Goal: Task Accomplishment & Management: Manage account settings

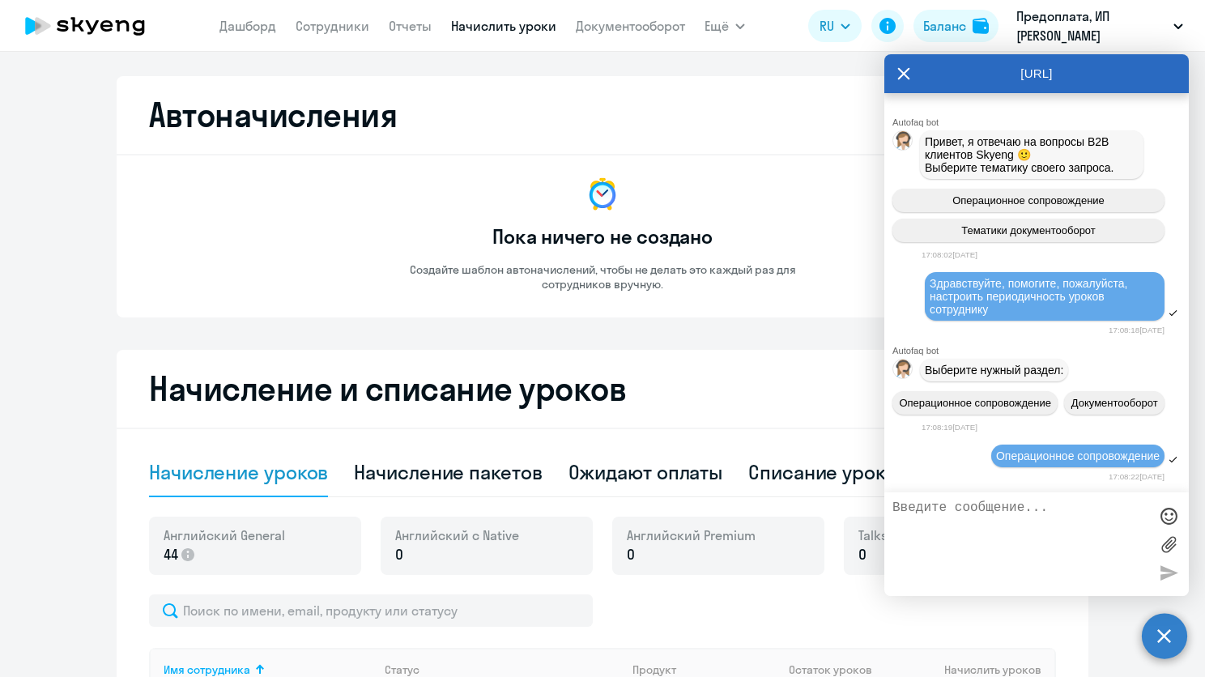
select select "50"
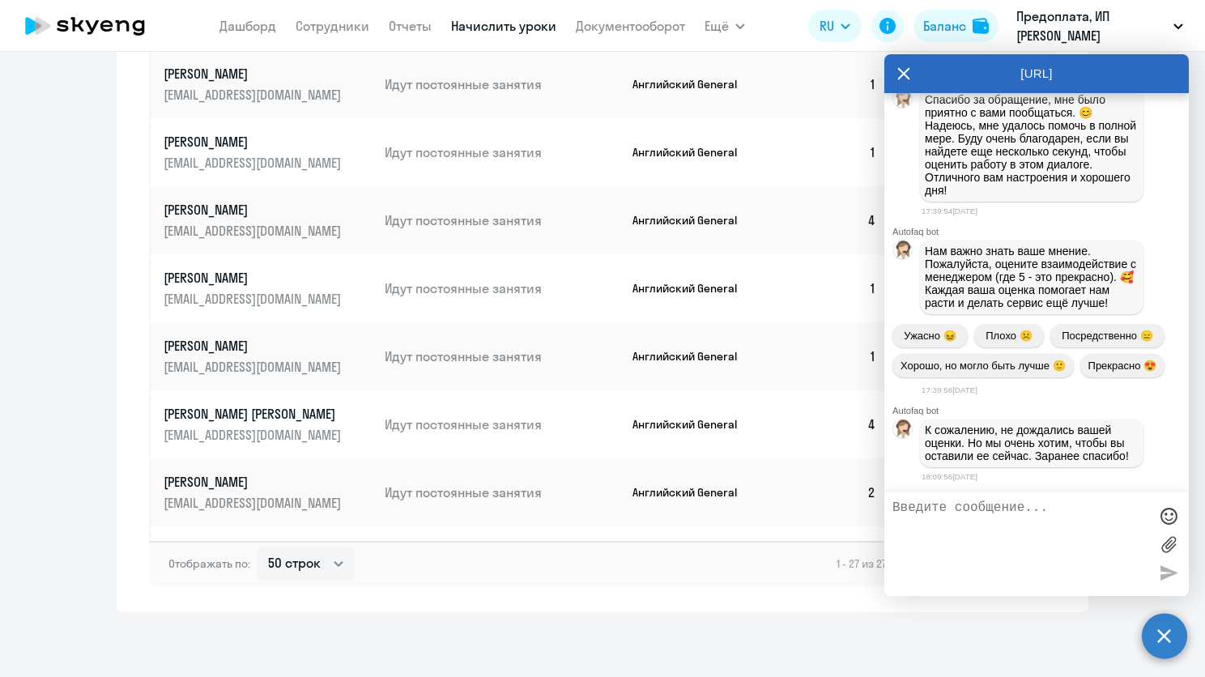
scroll to position [9144, 0]
click at [903, 77] on icon at bounding box center [903, 73] width 13 height 39
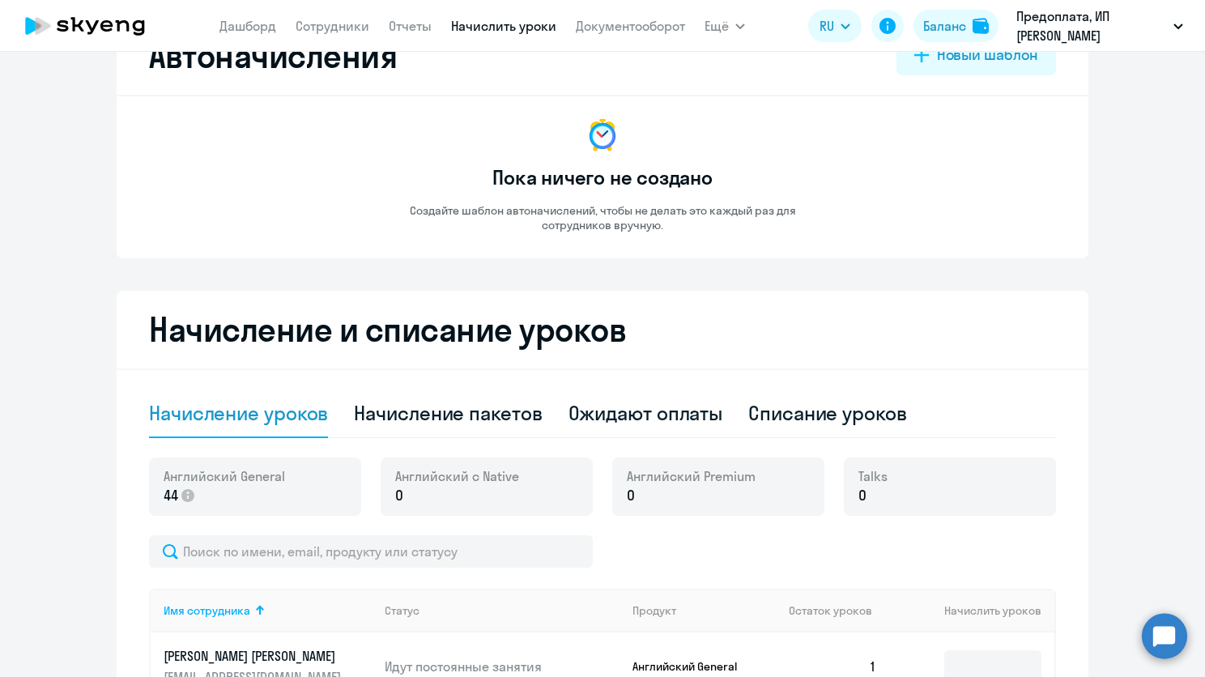
scroll to position [0, 0]
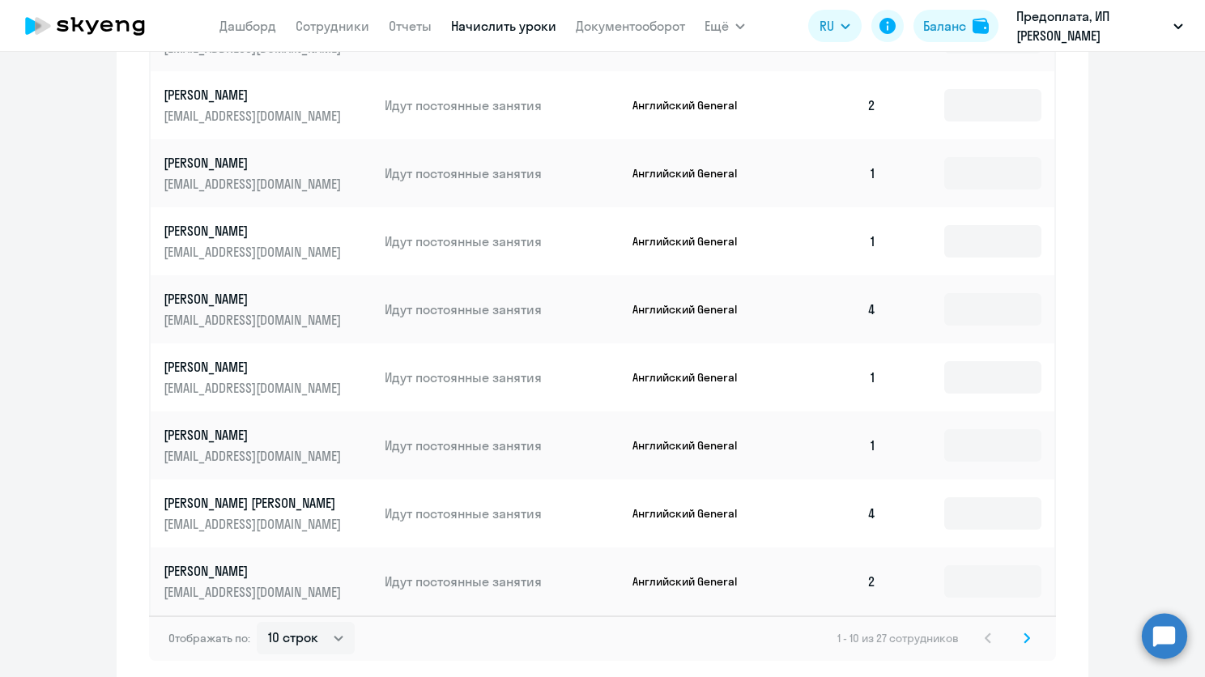
scroll to position [831, 0]
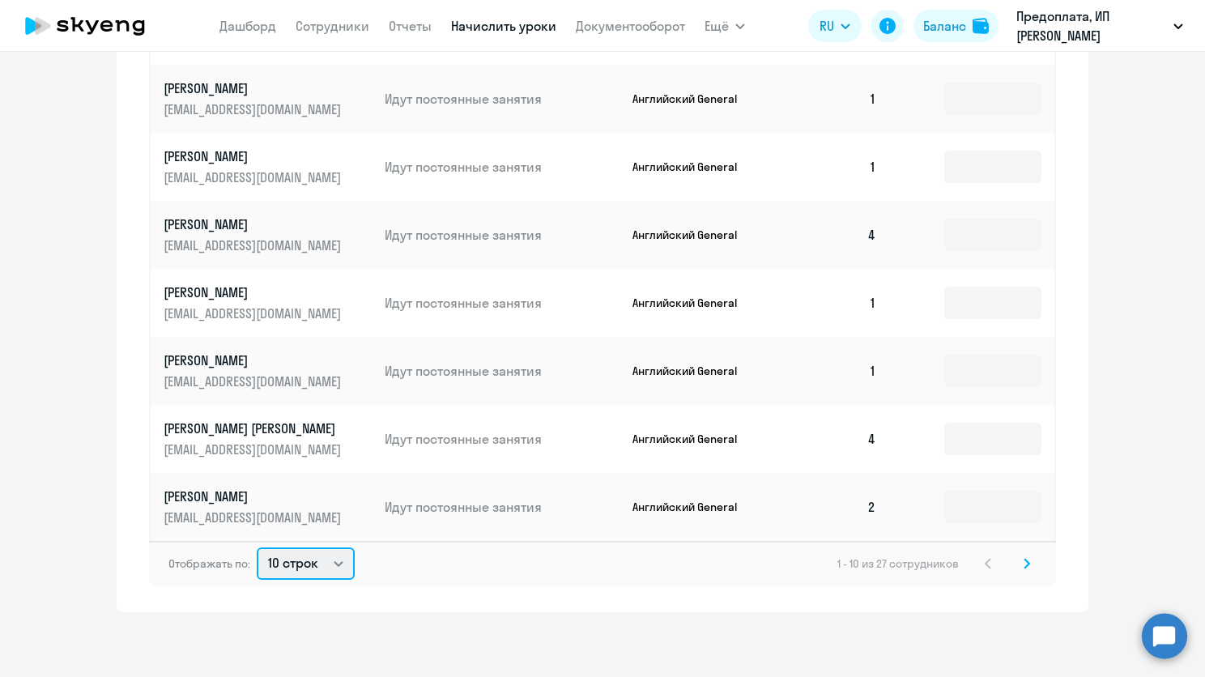
click at [337, 568] on select "10 строк 30 строк 50 строк" at bounding box center [306, 563] width 98 height 32
select select "50"
click at [257, 547] on select "10 строк 30 строк 50 строк" at bounding box center [306, 563] width 98 height 32
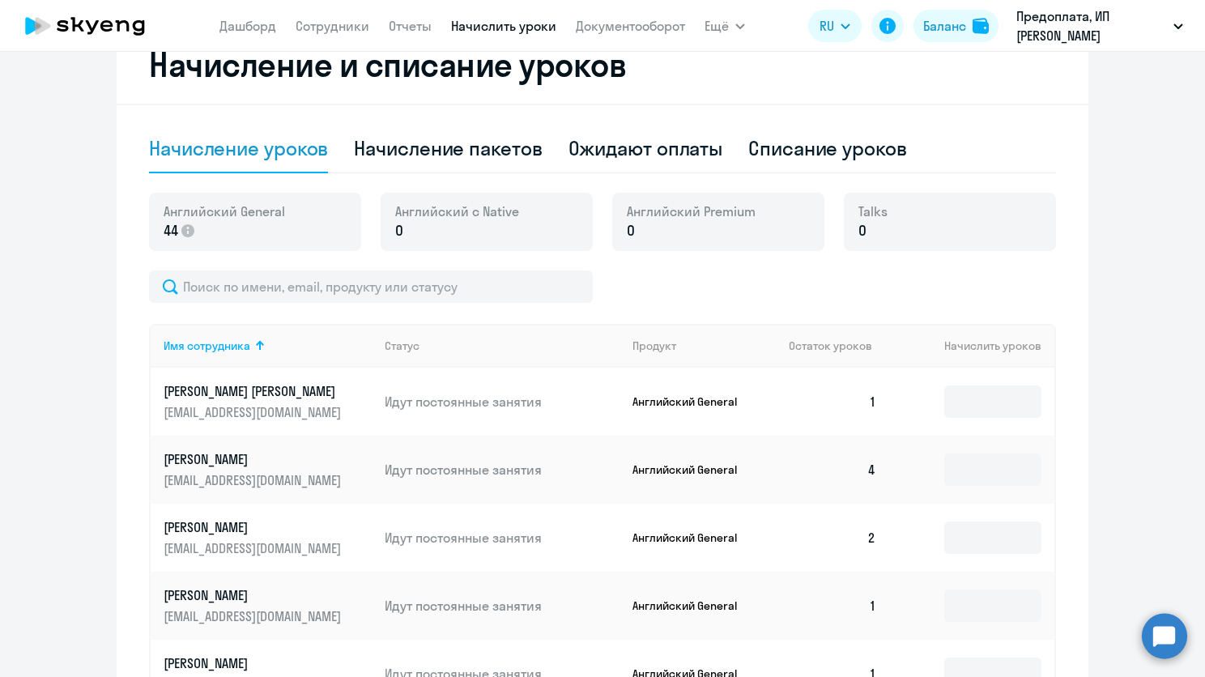
scroll to position [0, 0]
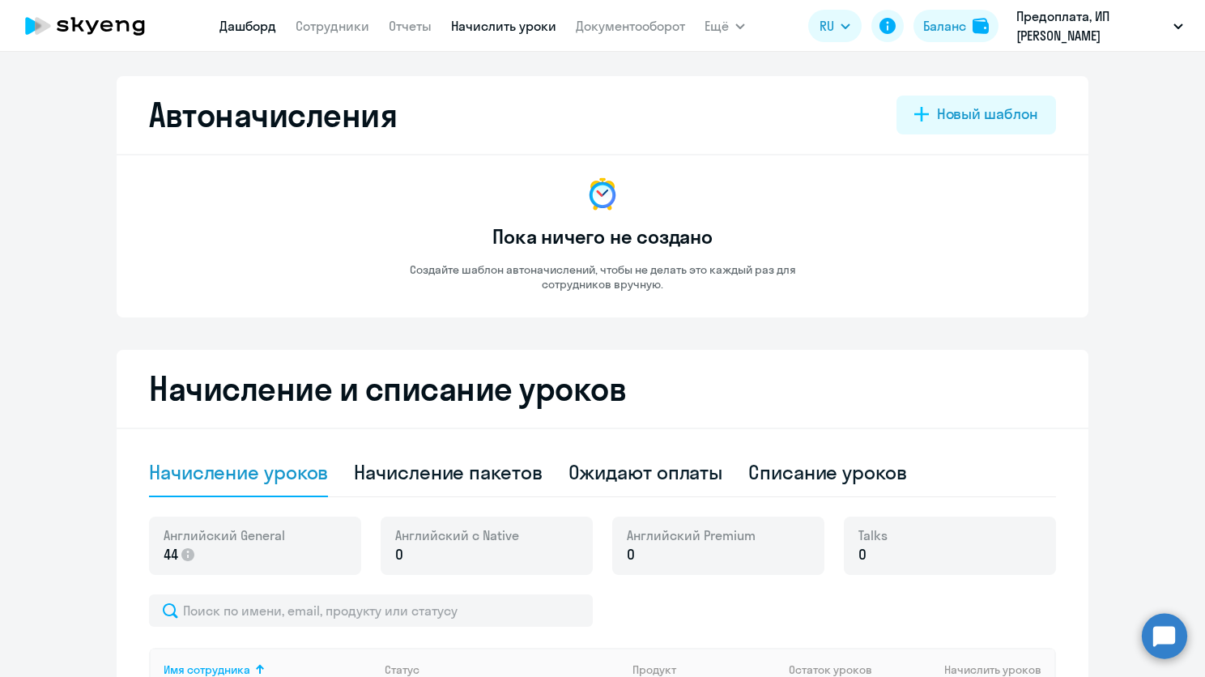
click at [252, 27] on link "Дашборд" at bounding box center [247, 26] width 57 height 16
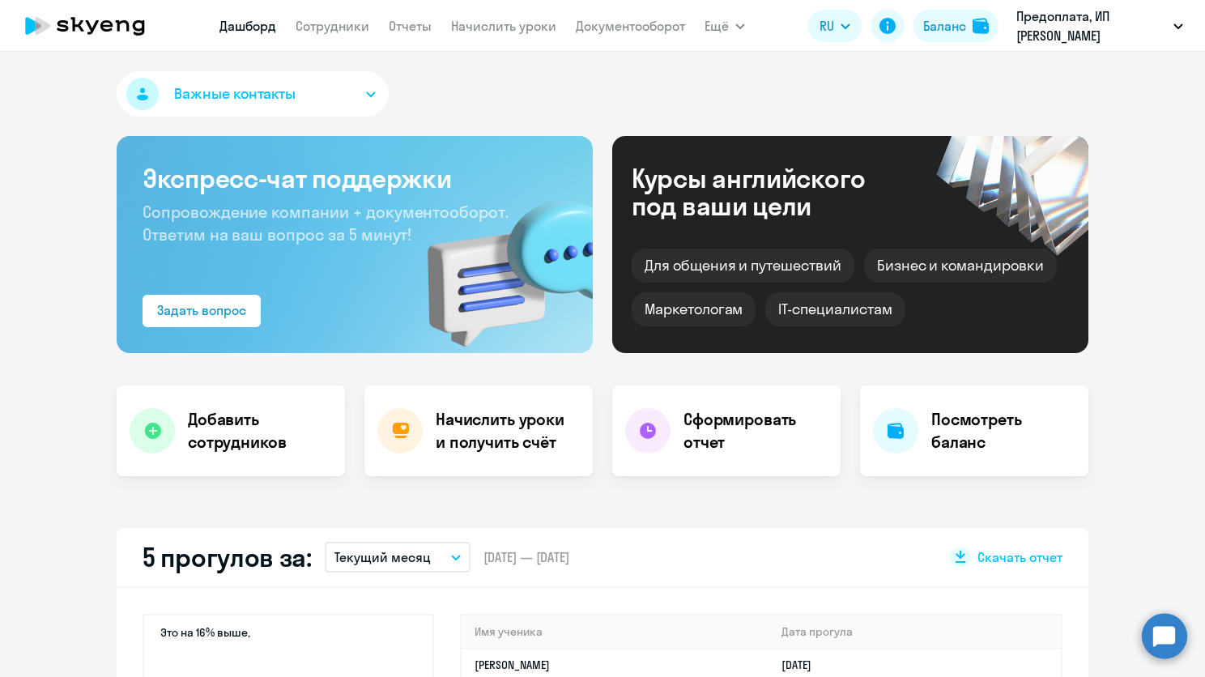
select select "30"
click at [495, 27] on link "Начислить уроки" at bounding box center [503, 26] width 105 height 16
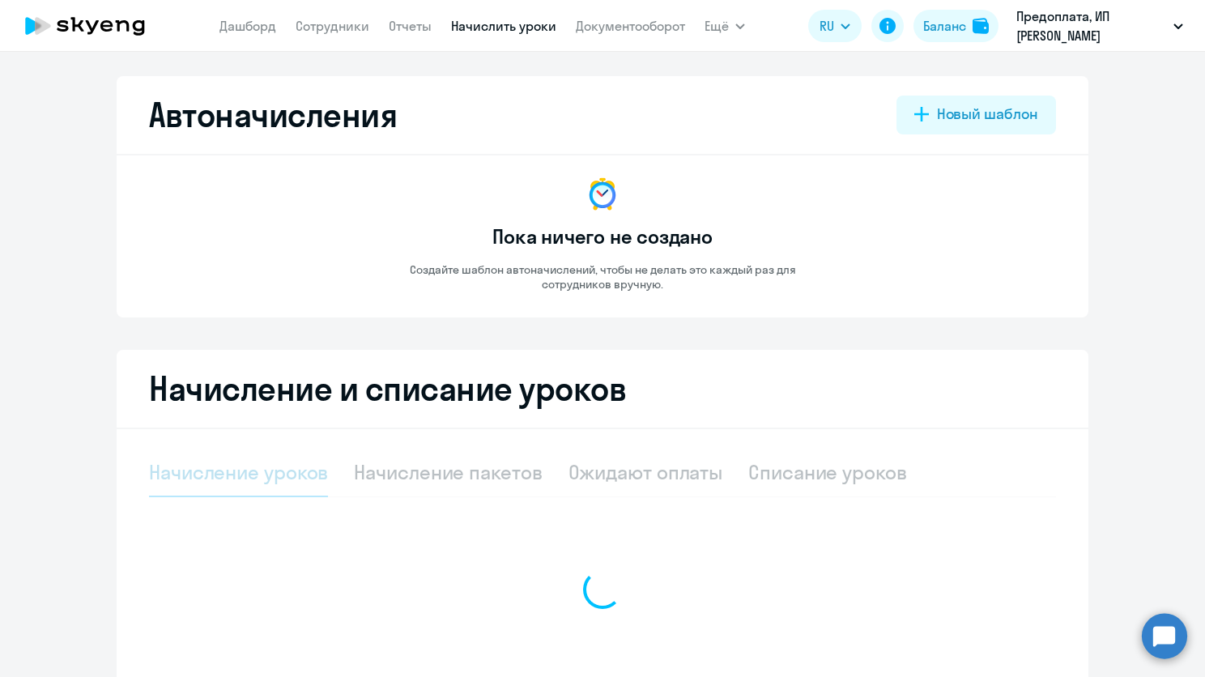
select select "10"
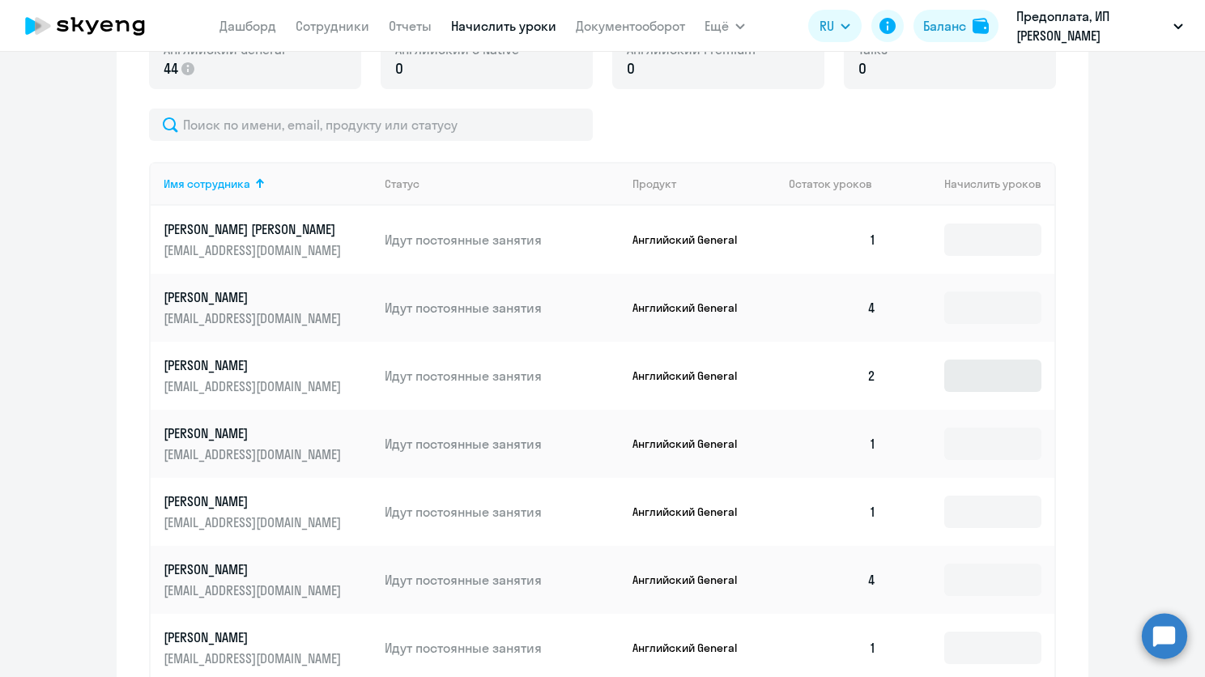
scroll to position [567, 0]
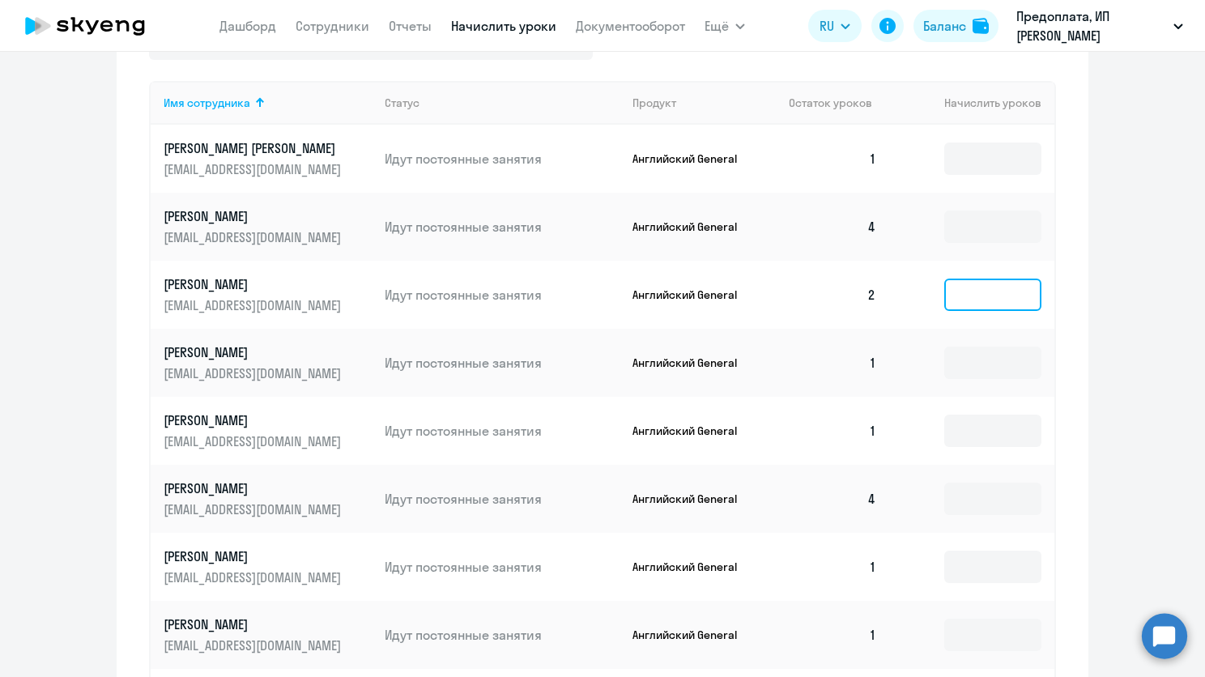
click at [976, 301] on input at bounding box center [992, 295] width 97 height 32
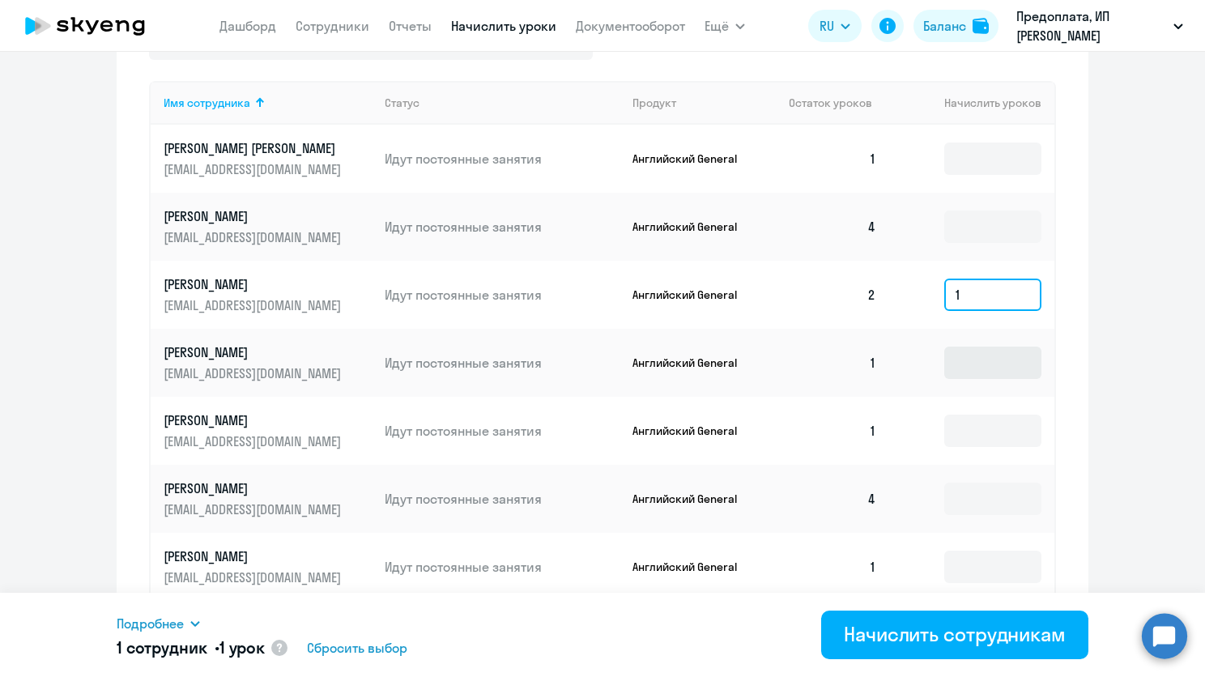
type input "1"
click at [992, 365] on input at bounding box center [992, 363] width 97 height 32
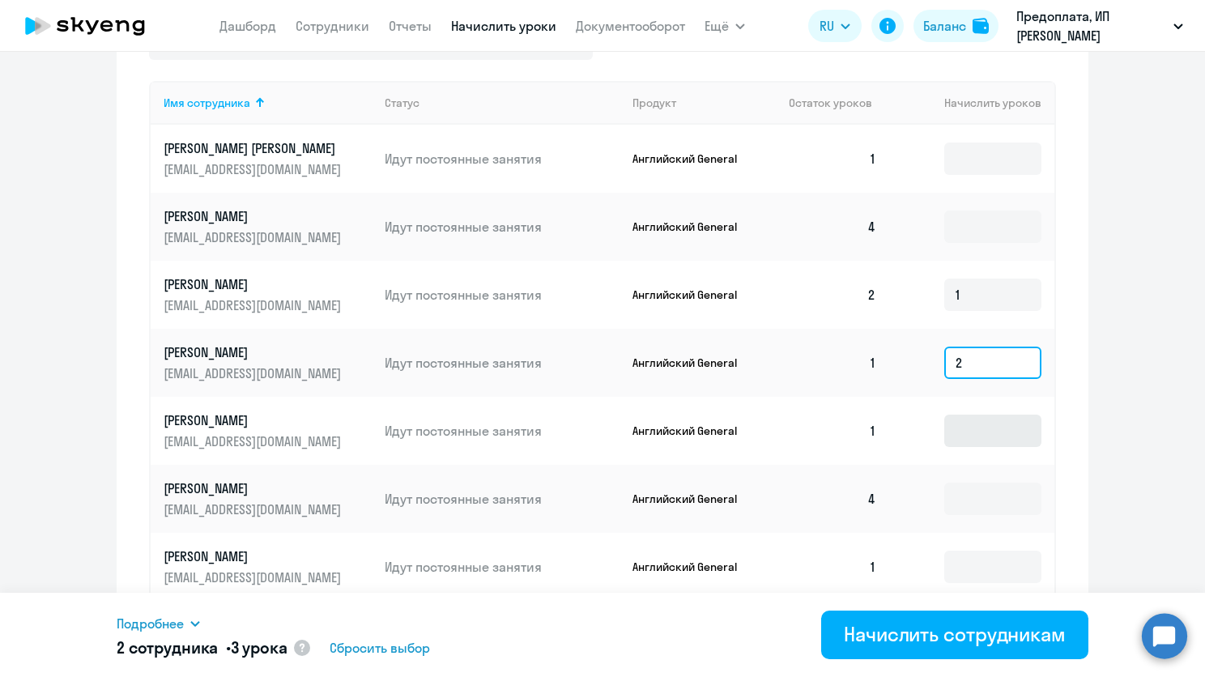
type input "2"
click at [965, 439] on input at bounding box center [992, 431] width 97 height 32
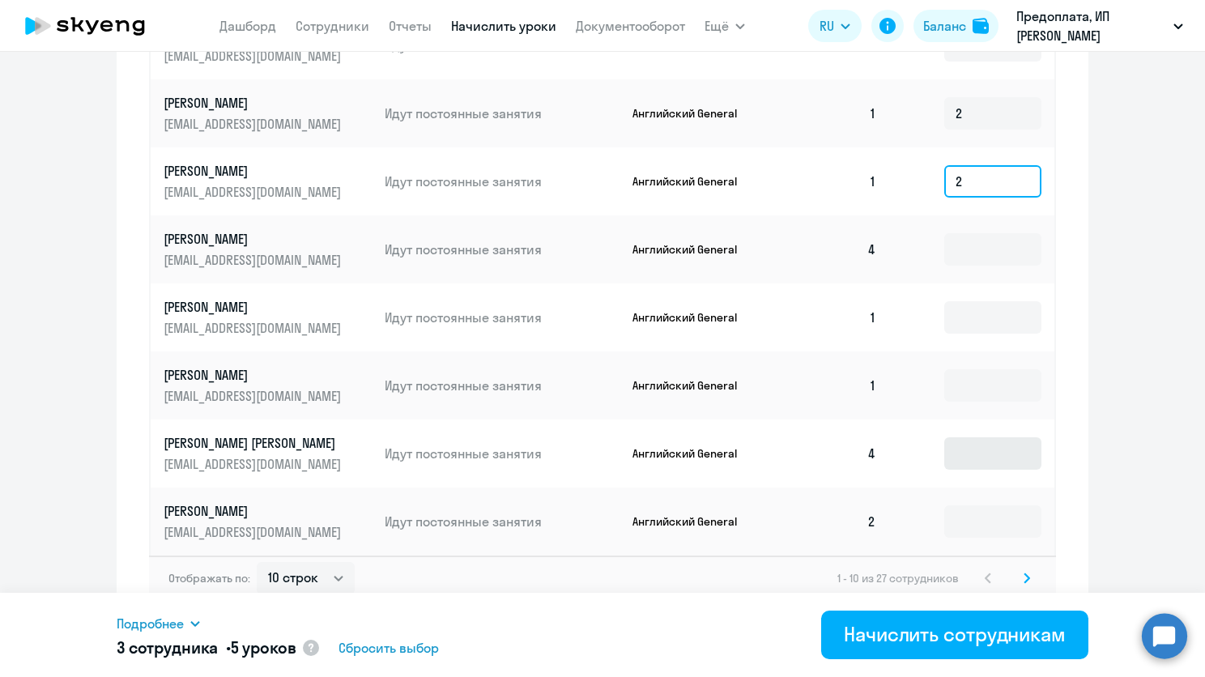
scroll to position [831, 0]
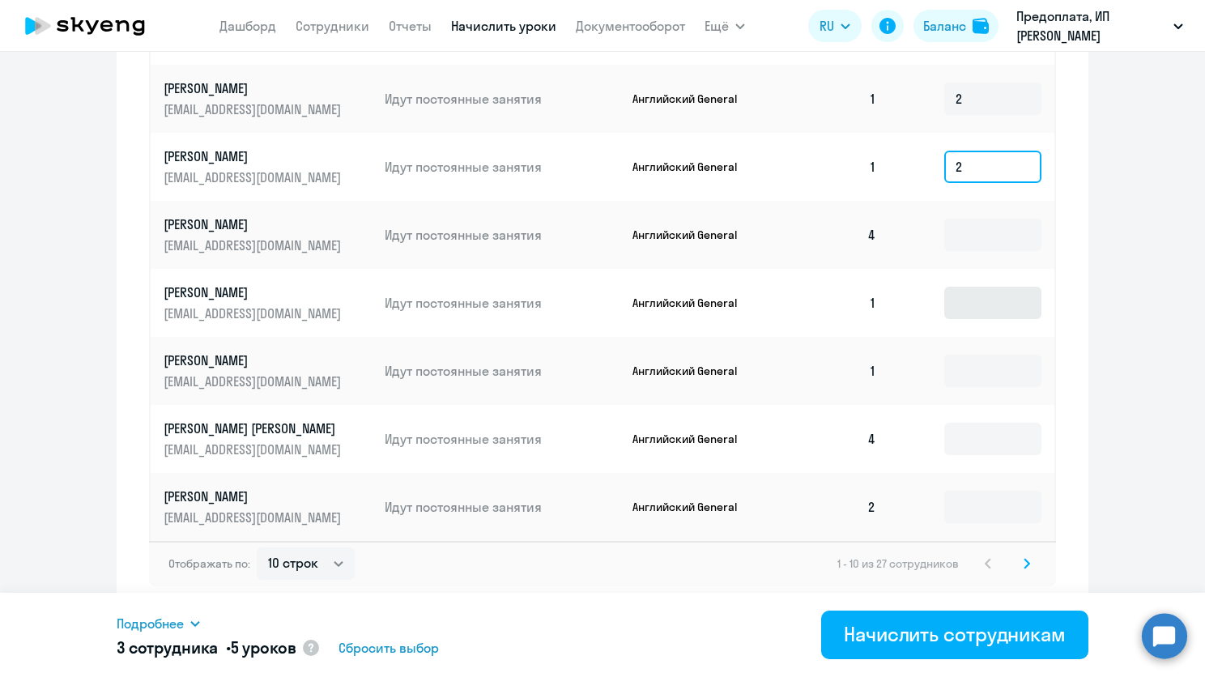
type input "2"
click at [962, 304] on input at bounding box center [992, 303] width 97 height 32
type input "2"
click at [978, 369] on input at bounding box center [992, 371] width 97 height 32
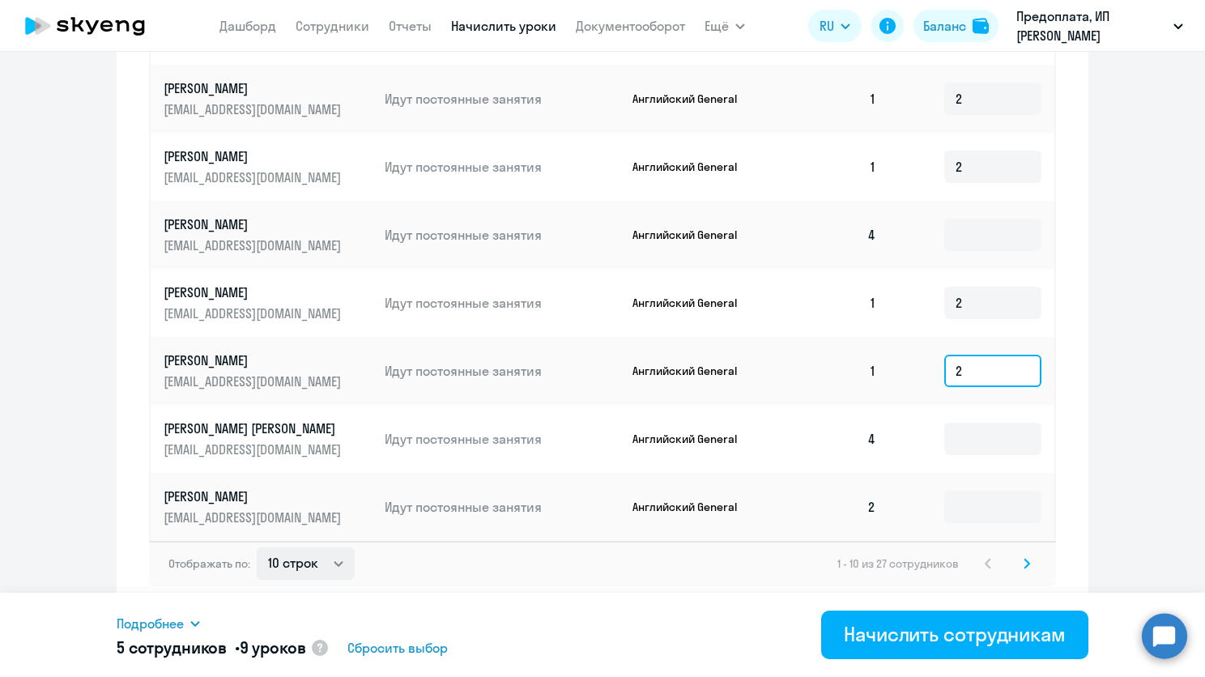
type input "2"
click at [330, 563] on select "10 строк 30 строк 50 строк" at bounding box center [306, 563] width 98 height 32
select select "50"
click at [257, 547] on select "10 строк 30 строк 50 строк" at bounding box center [306, 563] width 98 height 32
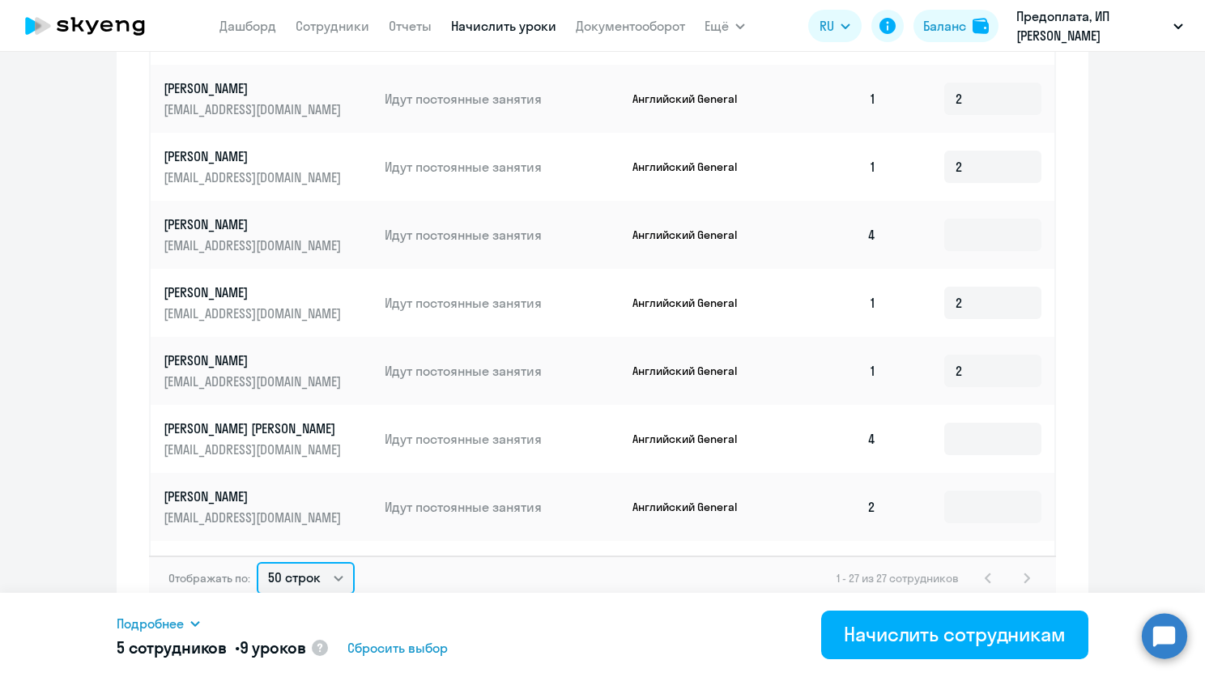
scroll to position [243, 0]
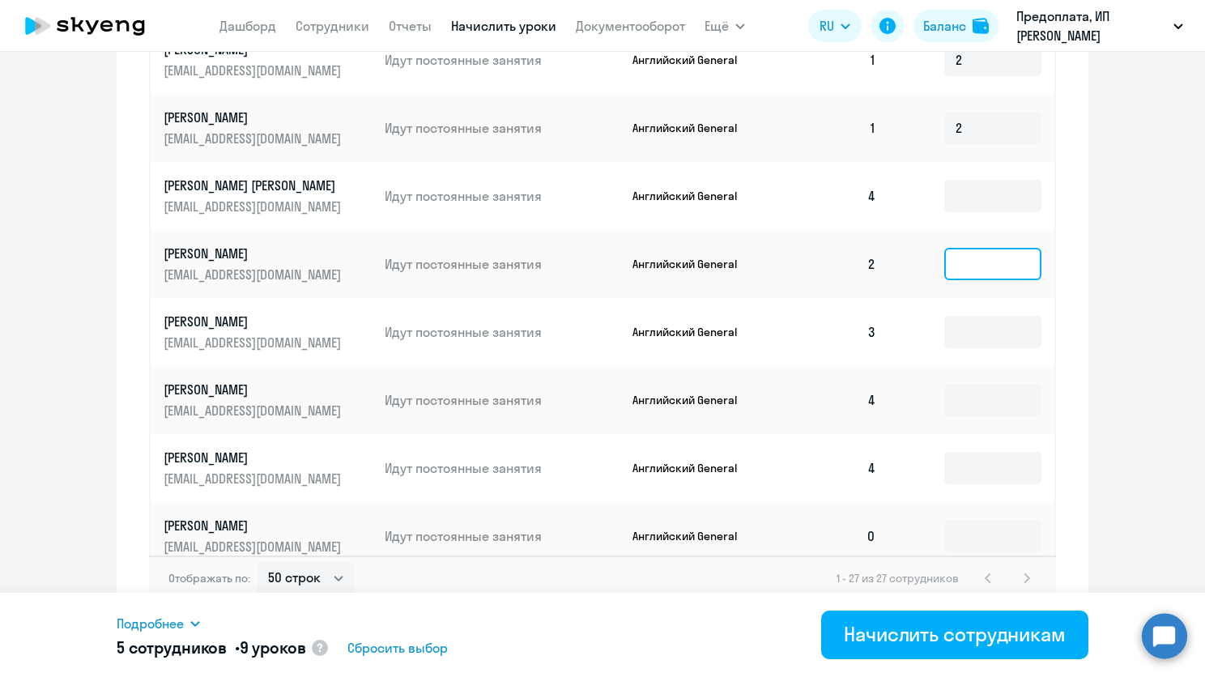
click at [972, 264] on input at bounding box center [992, 264] width 97 height 32
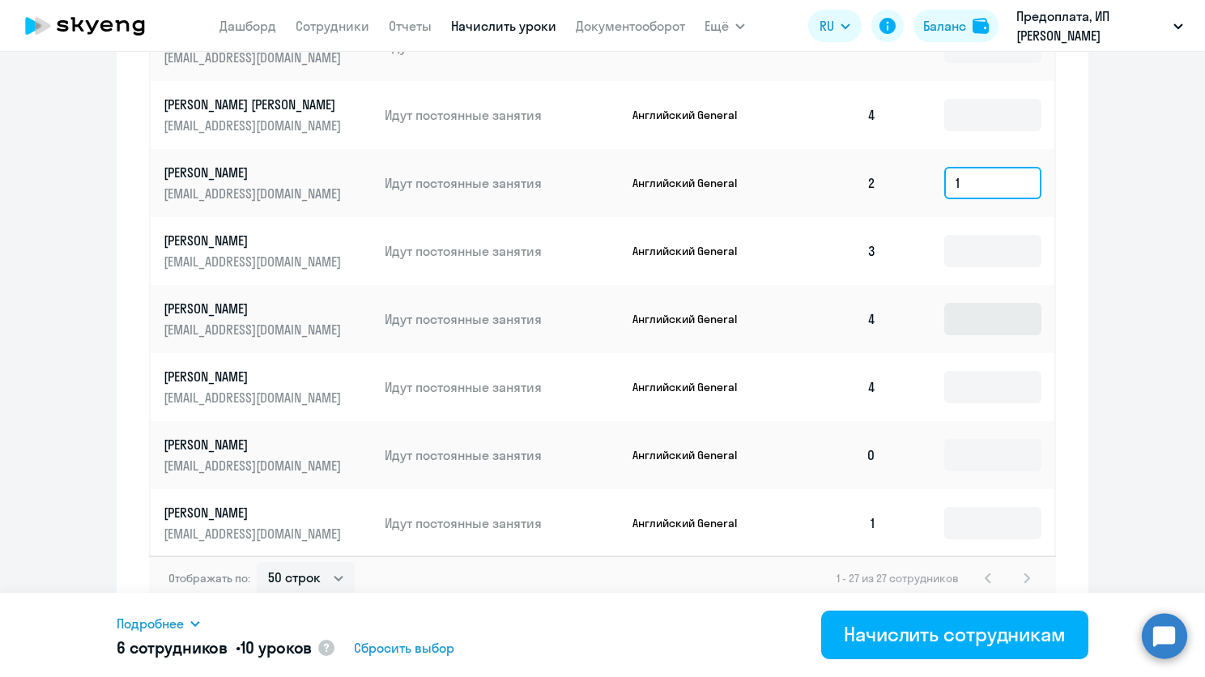
scroll to position [405, 0]
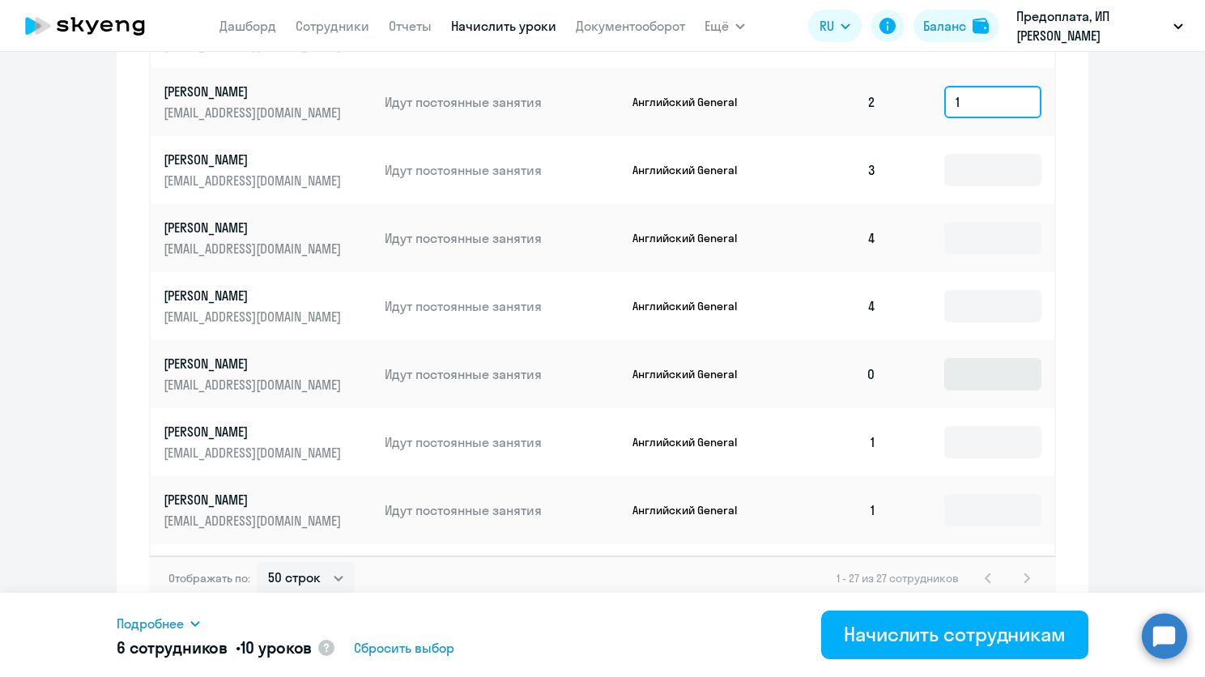
type input "1"
click at [952, 368] on input at bounding box center [992, 374] width 97 height 32
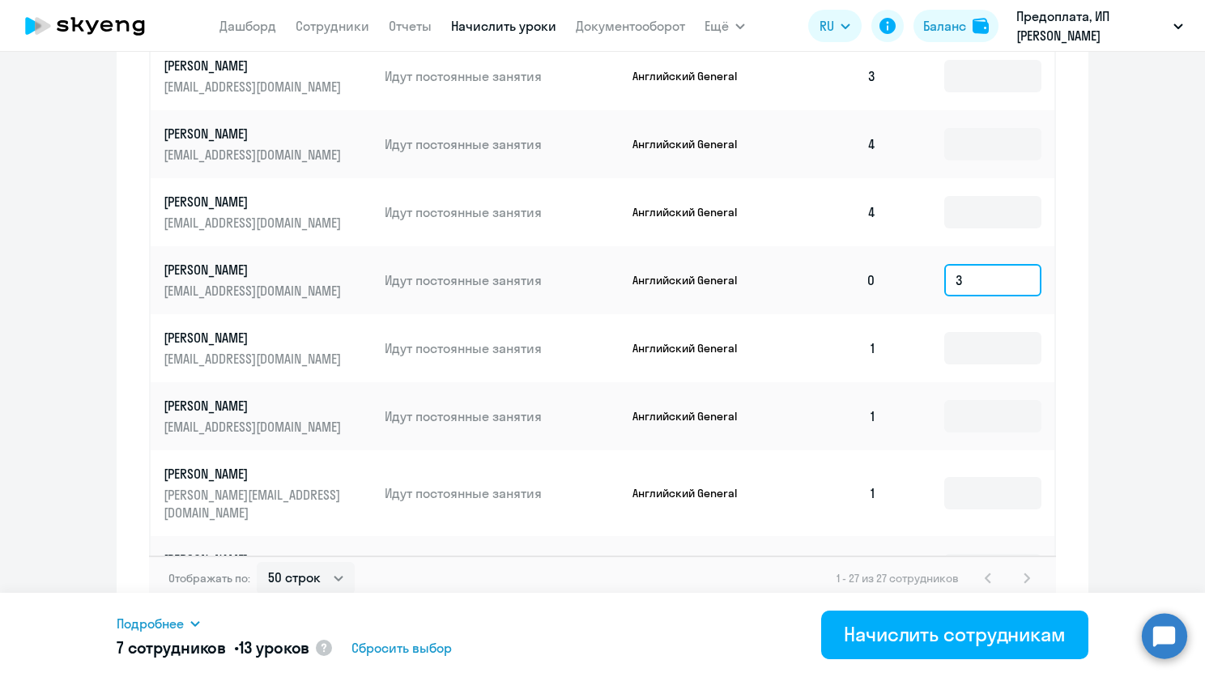
scroll to position [567, 0]
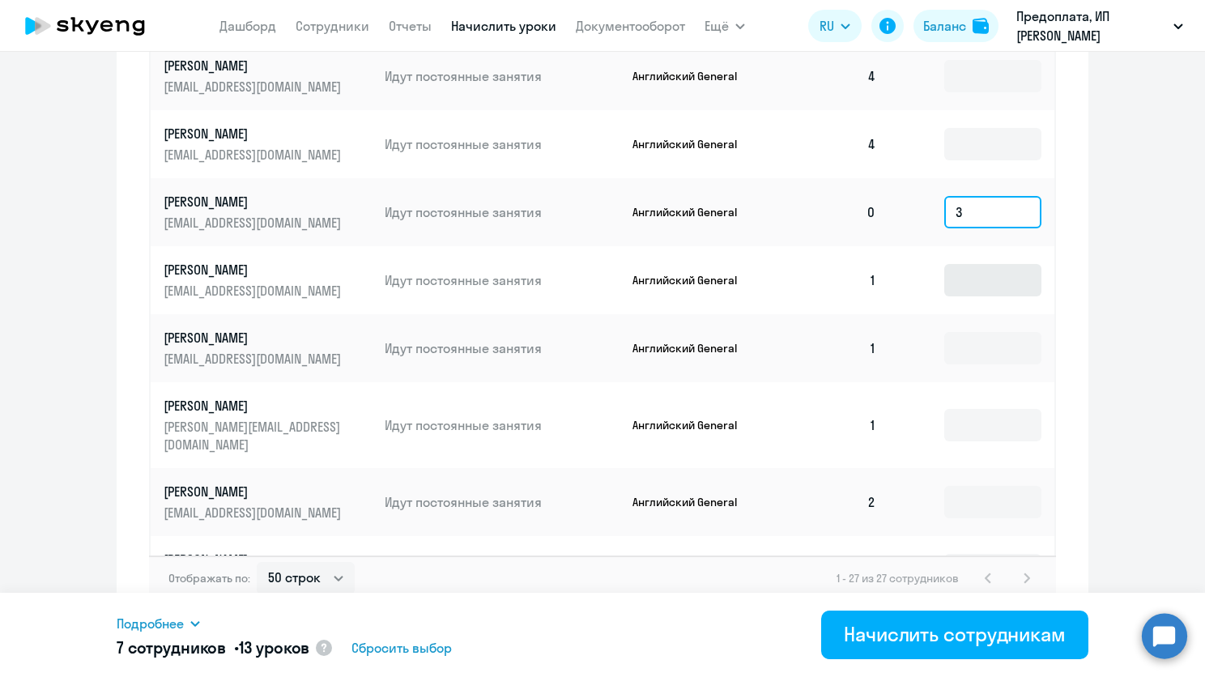
type input "3"
click at [953, 290] on input at bounding box center [992, 280] width 97 height 32
type input "2"
click at [946, 330] on td at bounding box center [971, 348] width 165 height 68
click at [946, 340] on input at bounding box center [992, 348] width 97 height 32
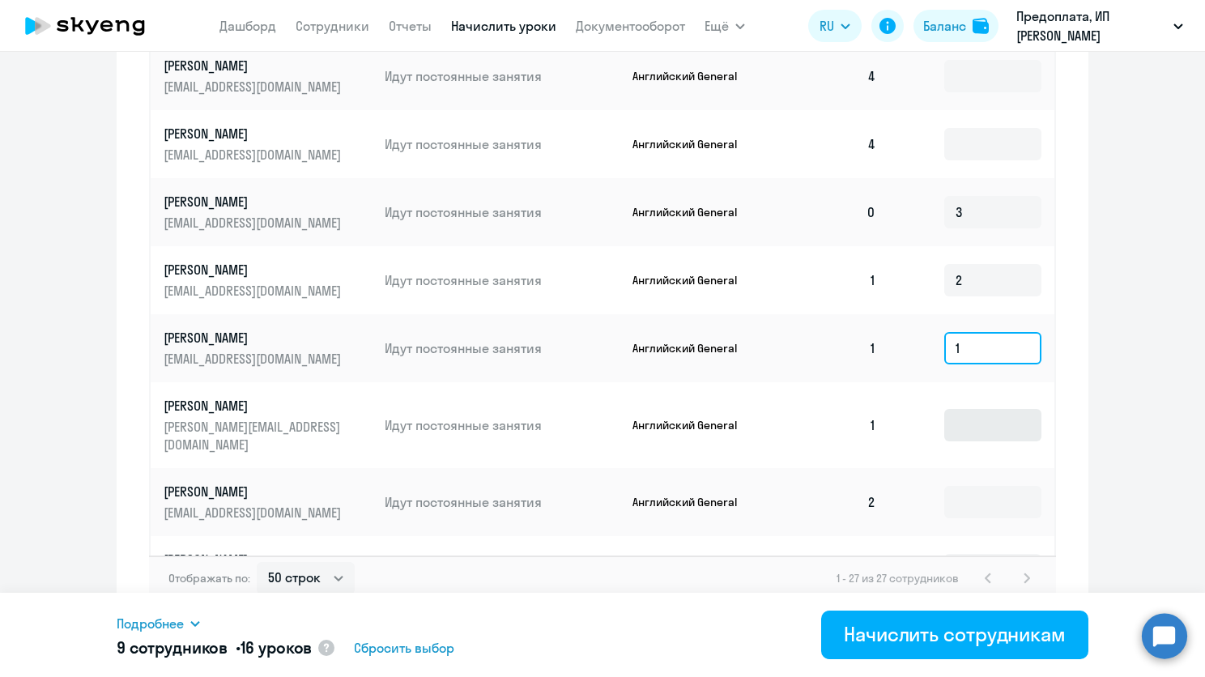
type input "1"
click at [949, 409] on input at bounding box center [992, 425] width 97 height 32
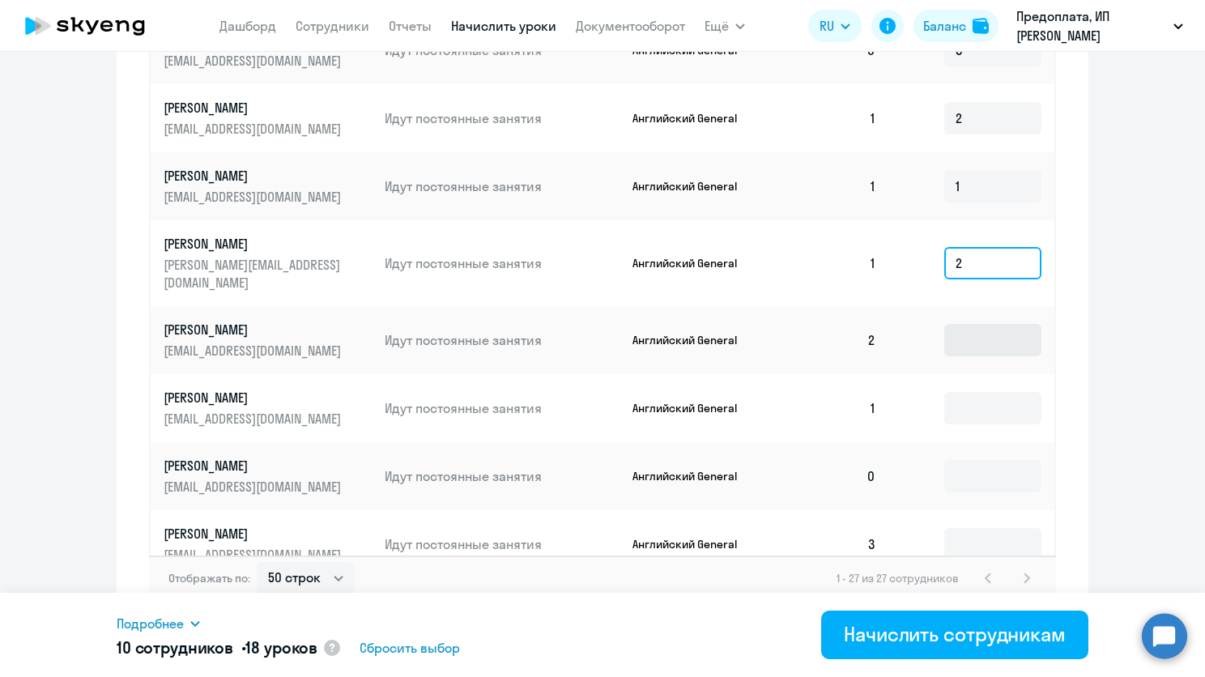
type input "2"
click at [955, 332] on input at bounding box center [992, 340] width 97 height 32
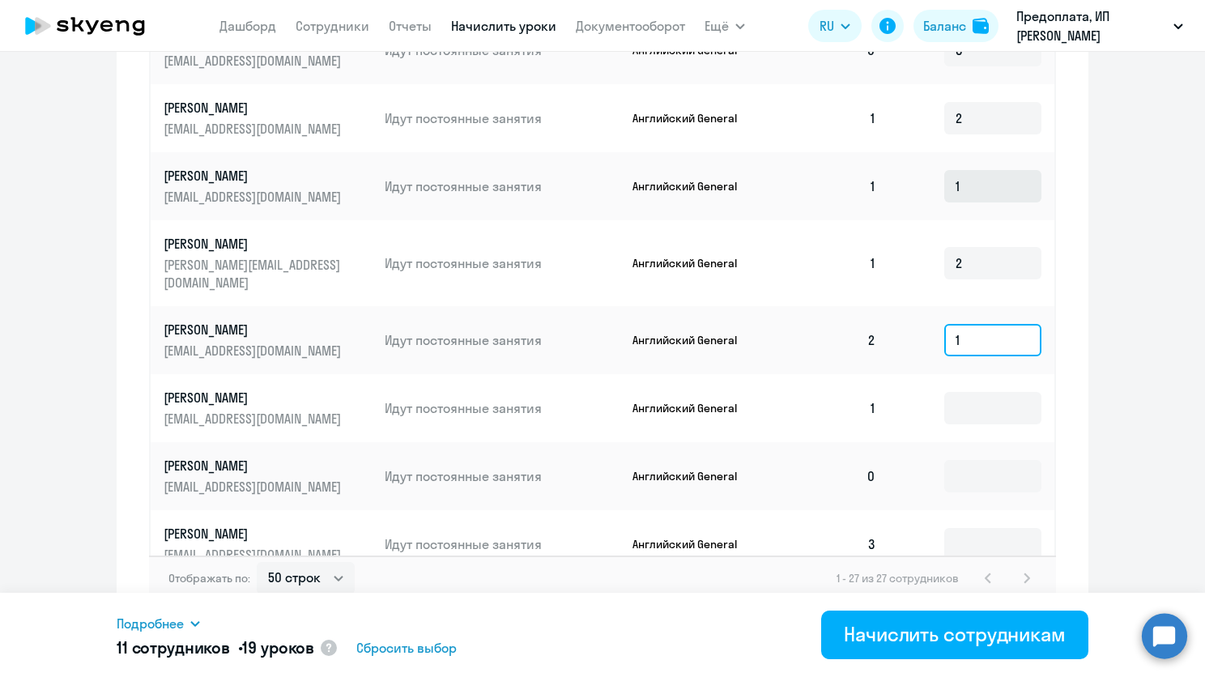
type input "1"
click at [962, 189] on input "1" at bounding box center [992, 186] width 97 height 32
click at [961, 392] on input at bounding box center [992, 408] width 97 height 32
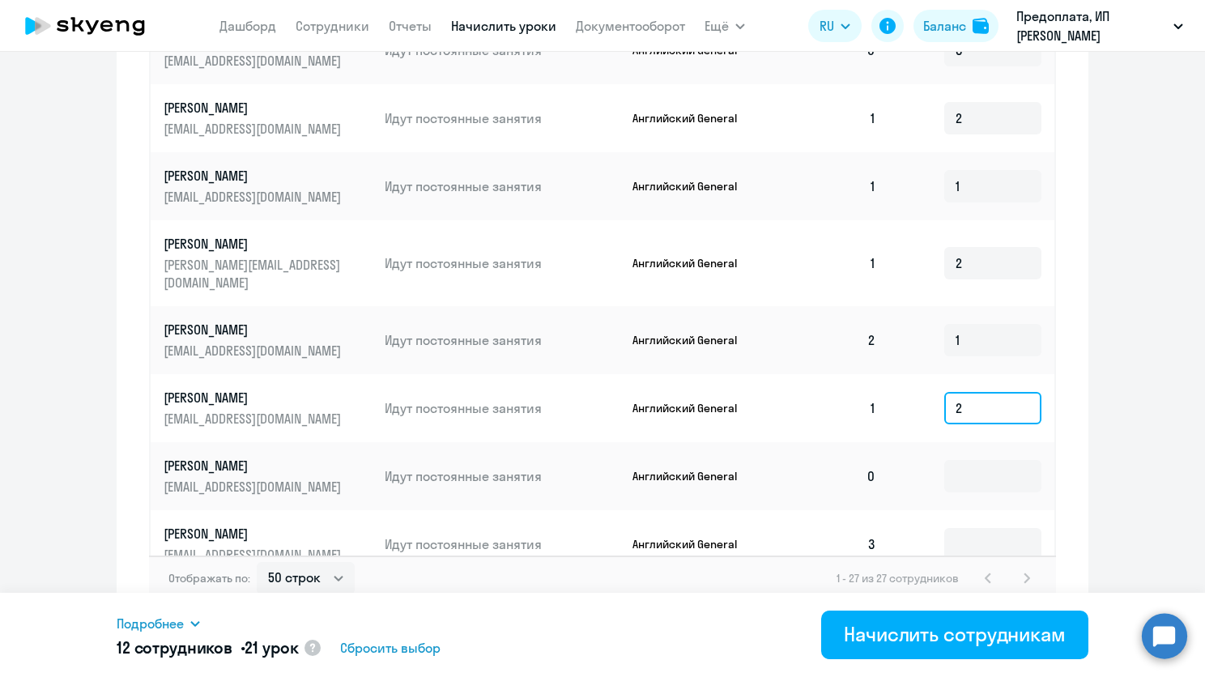
type input "2"
click at [976, 482] on td at bounding box center [971, 476] width 165 height 68
click at [976, 465] on input at bounding box center [992, 476] width 97 height 32
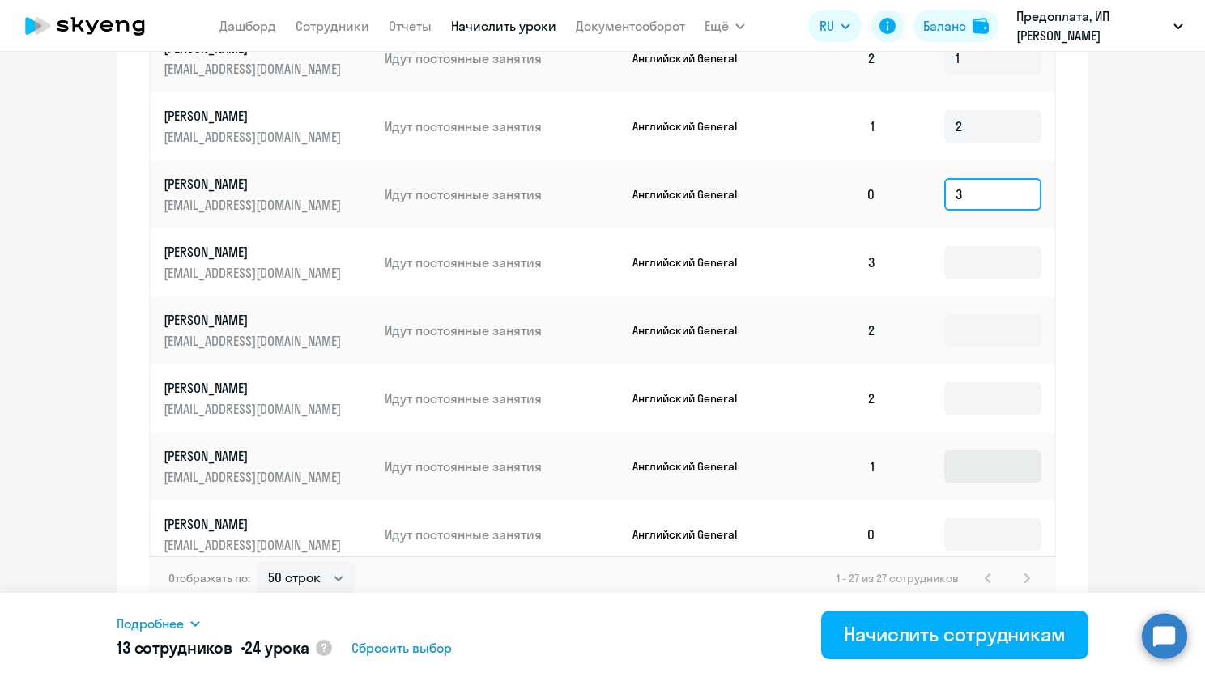
scroll to position [1053, 0]
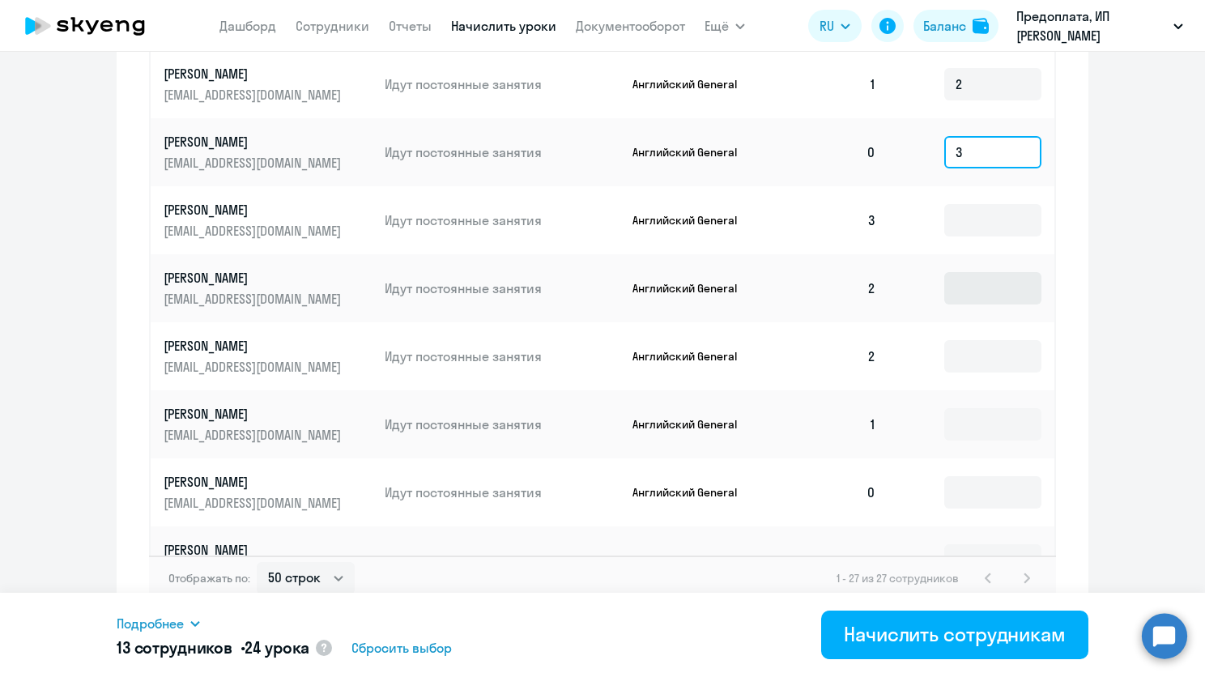
type input "3"
click at [954, 273] on input at bounding box center [992, 288] width 97 height 32
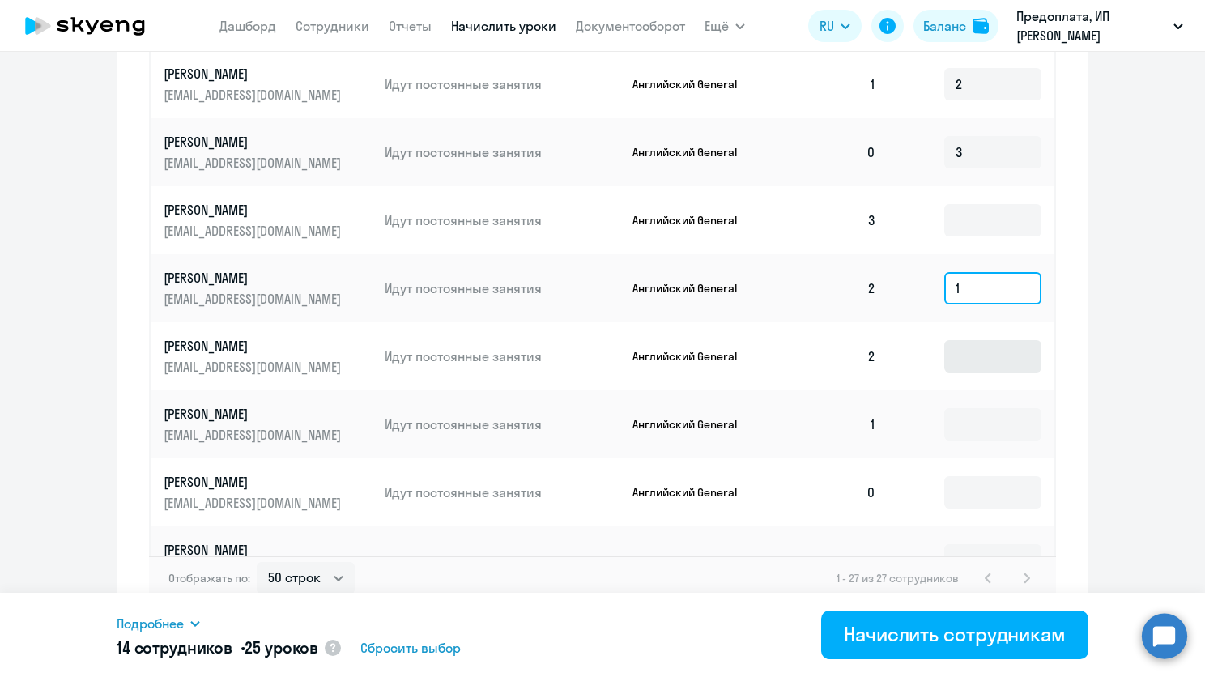
type input "1"
click at [953, 340] on input at bounding box center [992, 356] width 97 height 32
type input "1"
drag, startPoint x: 950, startPoint y: 381, endPoint x: 941, endPoint y: 385, distance: 10.1
click at [950, 390] on td at bounding box center [971, 424] width 165 height 68
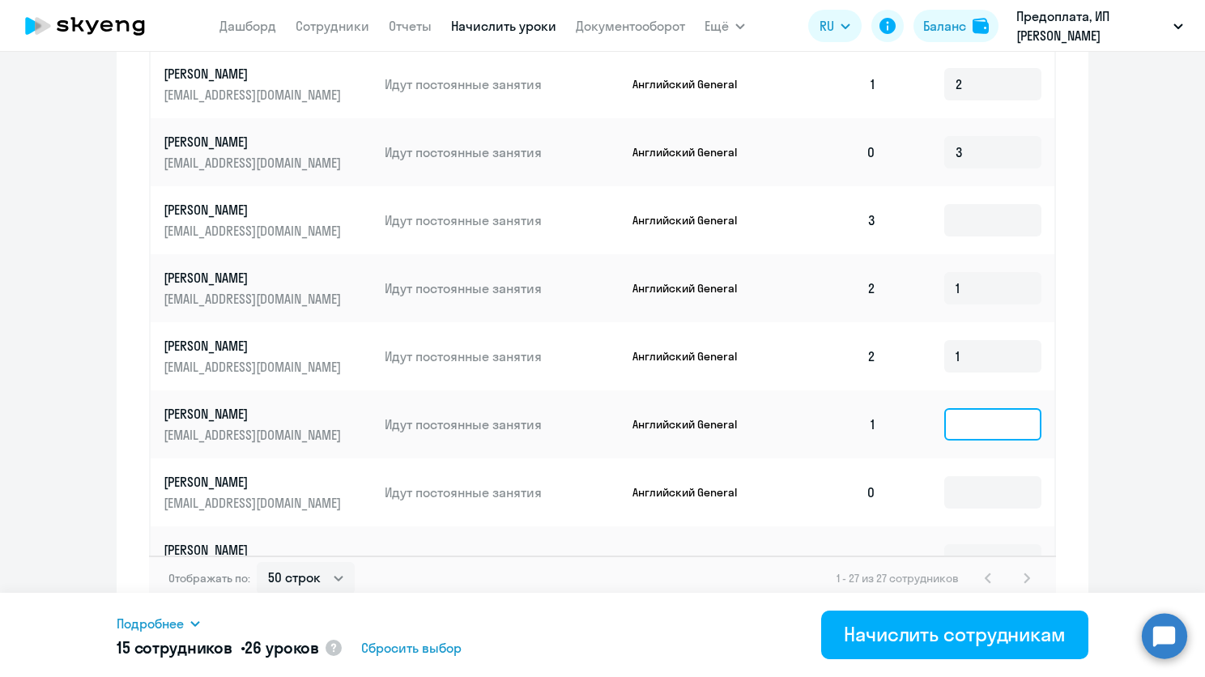
drag, startPoint x: 942, startPoint y: 394, endPoint x: 944, endPoint y: 405, distance: 10.6
click at [944, 408] on input at bounding box center [992, 424] width 97 height 32
type input "2"
click at [959, 476] on input at bounding box center [992, 492] width 97 height 32
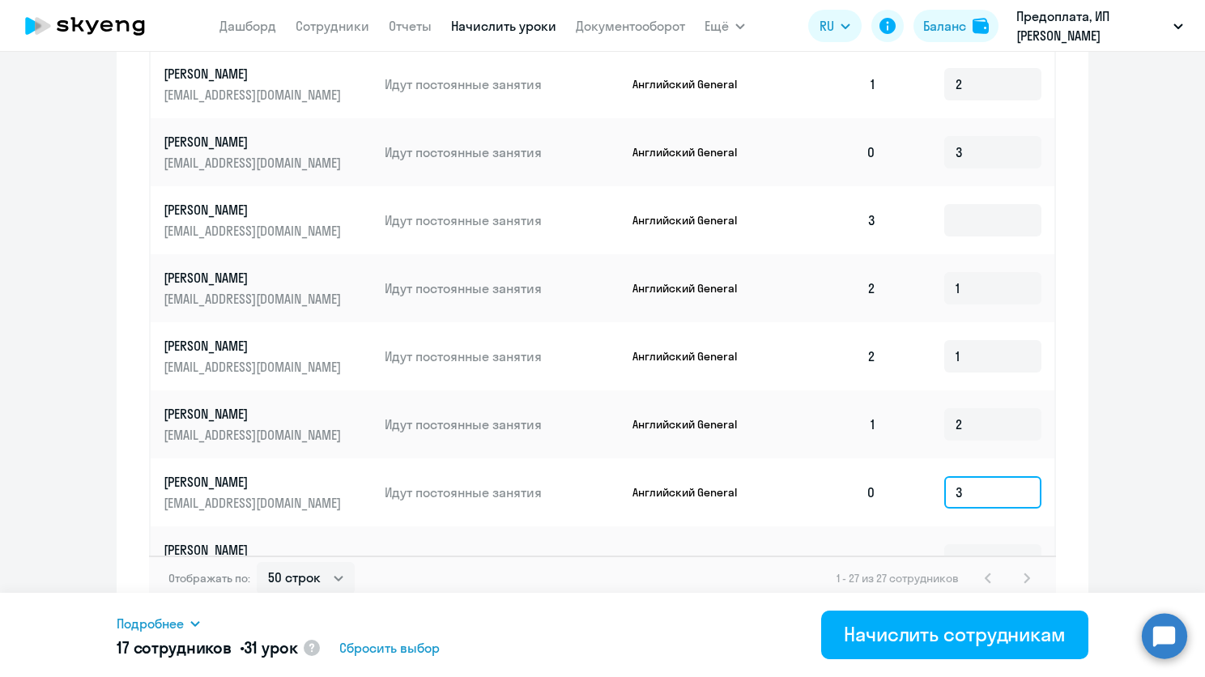
scroll to position [1142, 0]
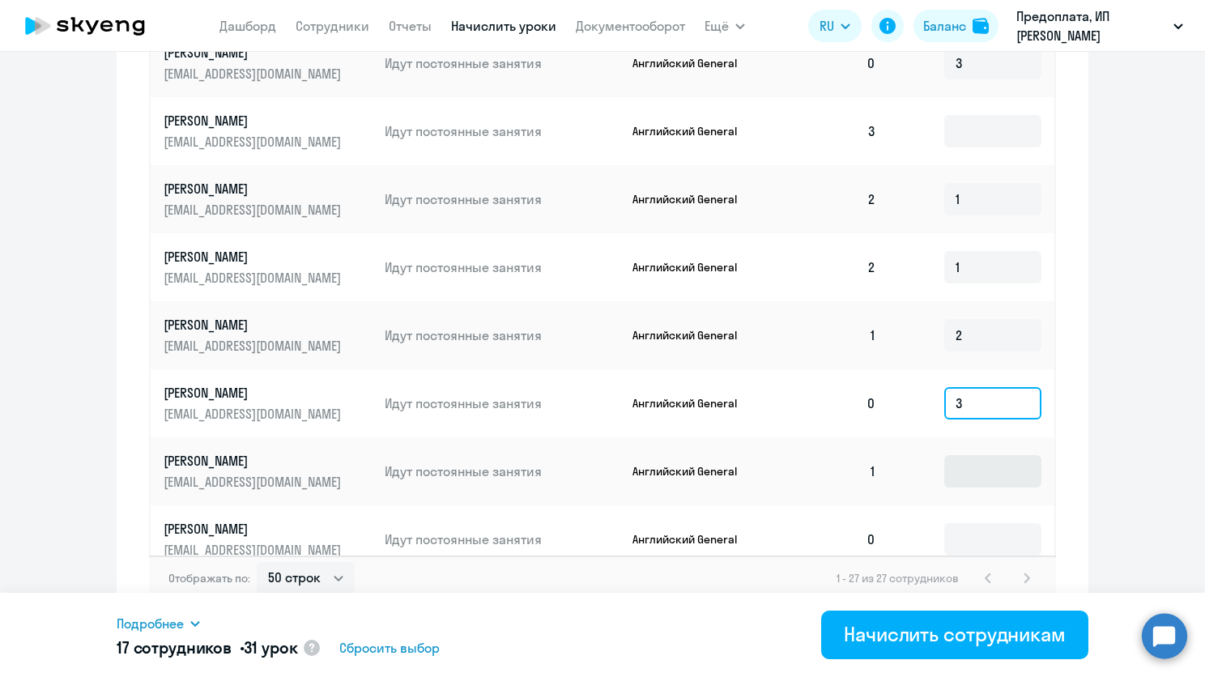
type input "3"
click at [949, 455] on input at bounding box center [992, 471] width 97 height 32
click at [944, 528] on input at bounding box center [992, 539] width 97 height 32
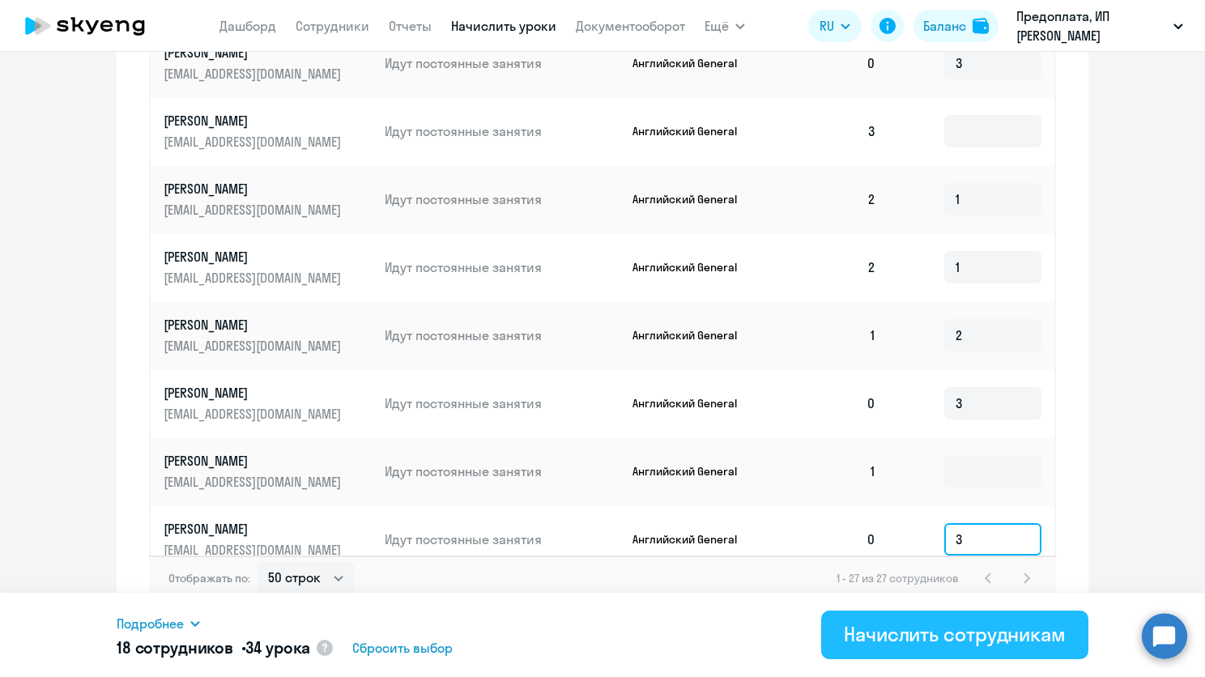
type input "3"
click at [913, 622] on div "Начислить сотрудникам" at bounding box center [955, 634] width 222 height 26
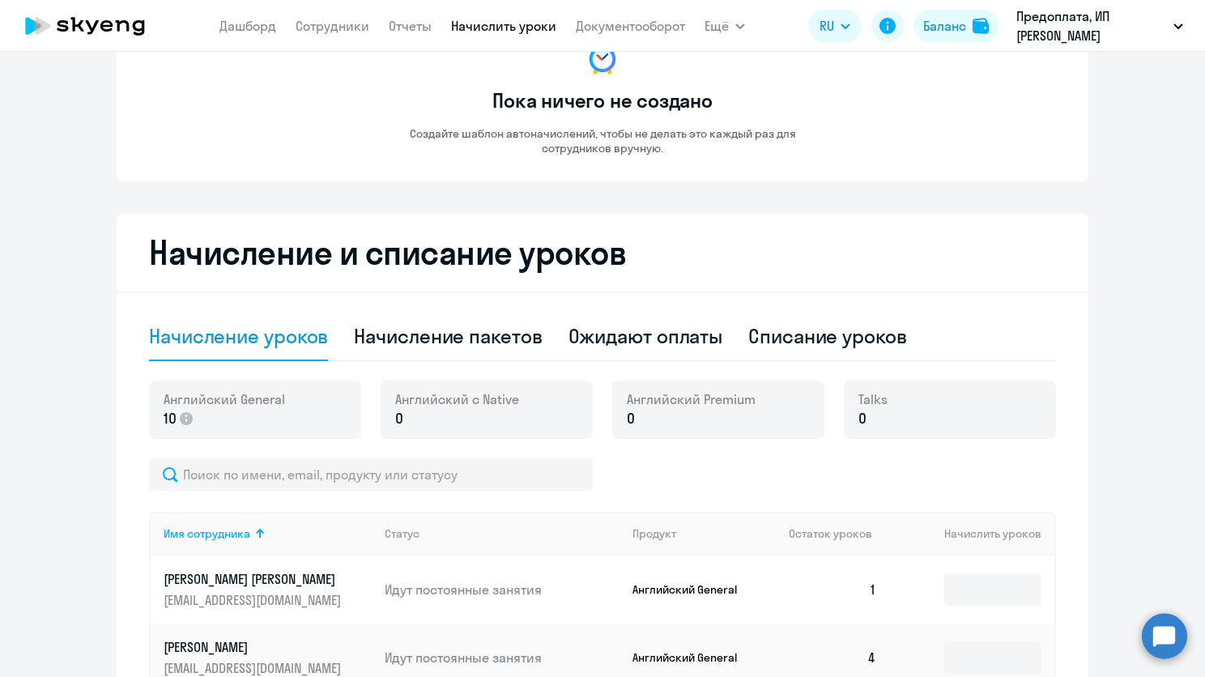
scroll to position [0, 0]
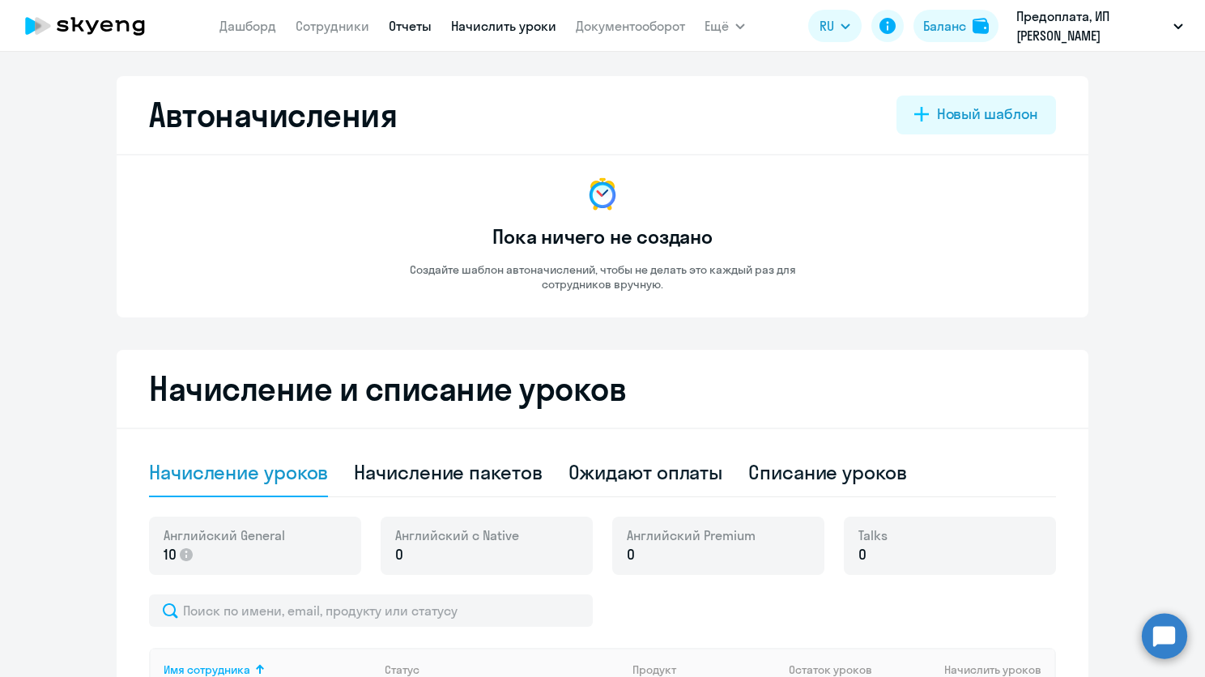
click at [411, 32] on link "Отчеты" at bounding box center [410, 26] width 43 height 16
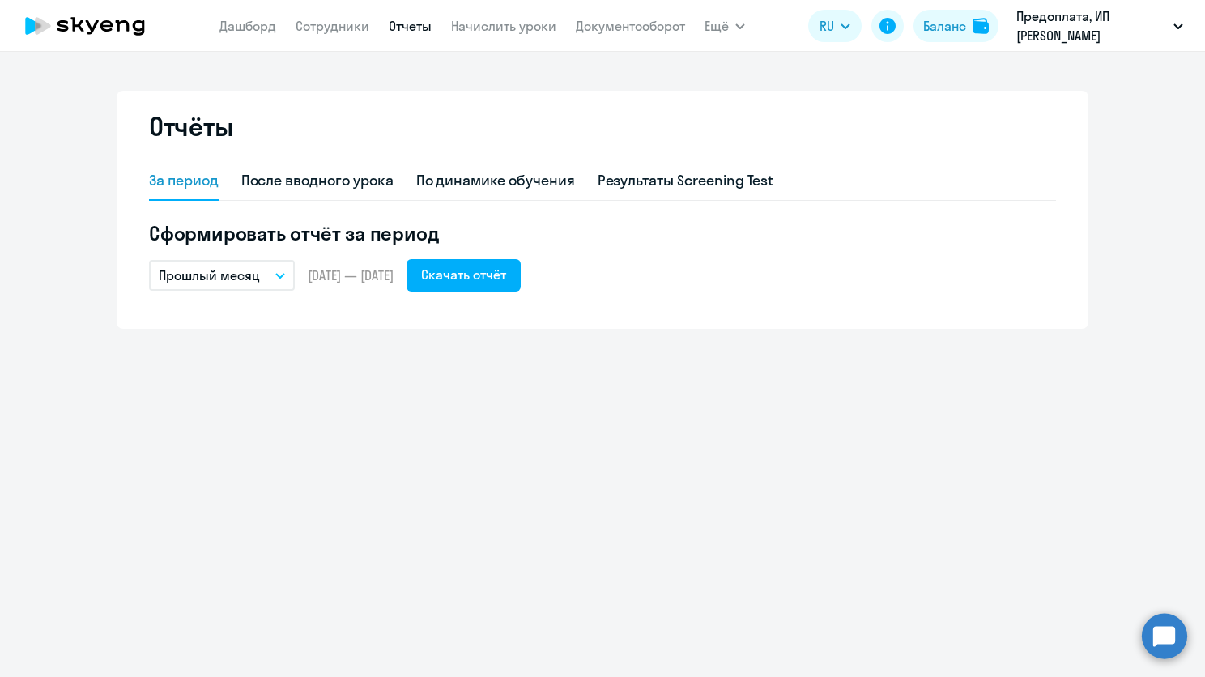
click at [339, 16] on app-menu-item-link "Сотрудники" at bounding box center [333, 26] width 74 height 20
click at [620, 32] on link "Документооборот" at bounding box center [630, 26] width 109 height 16
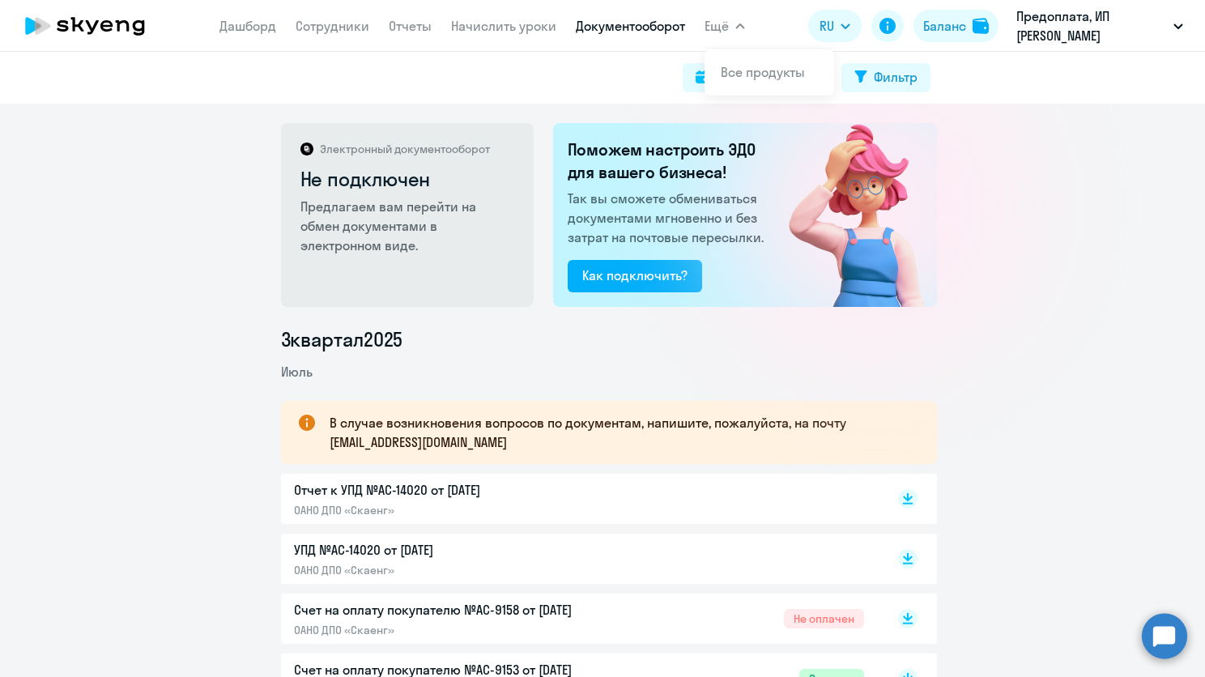
click at [717, 27] on span "Ещё" at bounding box center [716, 25] width 24 height 19
click at [728, 23] on span "Ещё" at bounding box center [716, 25] width 24 height 19
click at [546, 23] on link "Начислить уроки" at bounding box center [503, 26] width 105 height 16
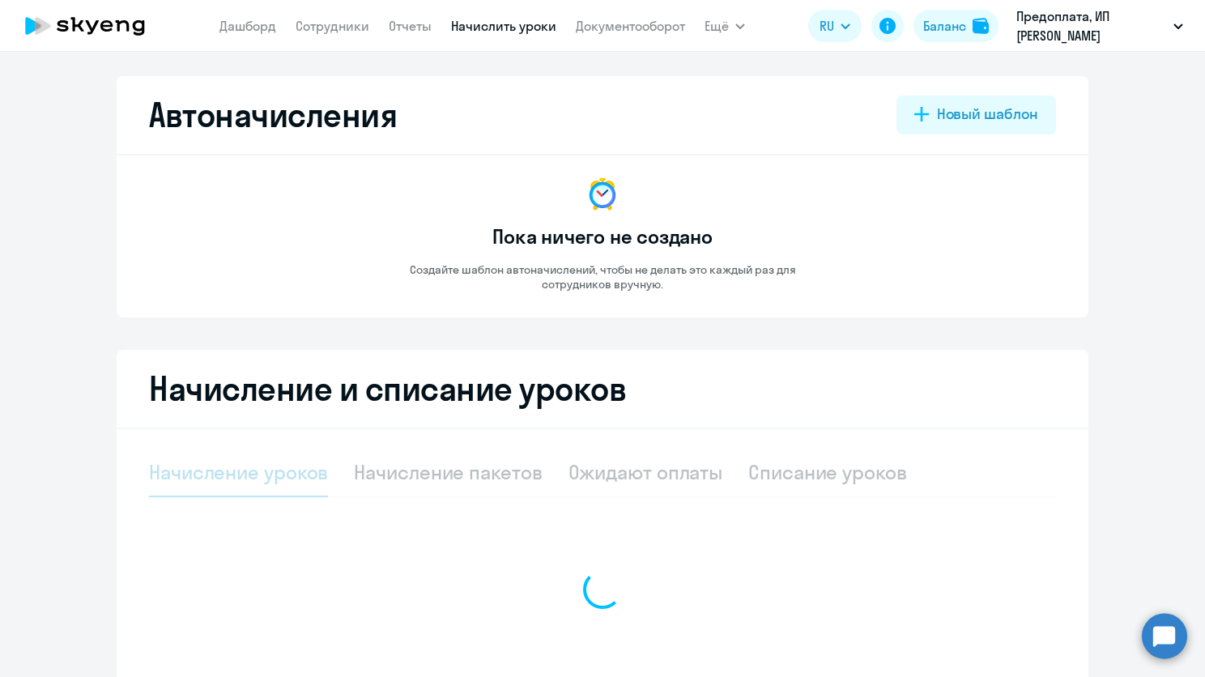
select select "10"
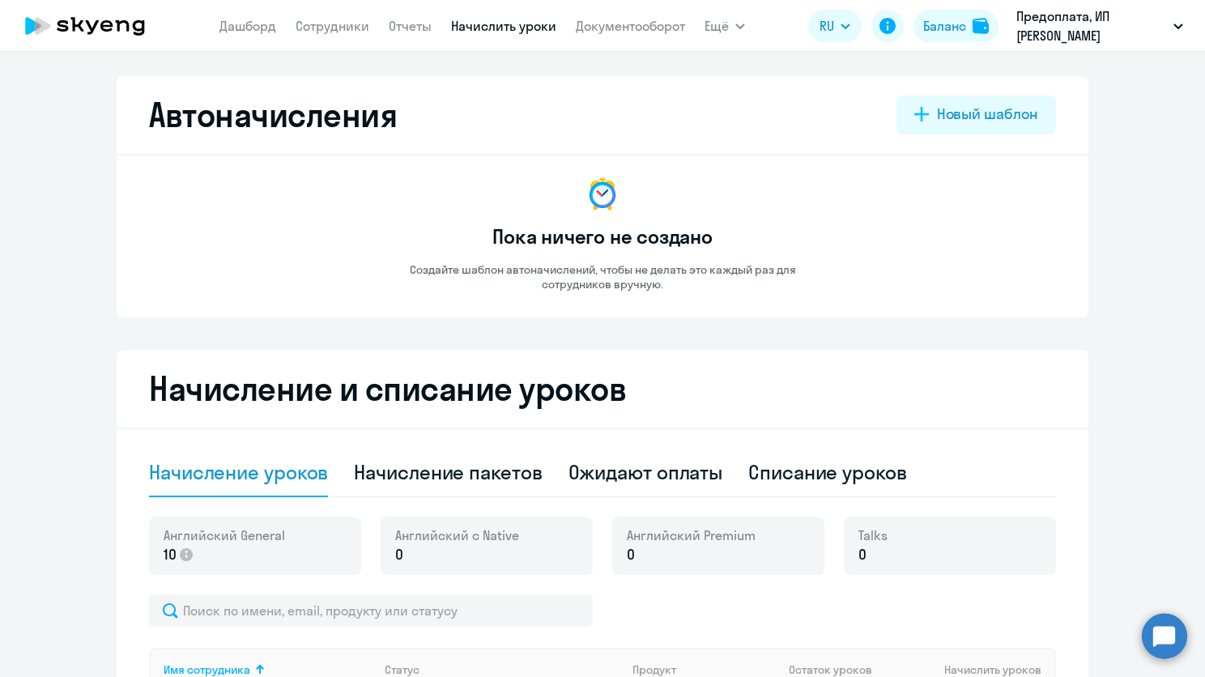
click at [644, 34] on app-menu-item-link "Документооборот" at bounding box center [630, 26] width 109 height 20
click at [671, 38] on nav "[PERSON_NAME] Отчеты Начислить уроки Документооборот" at bounding box center [452, 26] width 466 height 32
click at [671, 28] on link "Документооборот" at bounding box center [630, 26] width 109 height 16
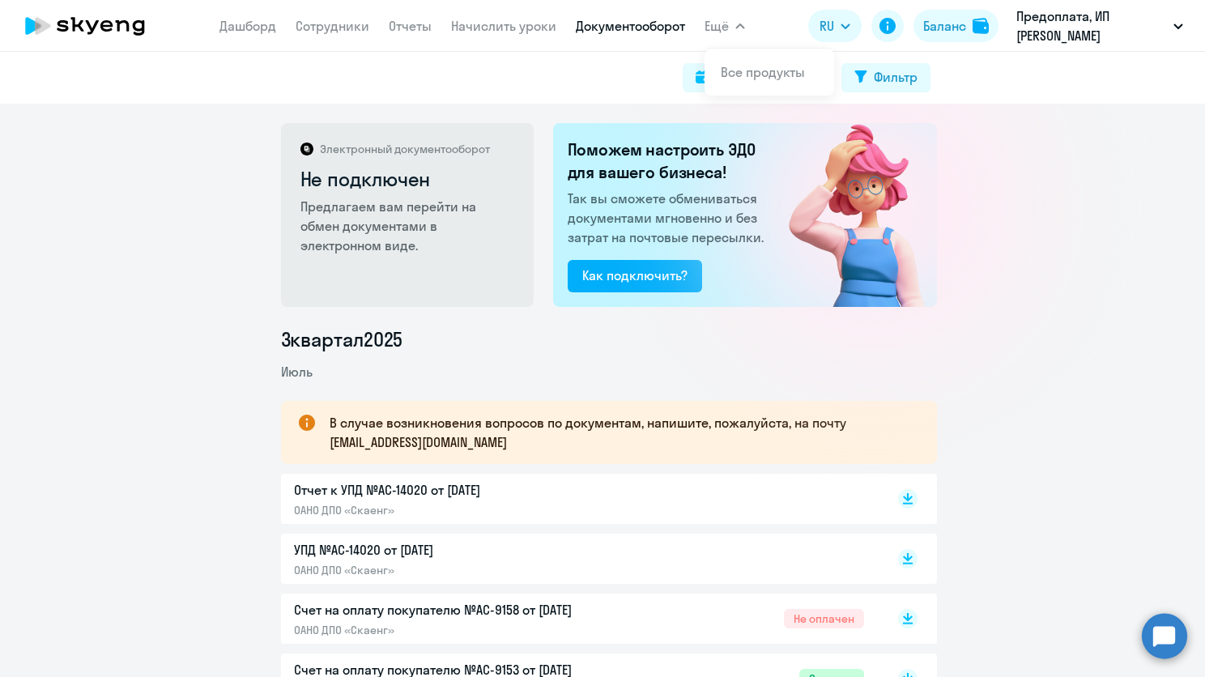
click at [719, 32] on span "Ещё" at bounding box center [716, 25] width 24 height 19
click at [376, 23] on nav "[PERSON_NAME] Отчеты Начислить уроки Документооборот" at bounding box center [452, 26] width 466 height 32
click at [357, 27] on link "Сотрудники" at bounding box center [333, 26] width 74 height 16
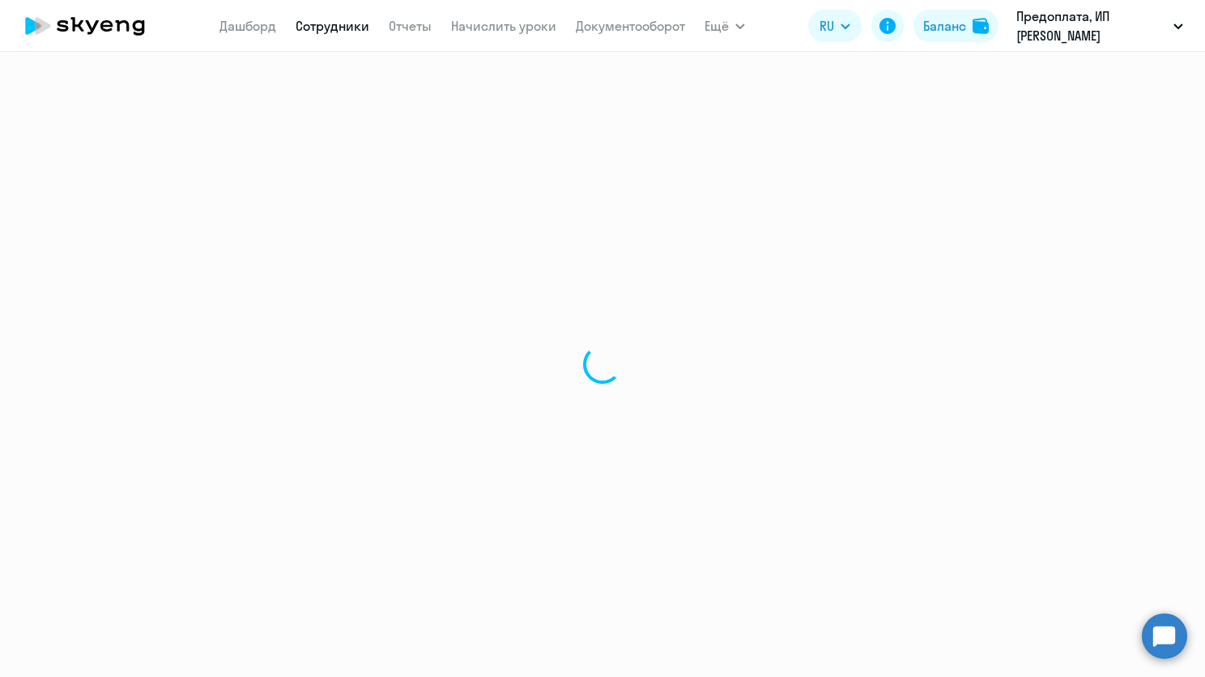
select select "30"
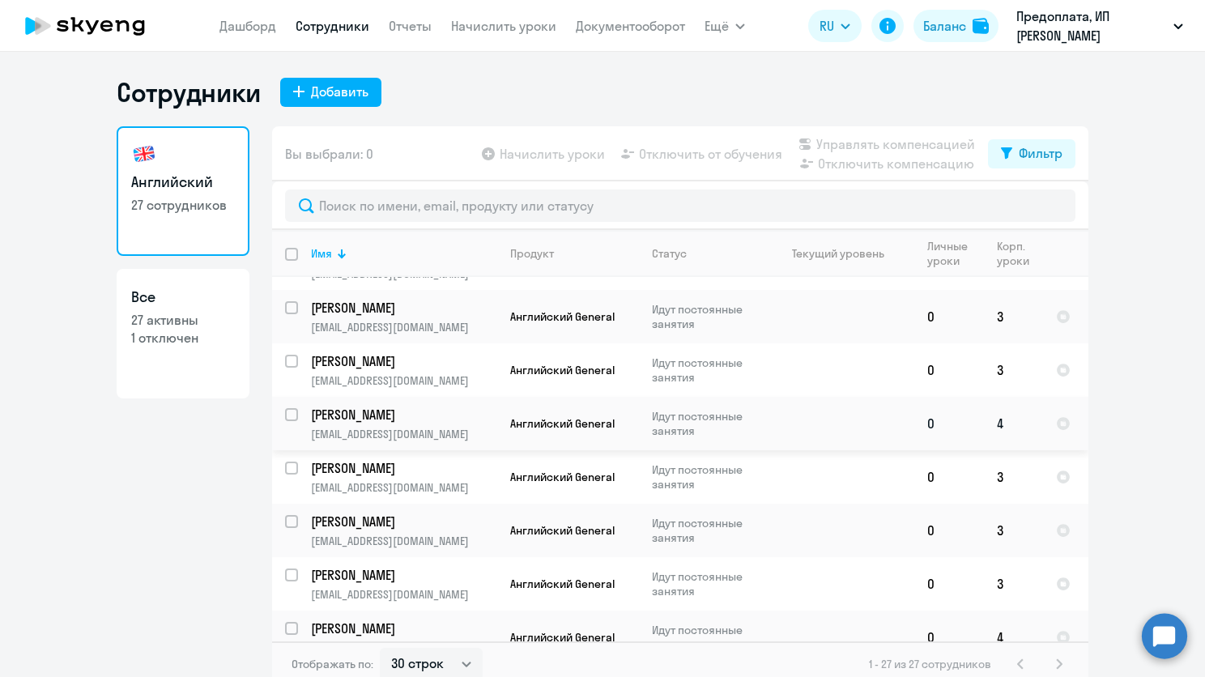
scroll to position [1087, 0]
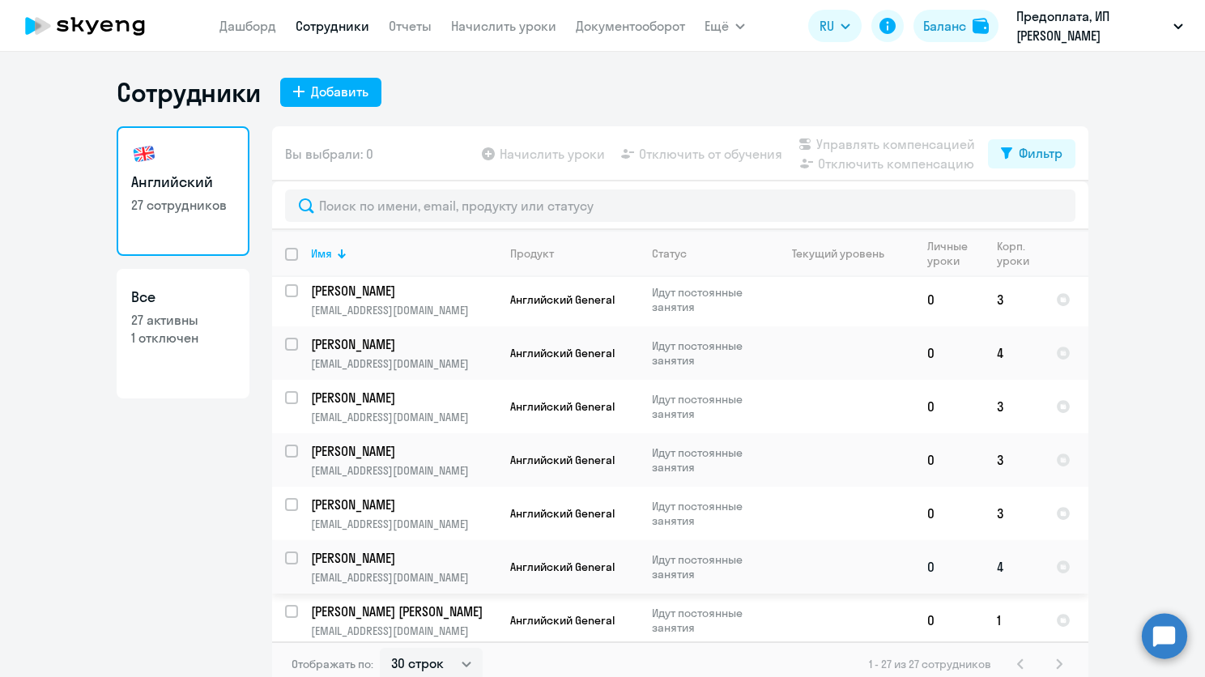
click at [398, 560] on td "[PERSON_NAME] [EMAIL_ADDRESS][DOMAIN_NAME]" at bounding box center [397, 566] width 199 height 53
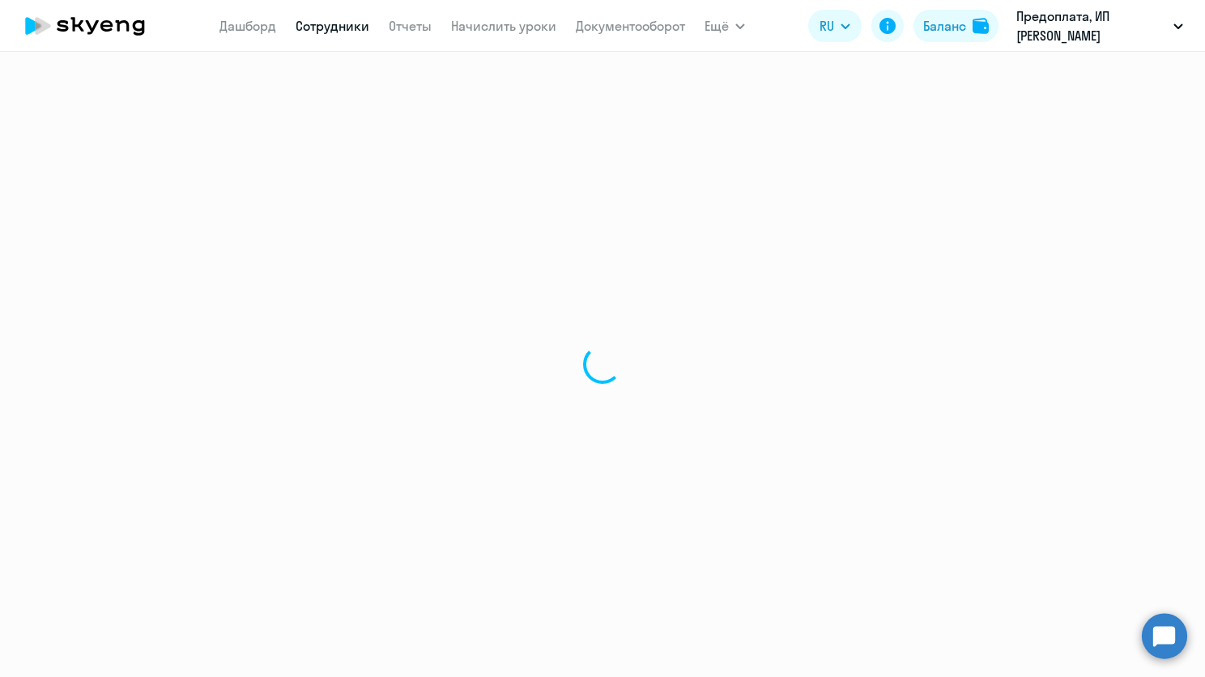
select select "english"
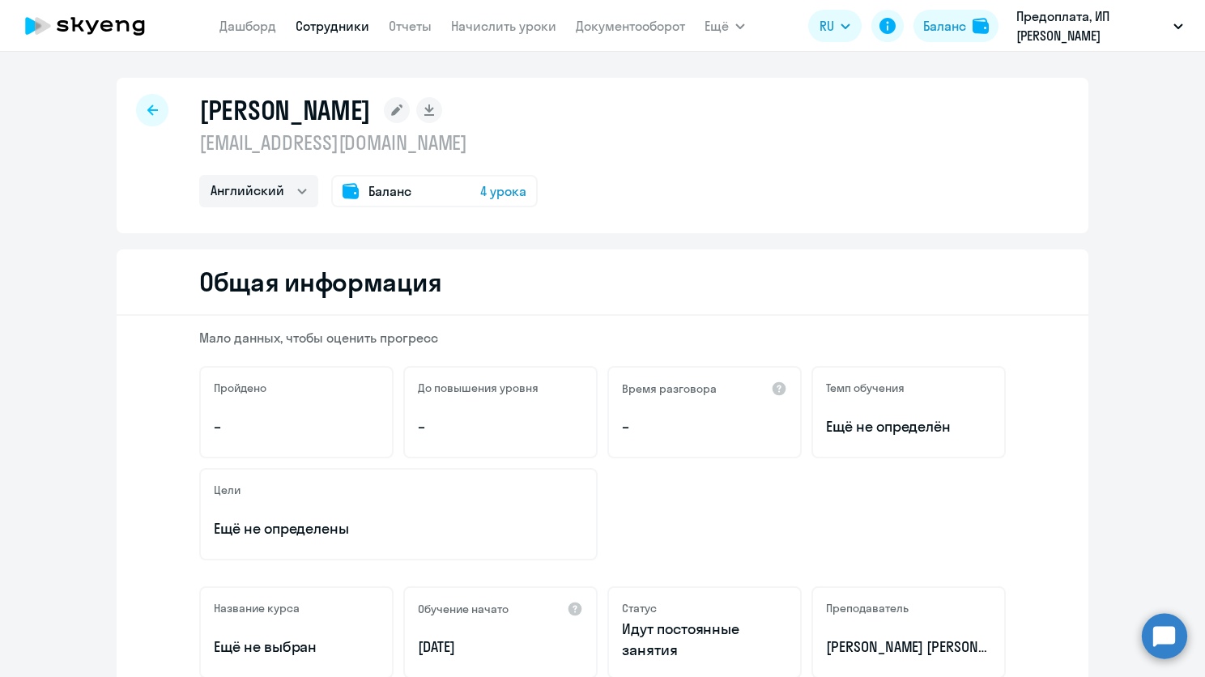
click at [343, 192] on icon at bounding box center [350, 190] width 16 height 15
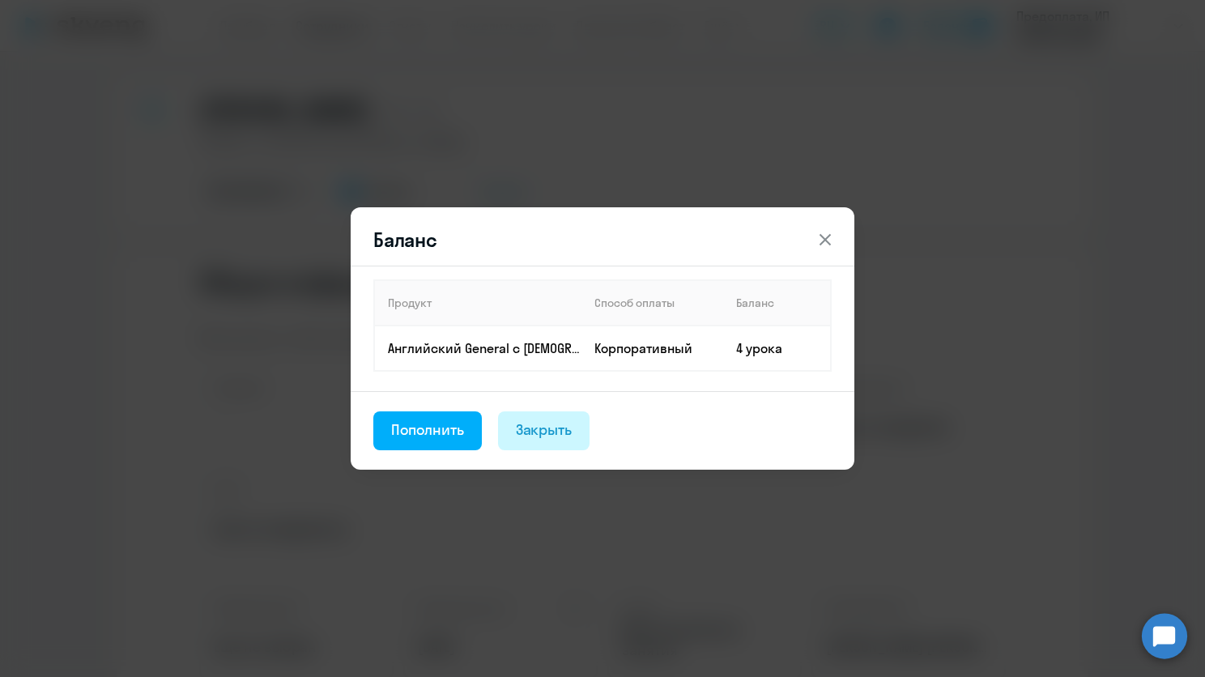
click at [555, 427] on div "Закрыть" at bounding box center [544, 429] width 57 height 21
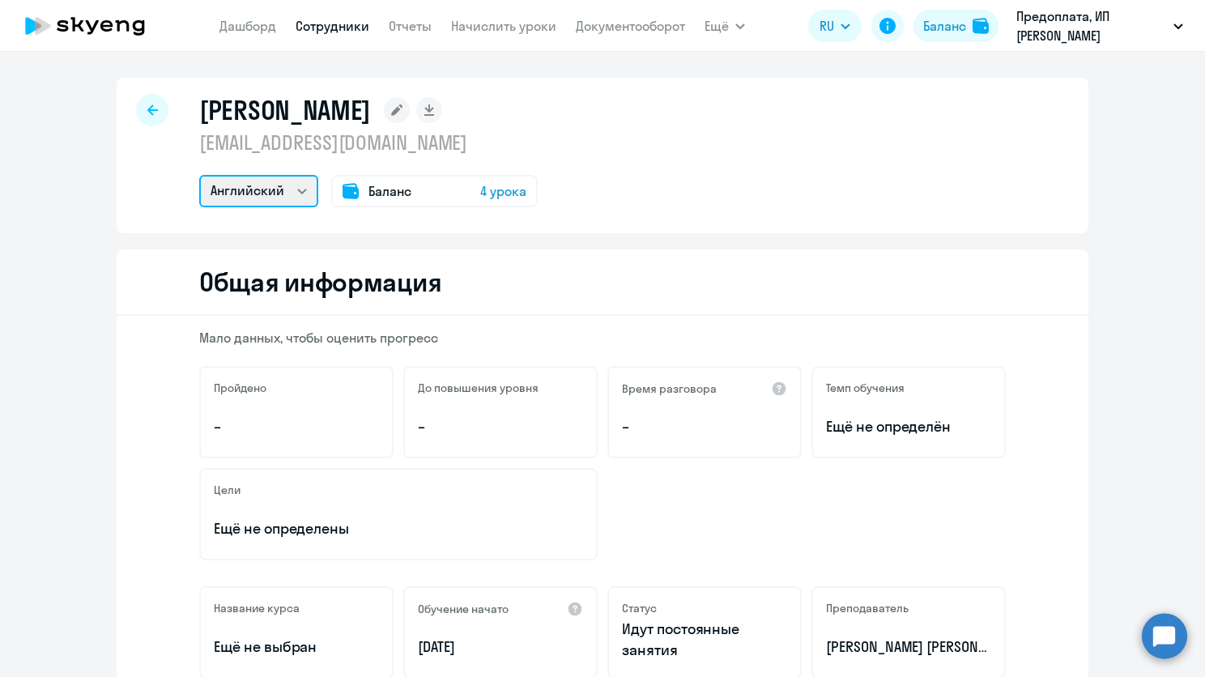
click at [299, 186] on select "Английский" at bounding box center [258, 191] width 119 height 32
click at [508, 18] on link "Начислить уроки" at bounding box center [503, 26] width 105 height 16
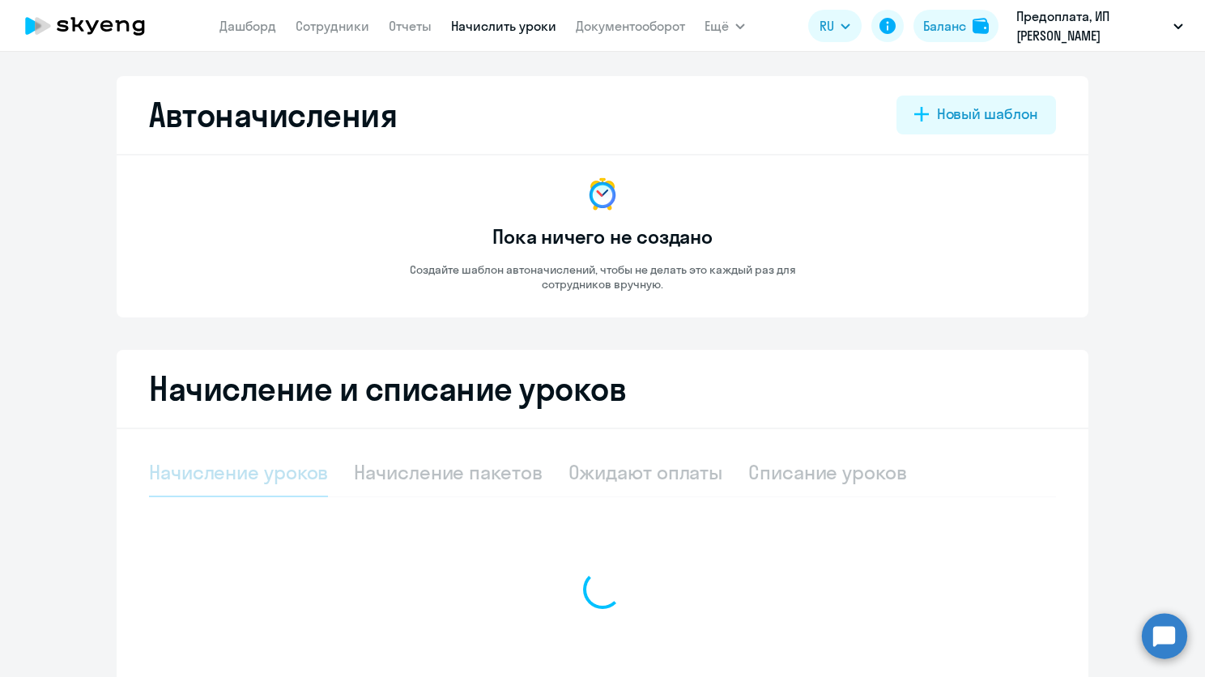
select select "10"
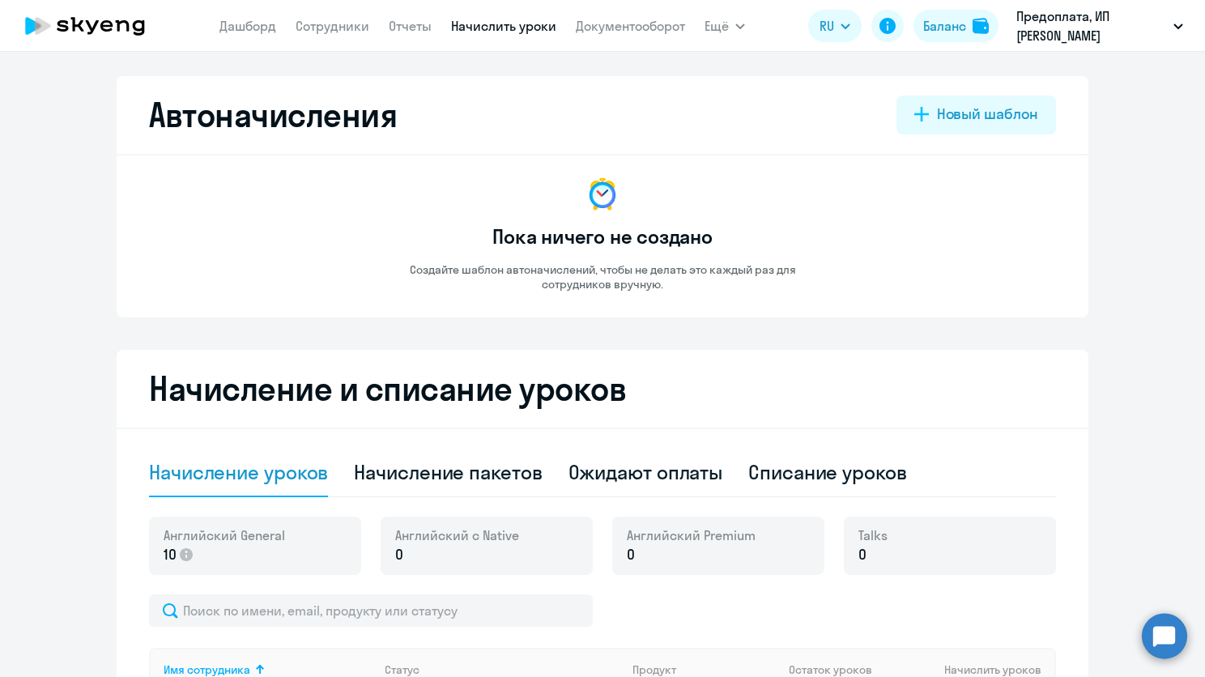
scroll to position [162, 0]
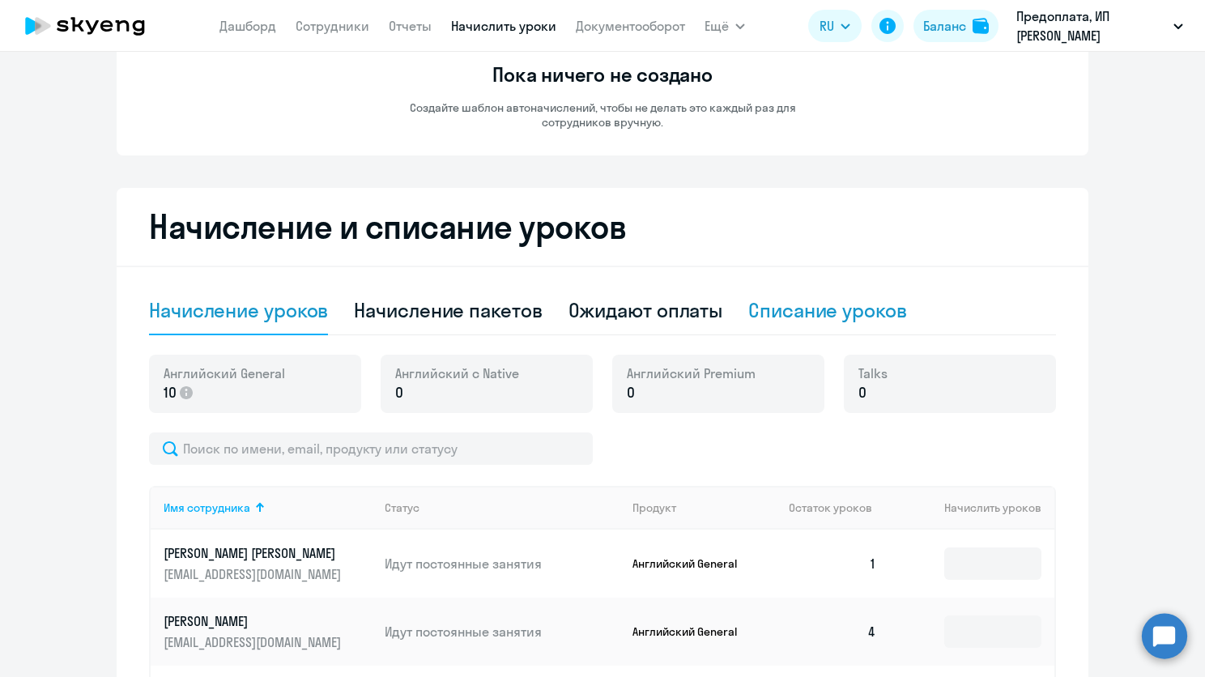
click at [755, 308] on div "Списание уроков" at bounding box center [827, 310] width 159 height 26
select select "10"
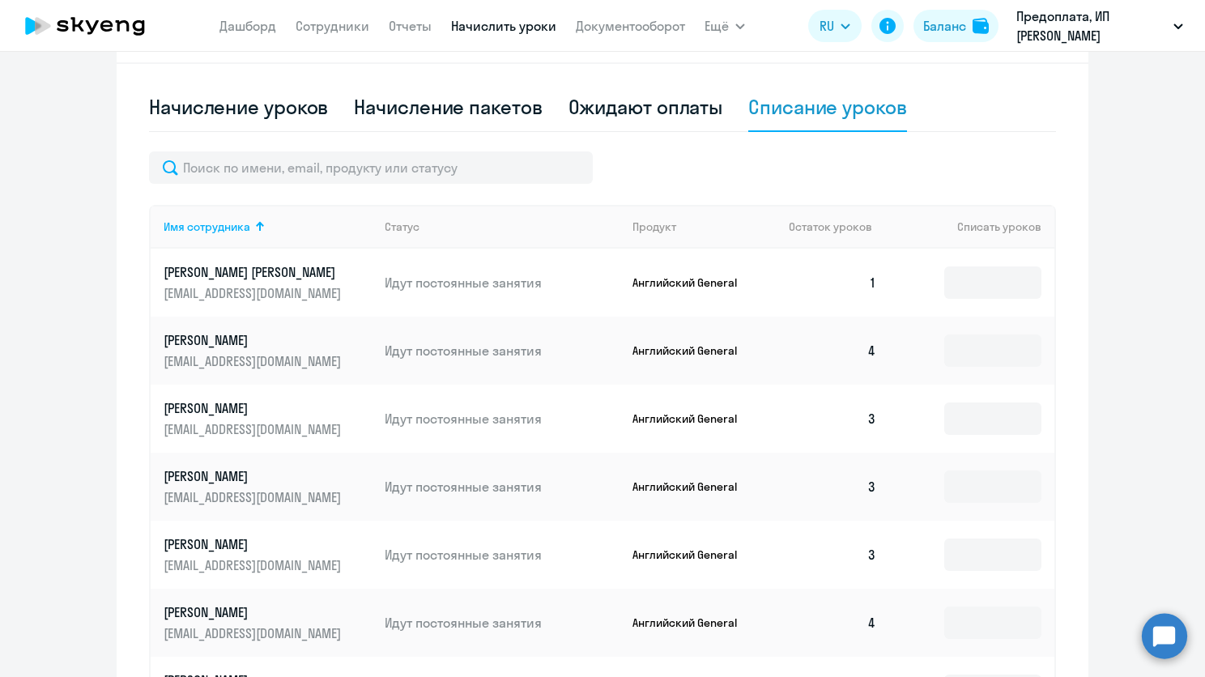
scroll to position [405, 0]
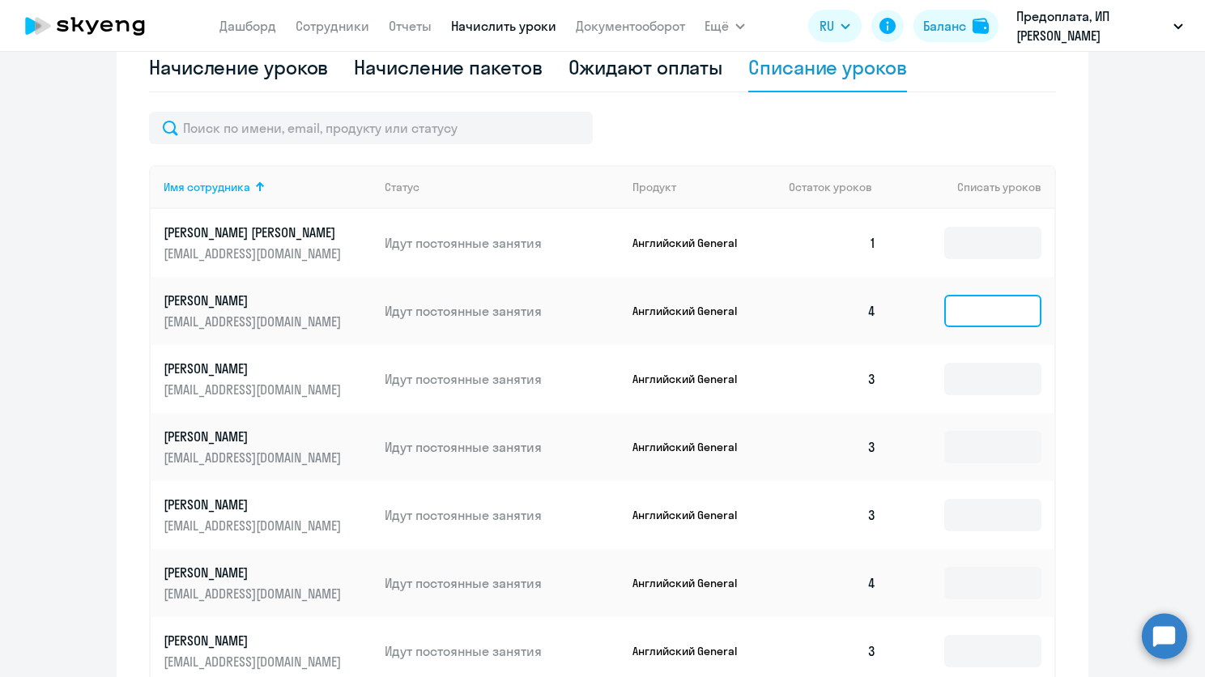
click at [959, 312] on input at bounding box center [992, 311] width 97 height 32
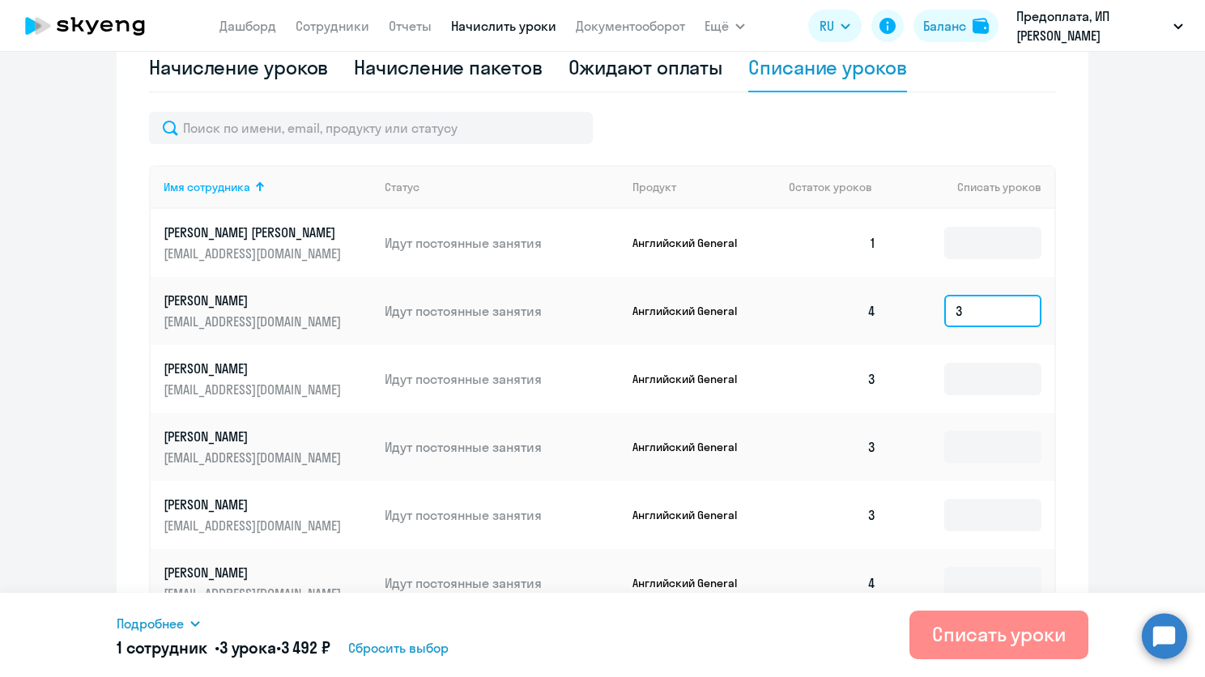
type input "3"
click at [991, 638] on div "Списать уроки" at bounding box center [999, 634] width 134 height 26
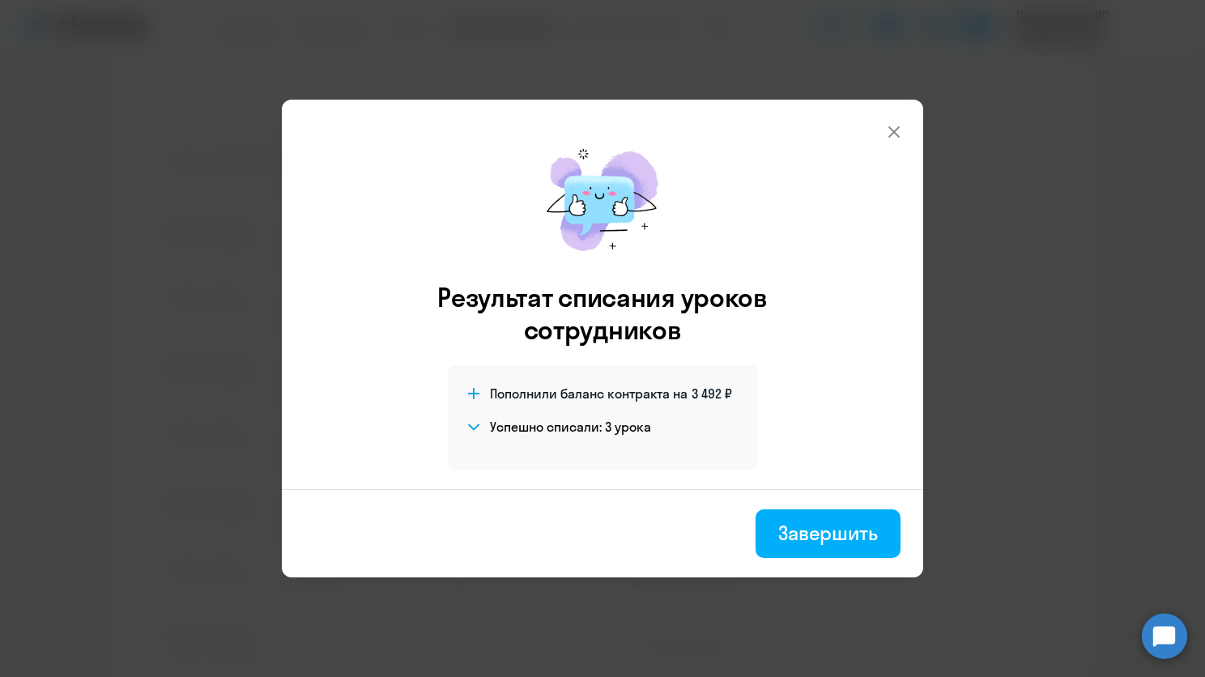
scroll to position [486, 0]
click at [897, 116] on button at bounding box center [894, 132] width 32 height 32
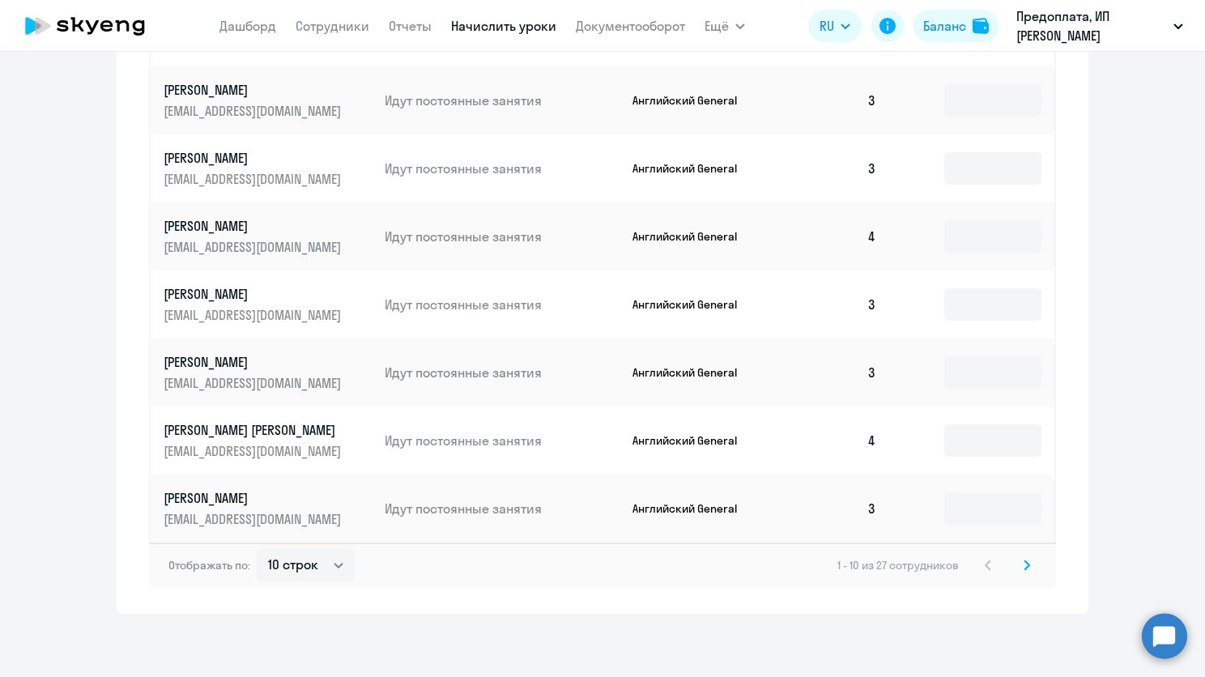
scroll to position [753, 0]
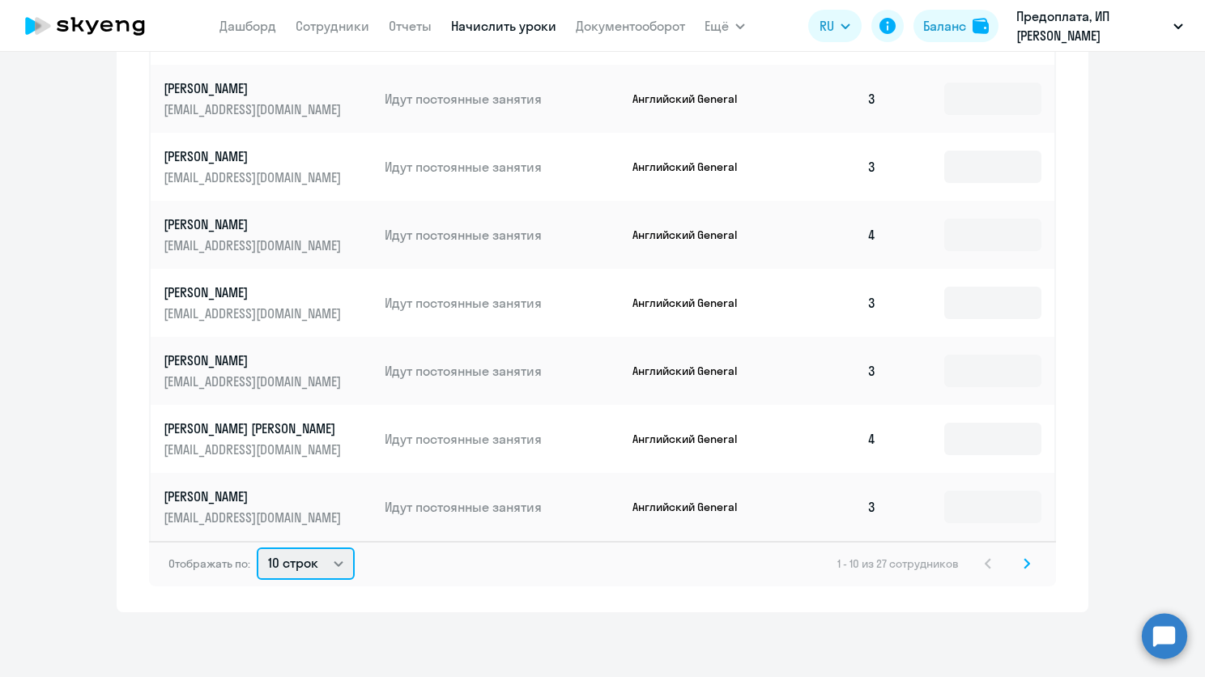
click at [337, 562] on select "10 строк 30 строк 50 строк" at bounding box center [306, 563] width 98 height 32
select select "50"
click at [257, 547] on select "10 строк 30 строк 50 строк" at bounding box center [306, 563] width 98 height 32
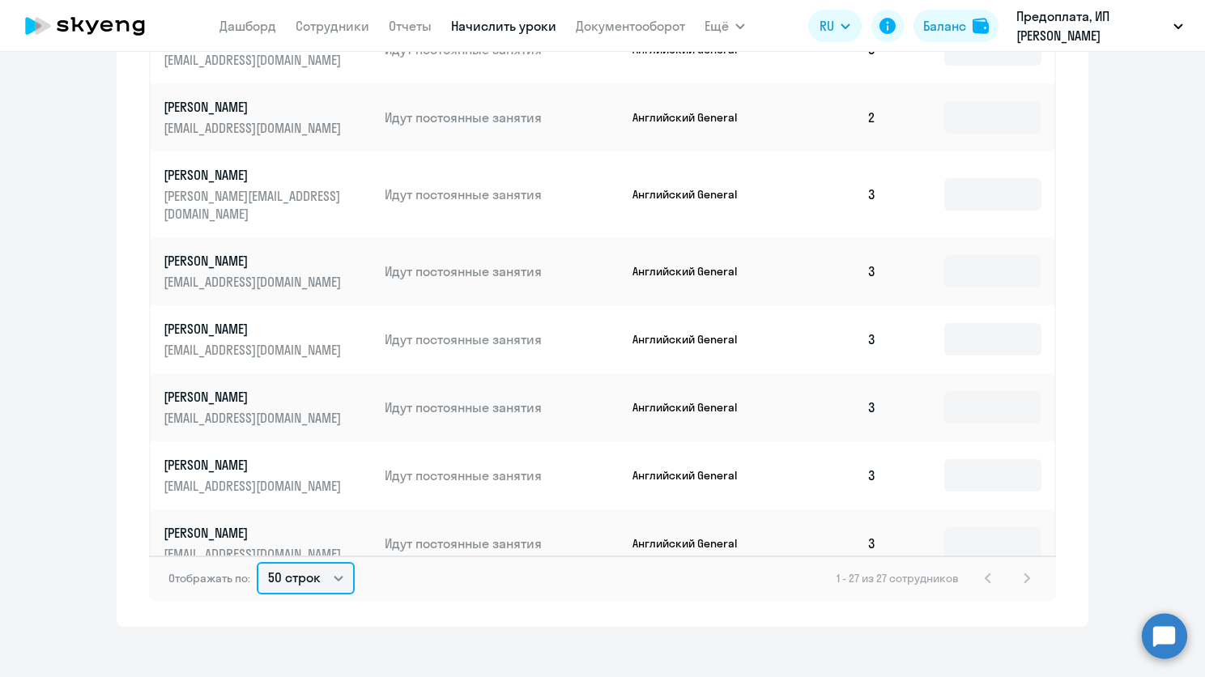
scroll to position [891, 0]
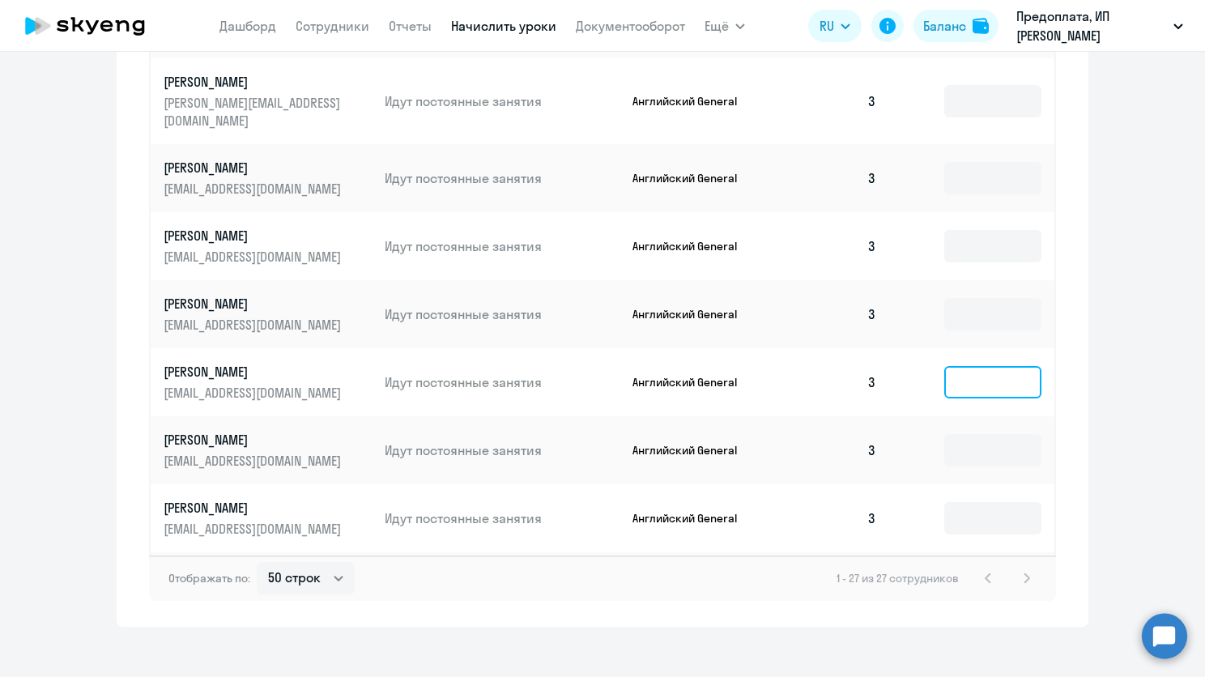
click at [955, 366] on input at bounding box center [992, 382] width 97 height 32
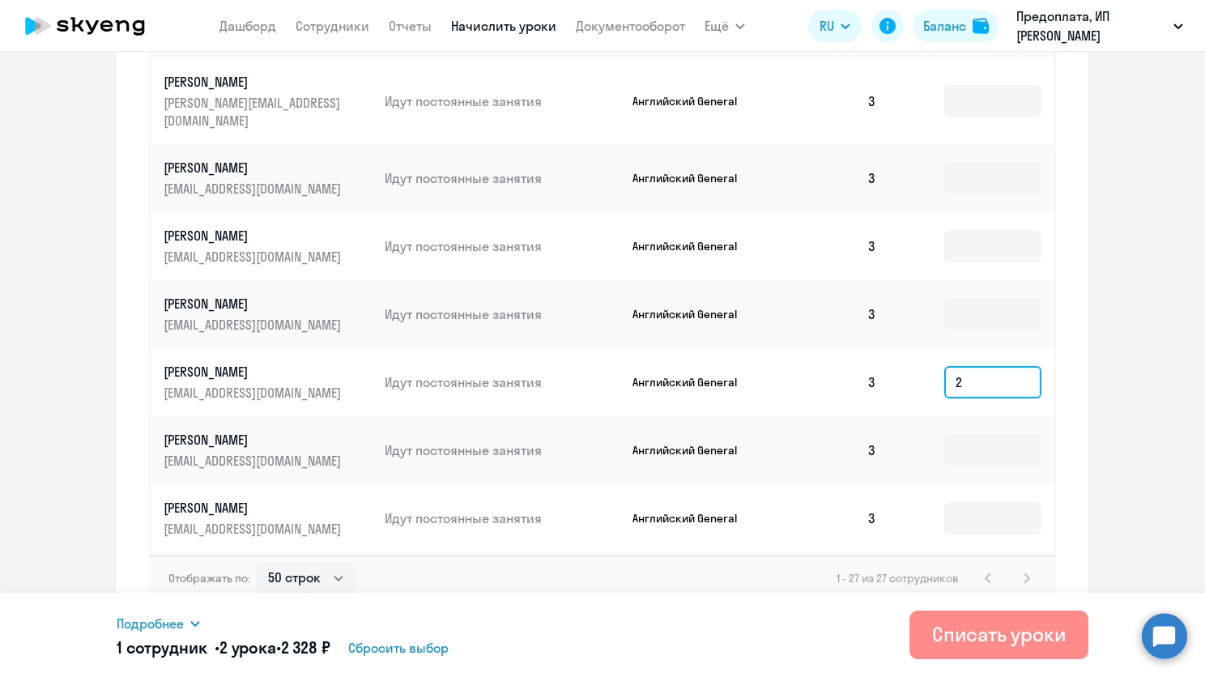
type input "2"
click at [992, 623] on div "Списать уроки" at bounding box center [999, 634] width 134 height 26
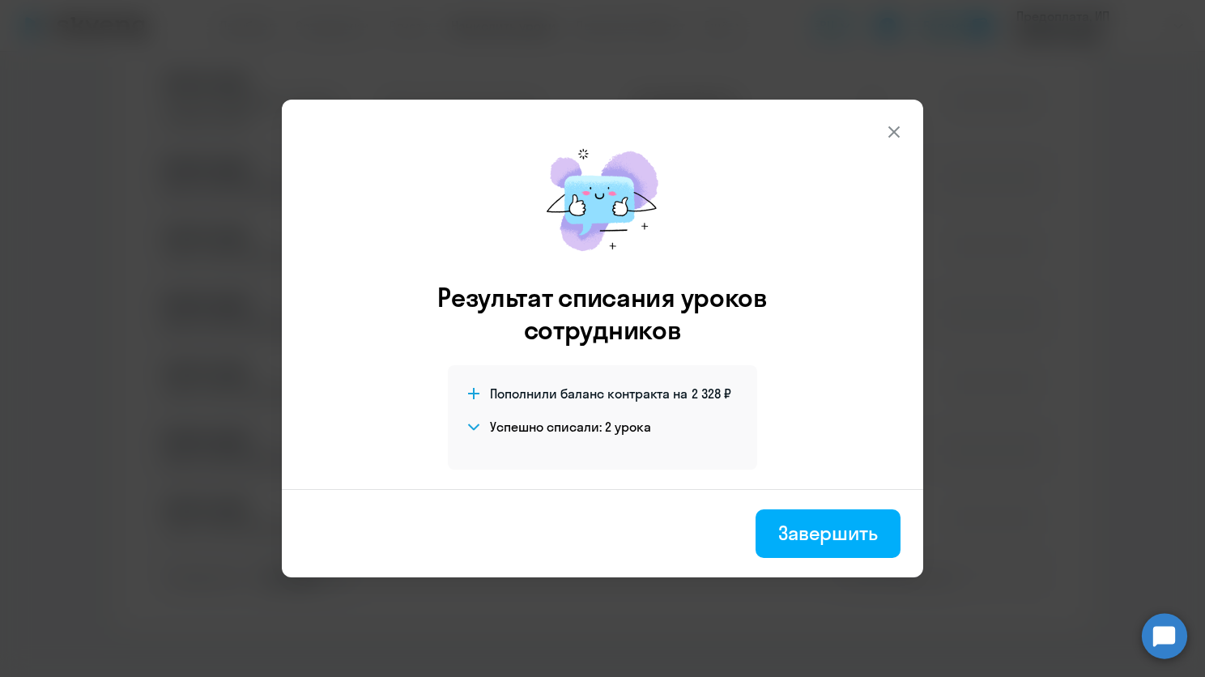
click at [889, 131] on icon at bounding box center [893, 131] width 19 height 19
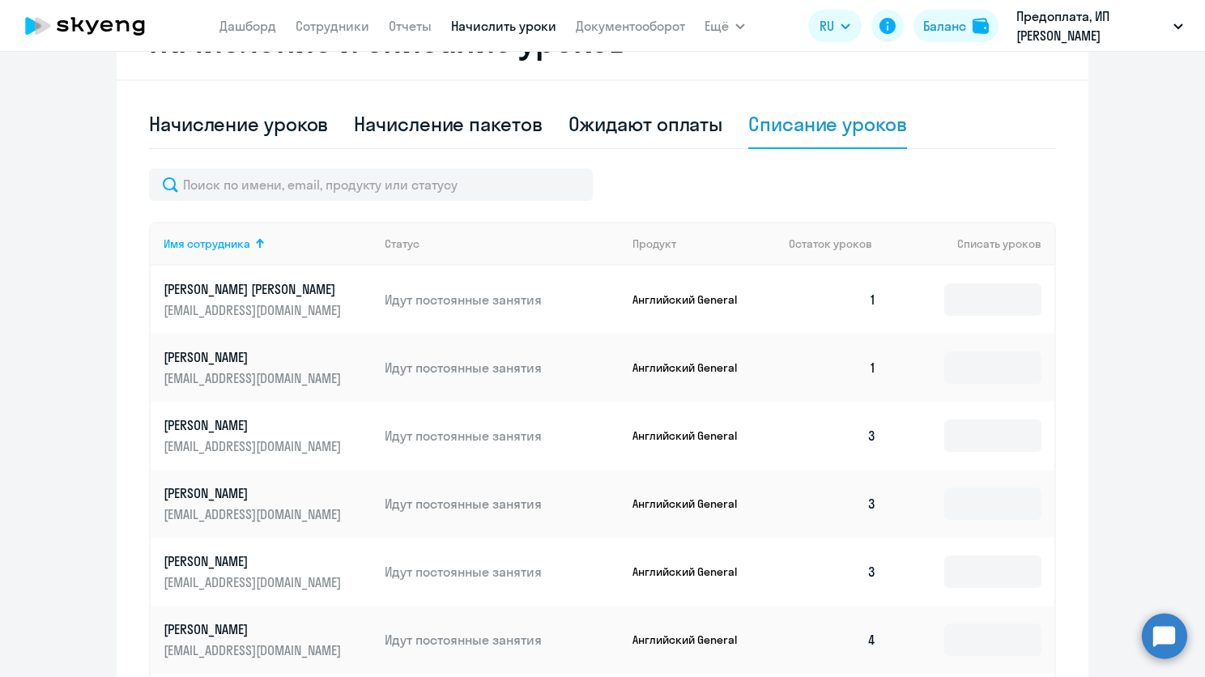
scroll to position [0, 0]
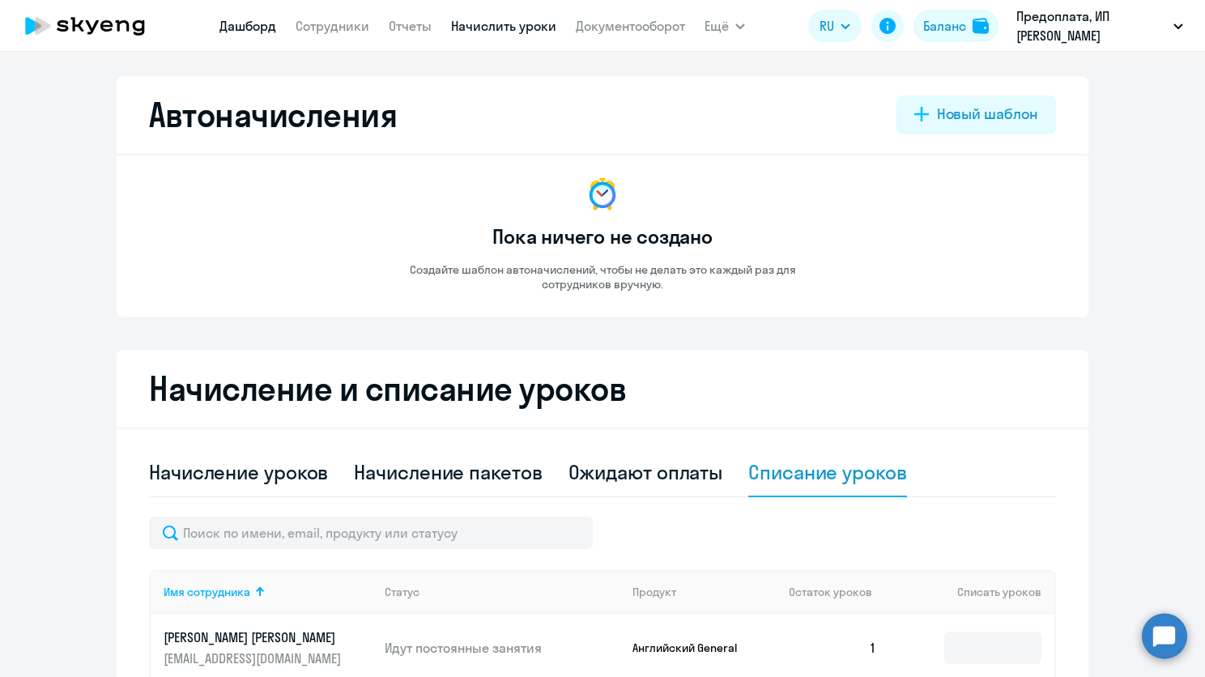
click at [244, 29] on link "Дашборд" at bounding box center [247, 26] width 57 height 16
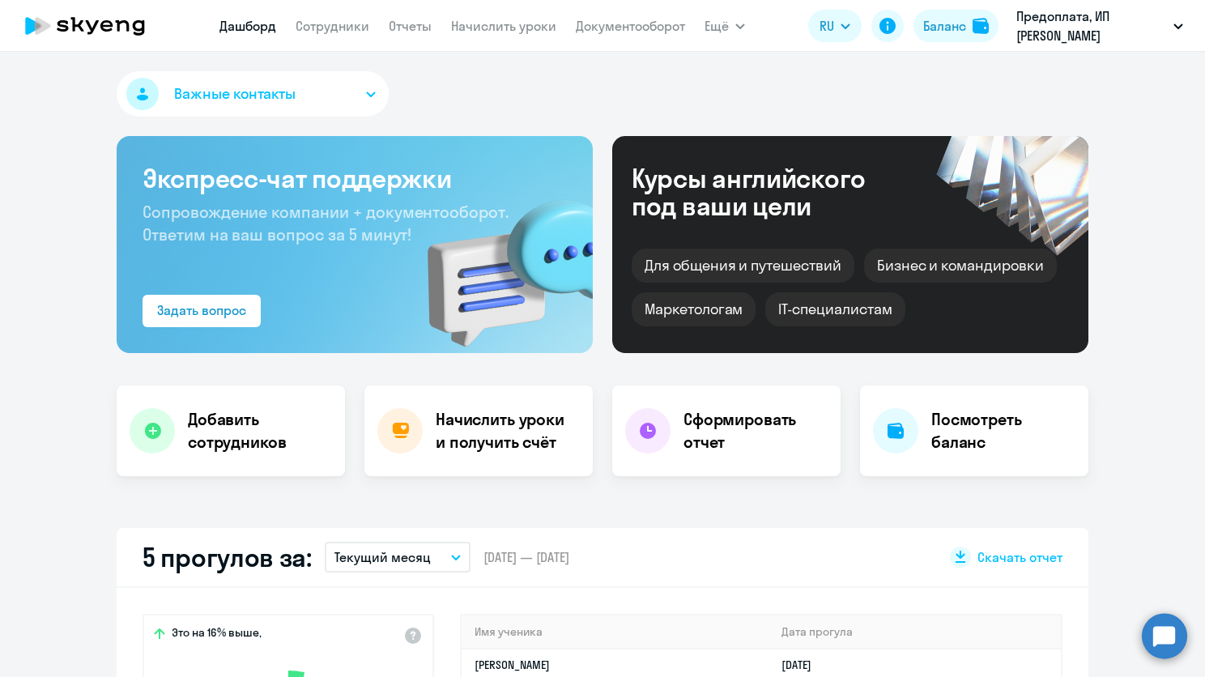
select select "30"
click at [325, 32] on link "Сотрудники" at bounding box center [333, 26] width 74 height 16
select select "30"
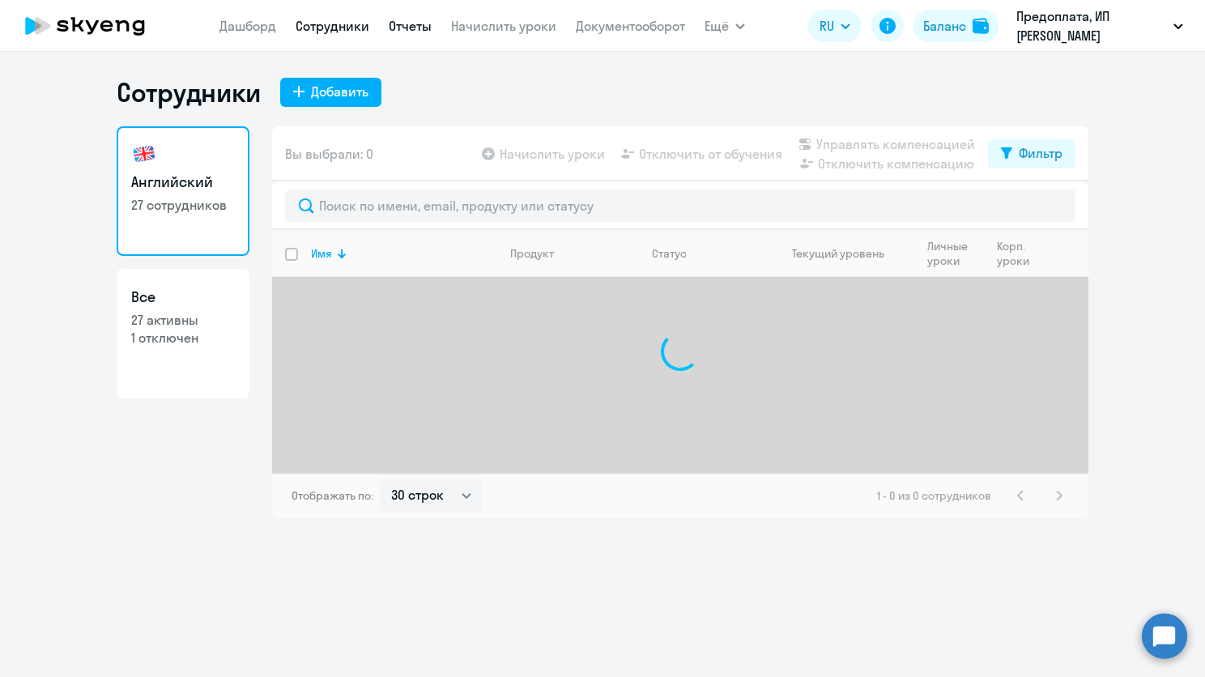
click at [415, 26] on link "Отчеты" at bounding box center [410, 26] width 43 height 16
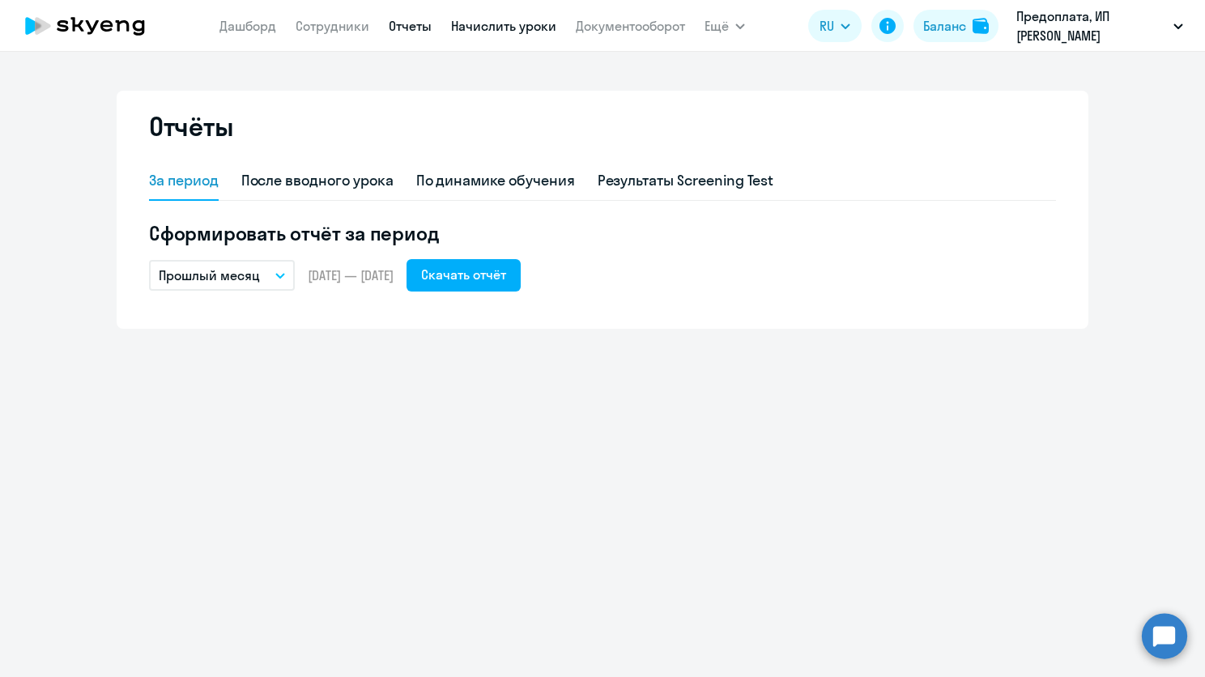
click at [476, 28] on link "Начислить уроки" at bounding box center [503, 26] width 105 height 16
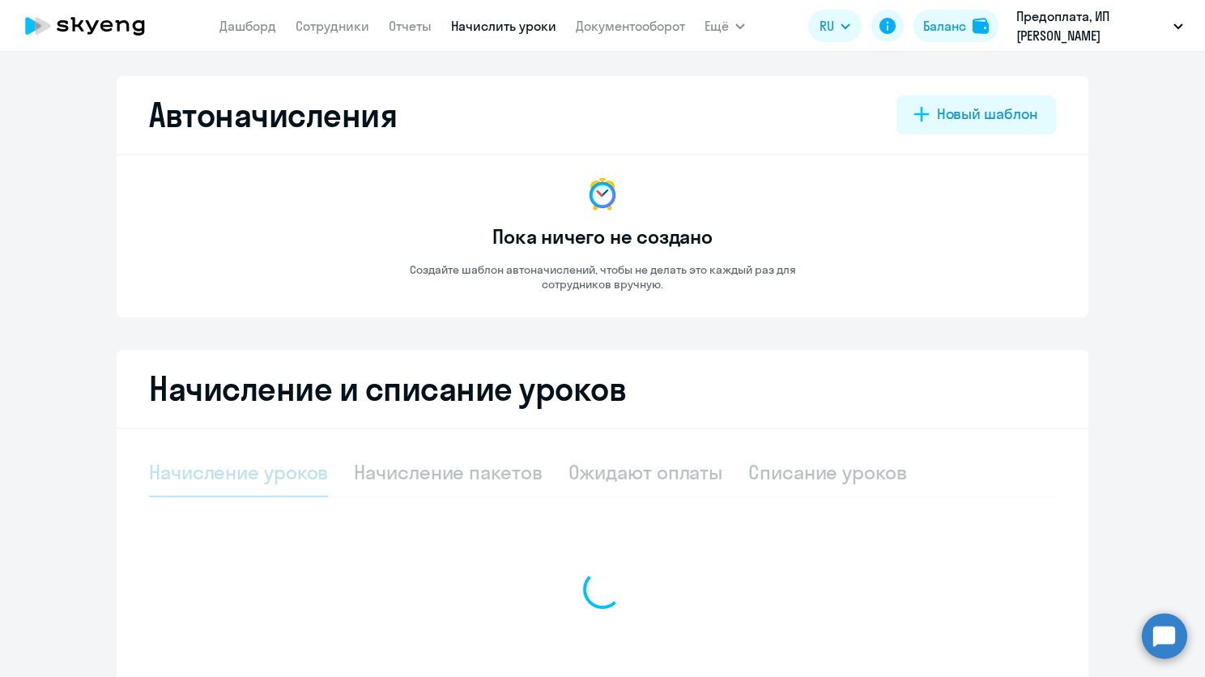
select select "10"
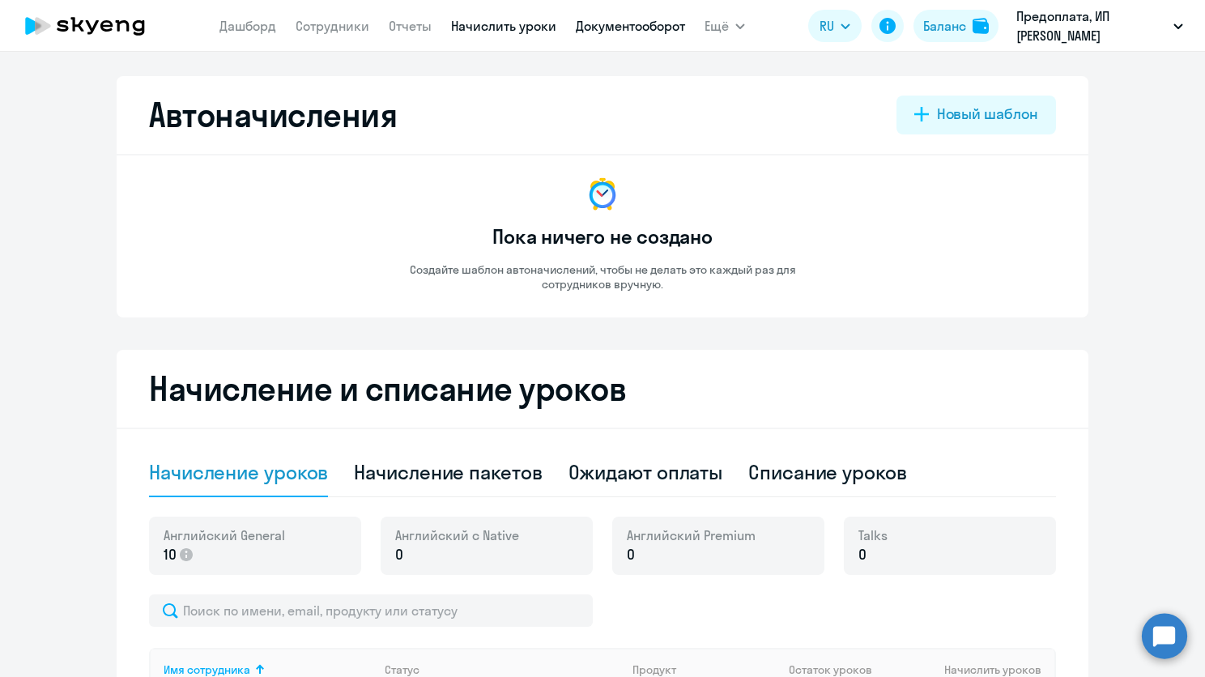
click at [610, 23] on link "Документооборот" at bounding box center [630, 26] width 109 height 16
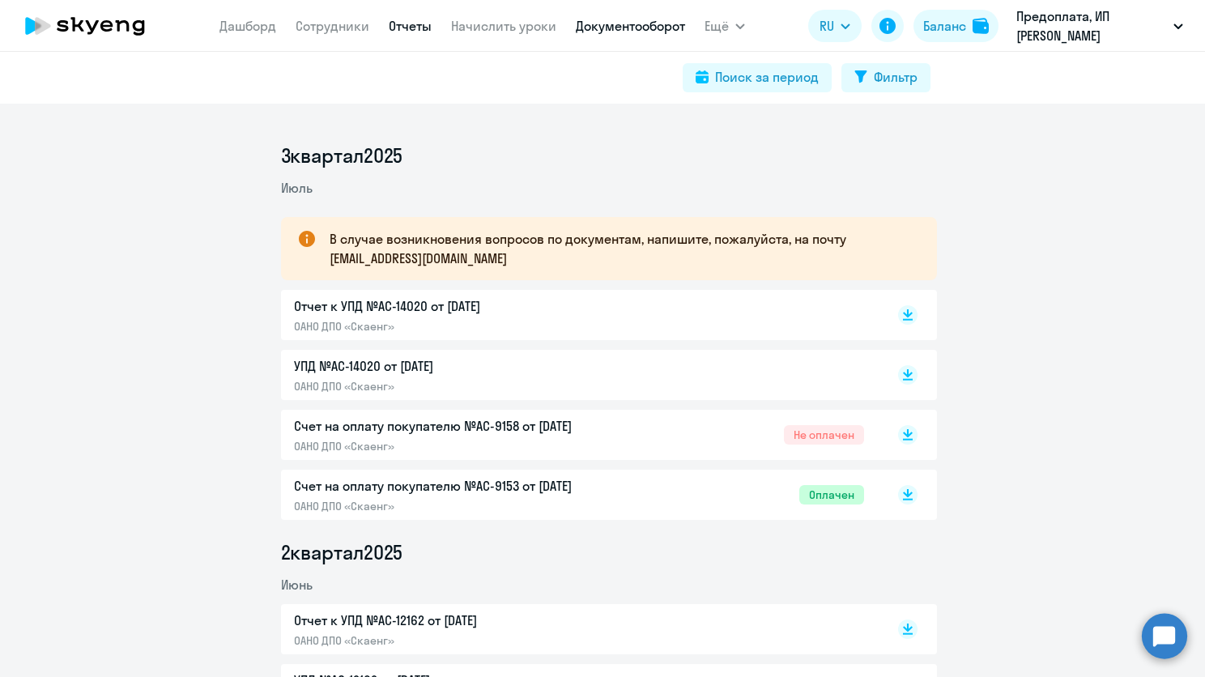
click at [410, 22] on link "Отчеты" at bounding box center [410, 26] width 43 height 16
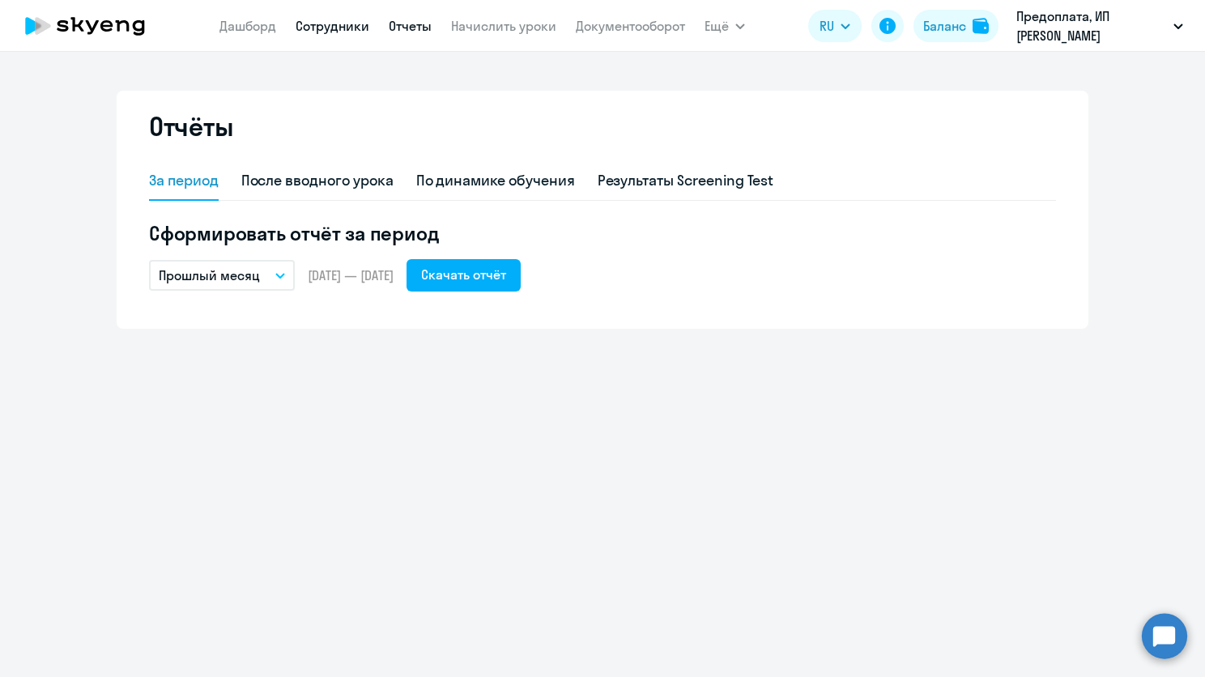
click at [337, 23] on link "Сотрудники" at bounding box center [333, 26] width 74 height 16
select select "30"
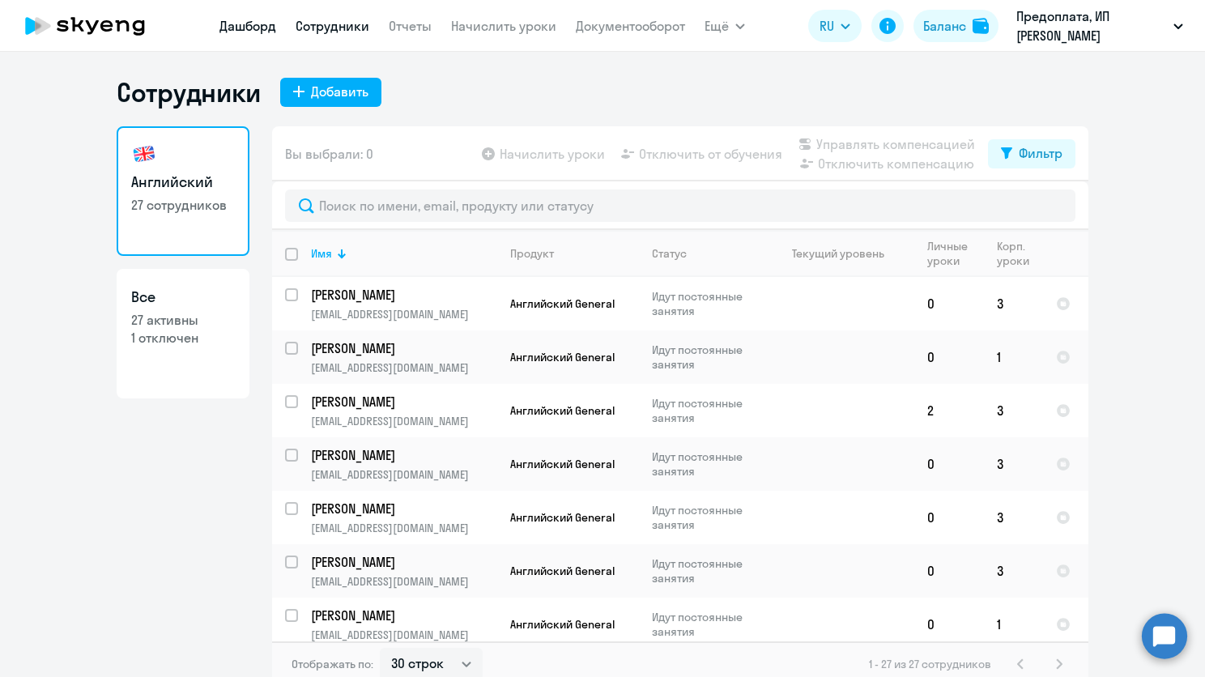
click at [266, 22] on link "Дашборд" at bounding box center [247, 26] width 57 height 16
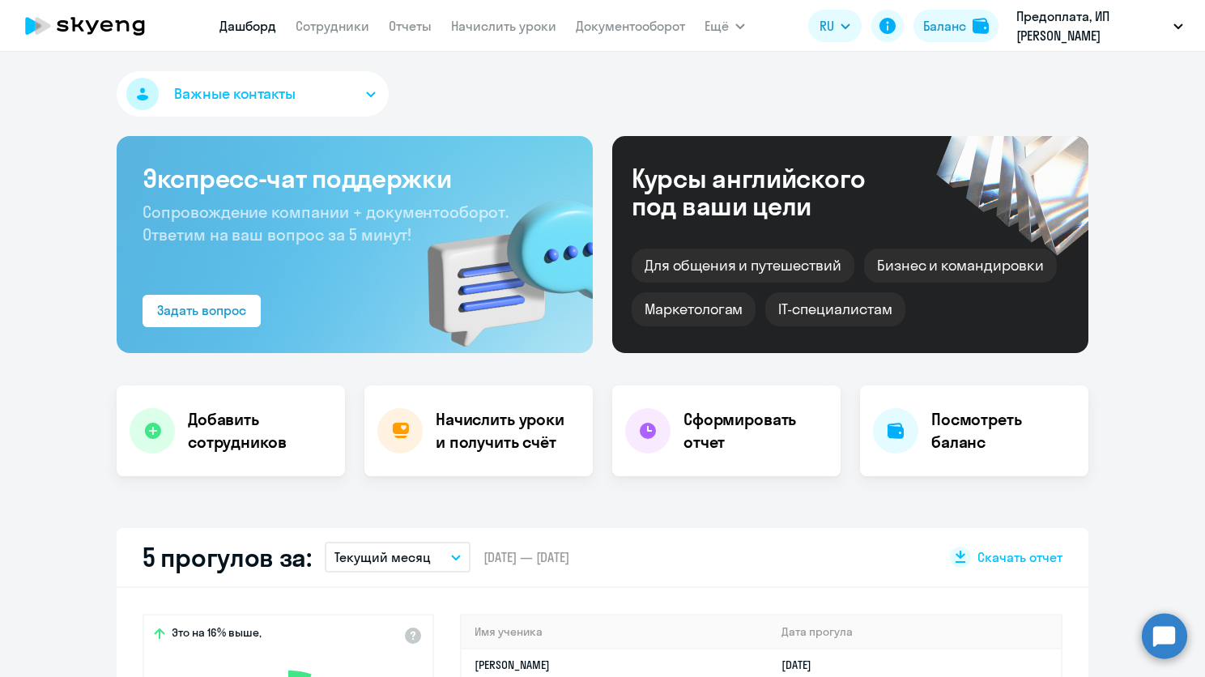
select select "30"
click at [972, 40] on button "Баланс" at bounding box center [955, 26] width 85 height 32
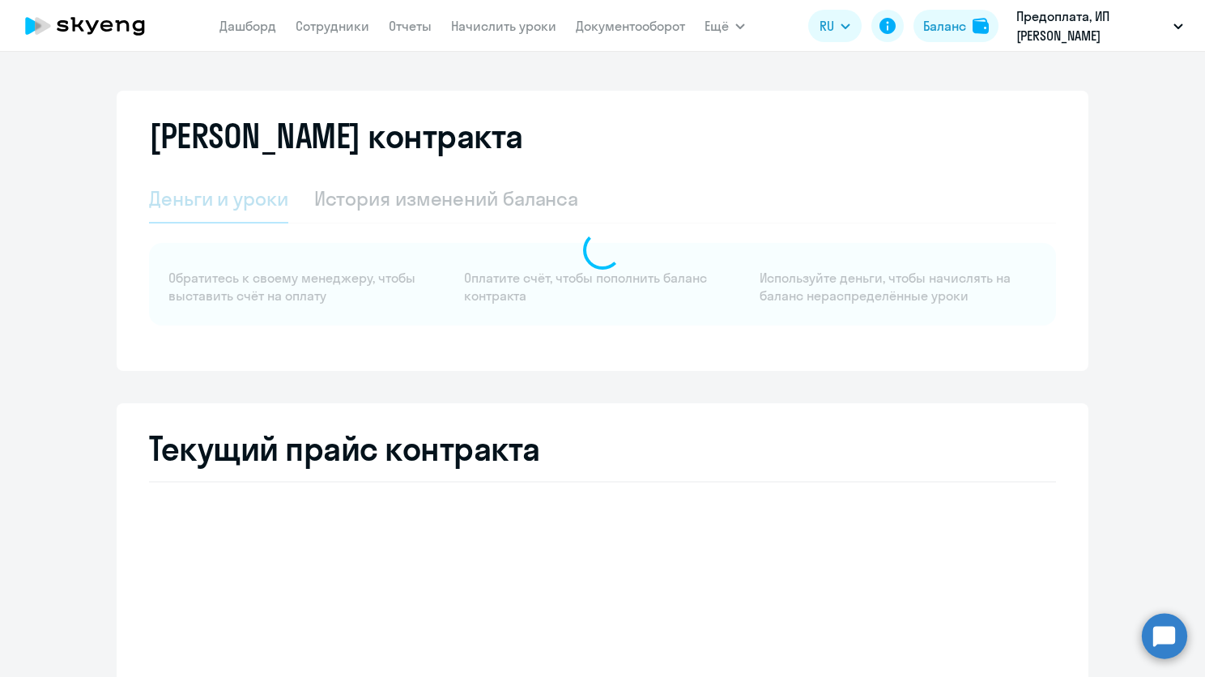
select select "english_adult_not_native_speaker"
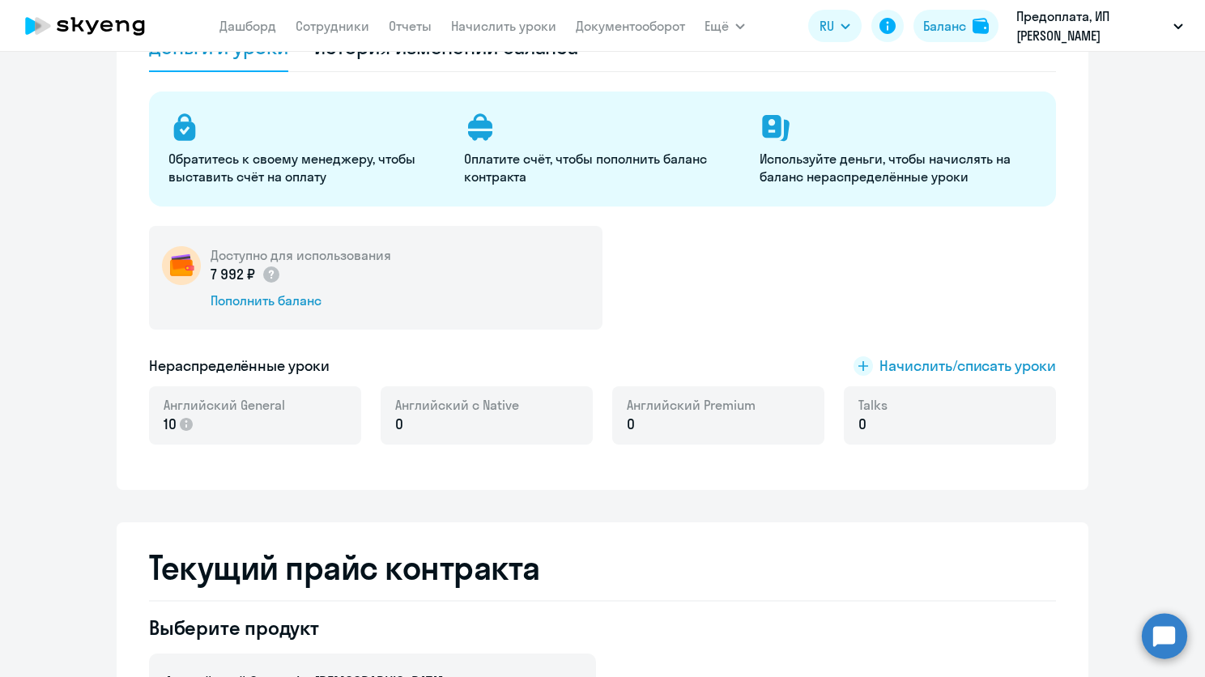
scroll to position [162, 0]
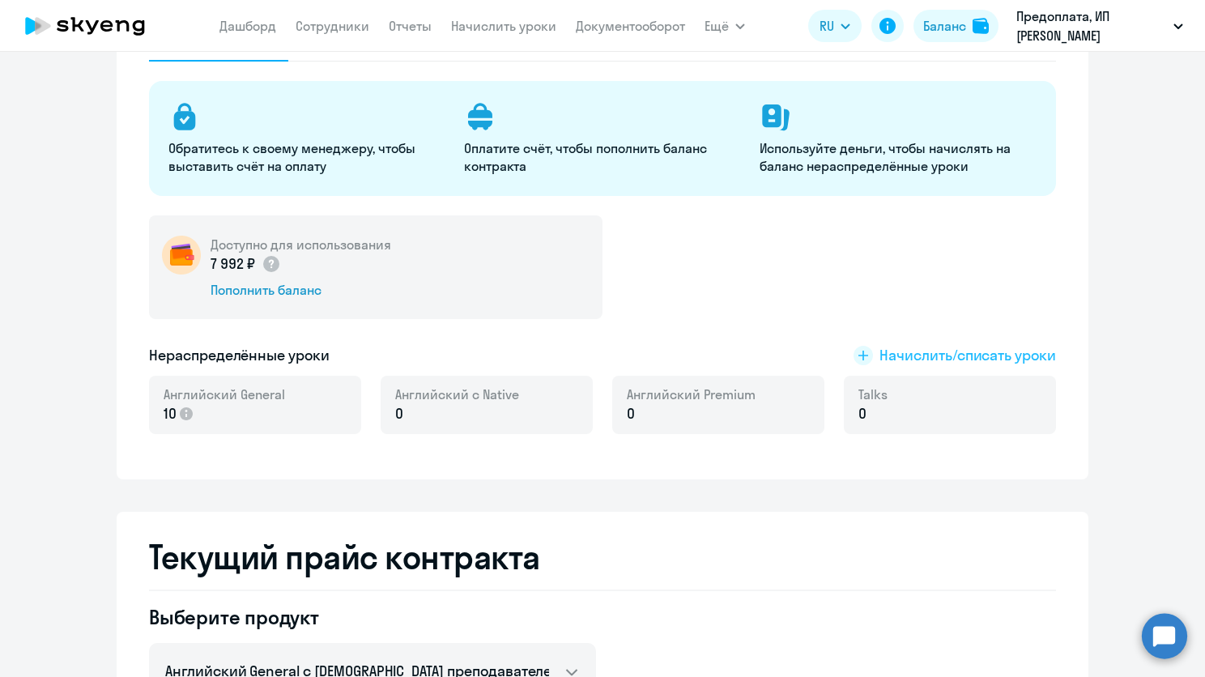
click at [958, 355] on span "Начислить/списать уроки" at bounding box center [967, 355] width 176 height 21
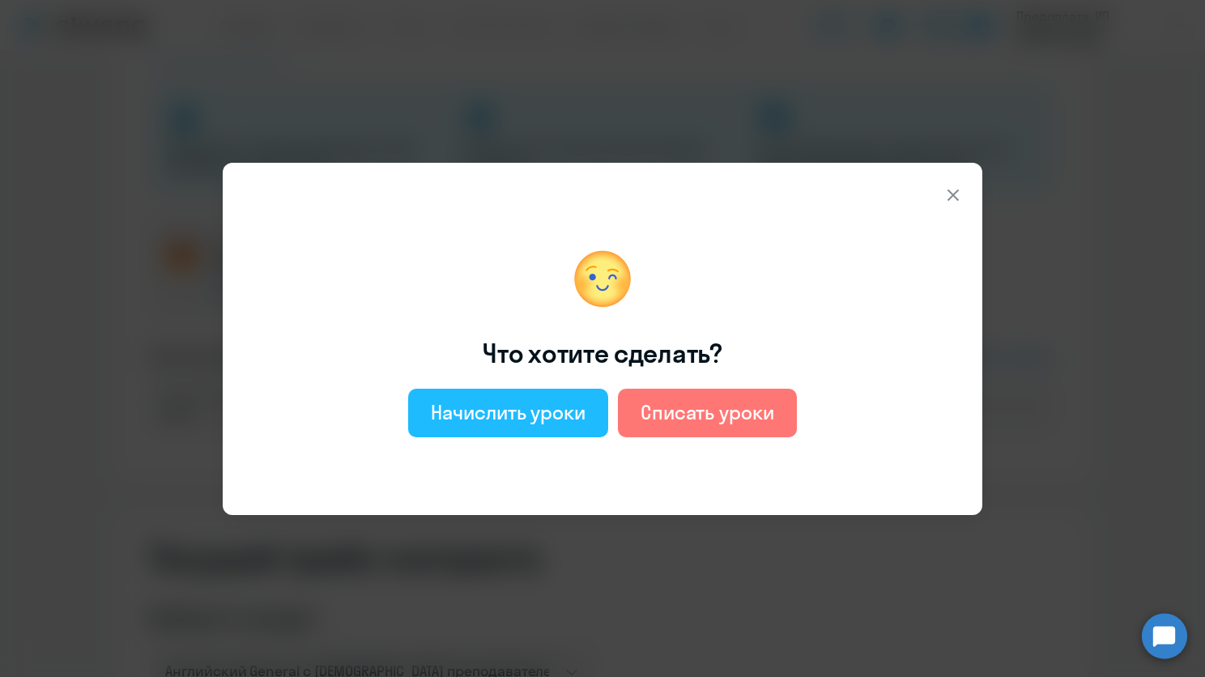
click at [542, 408] on div "Начислить уроки" at bounding box center [508, 412] width 155 height 26
select select "english_adult_not_native_speaker"
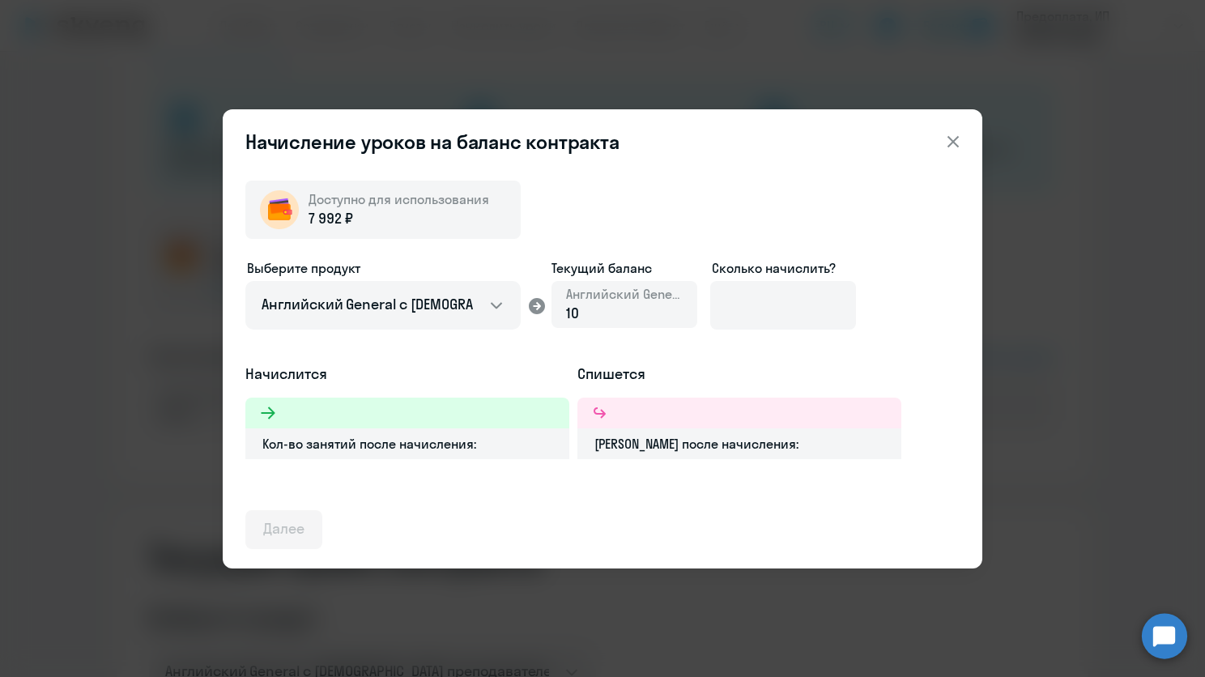
click at [760, 330] on ds-form-field "Сколько начислить?" at bounding box center [783, 300] width 146 height 84
click at [769, 317] on input at bounding box center [783, 305] width 146 height 49
type input "7"
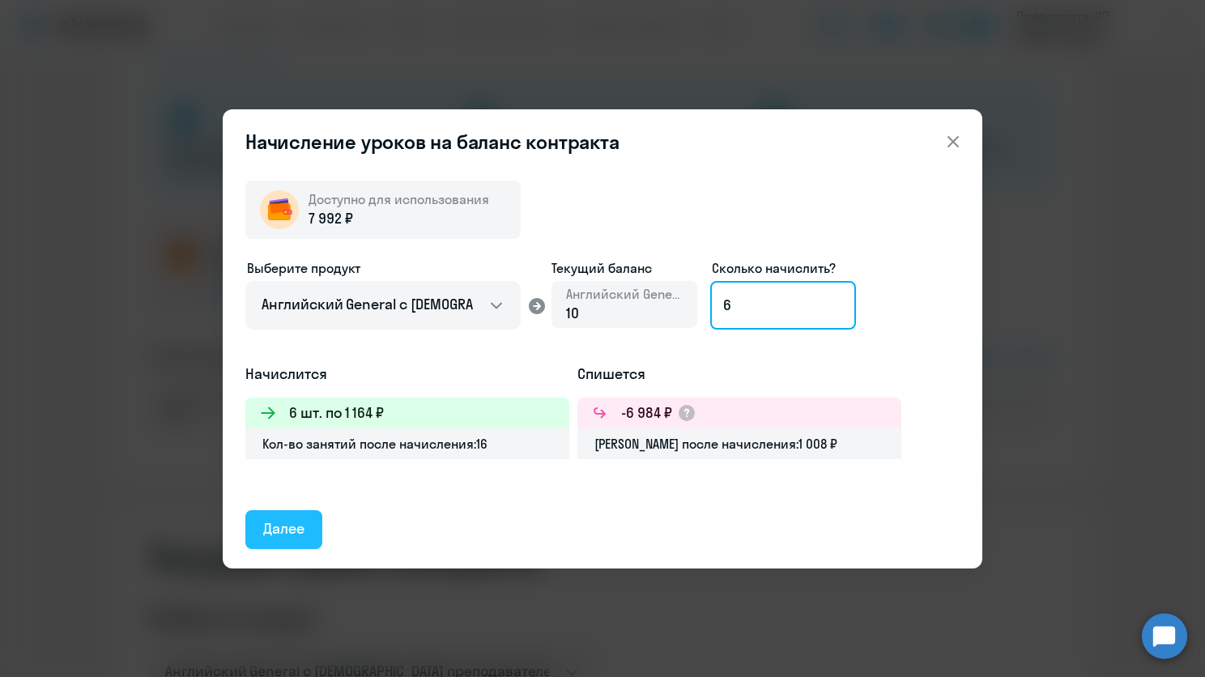
type input "6"
click at [304, 531] on div "Далее" at bounding box center [283, 528] width 41 height 21
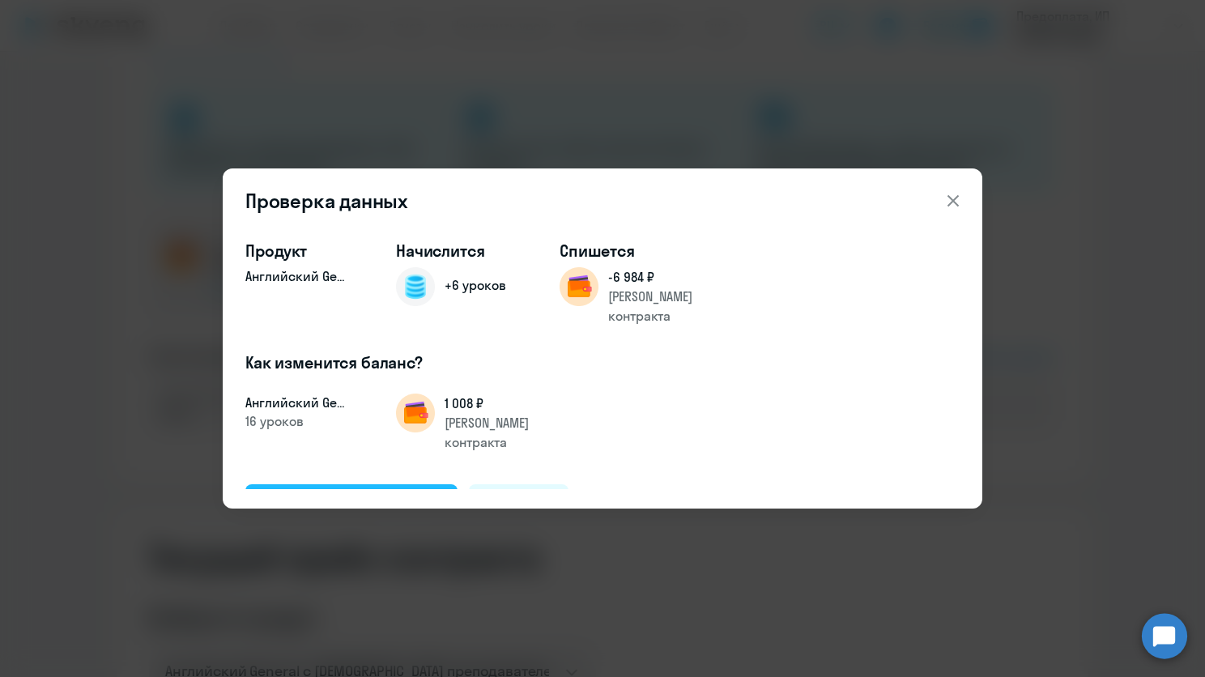
click at [410, 484] on button "Подтвердить и начислить" at bounding box center [351, 503] width 212 height 39
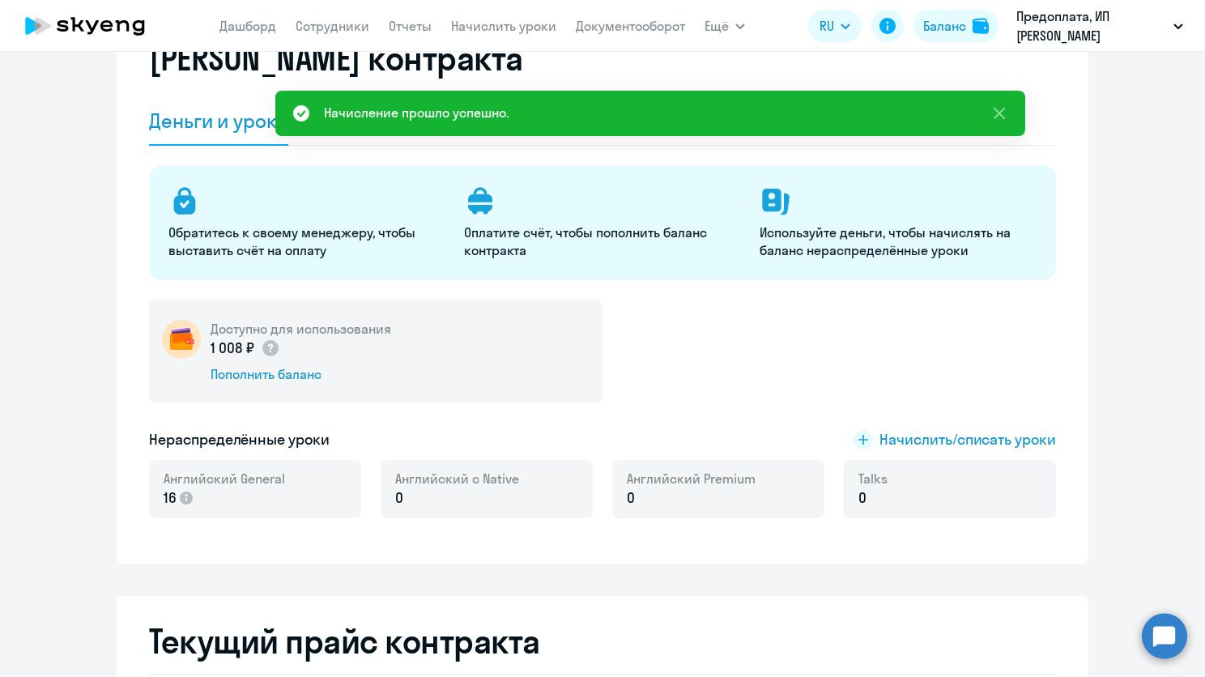
scroll to position [0, 0]
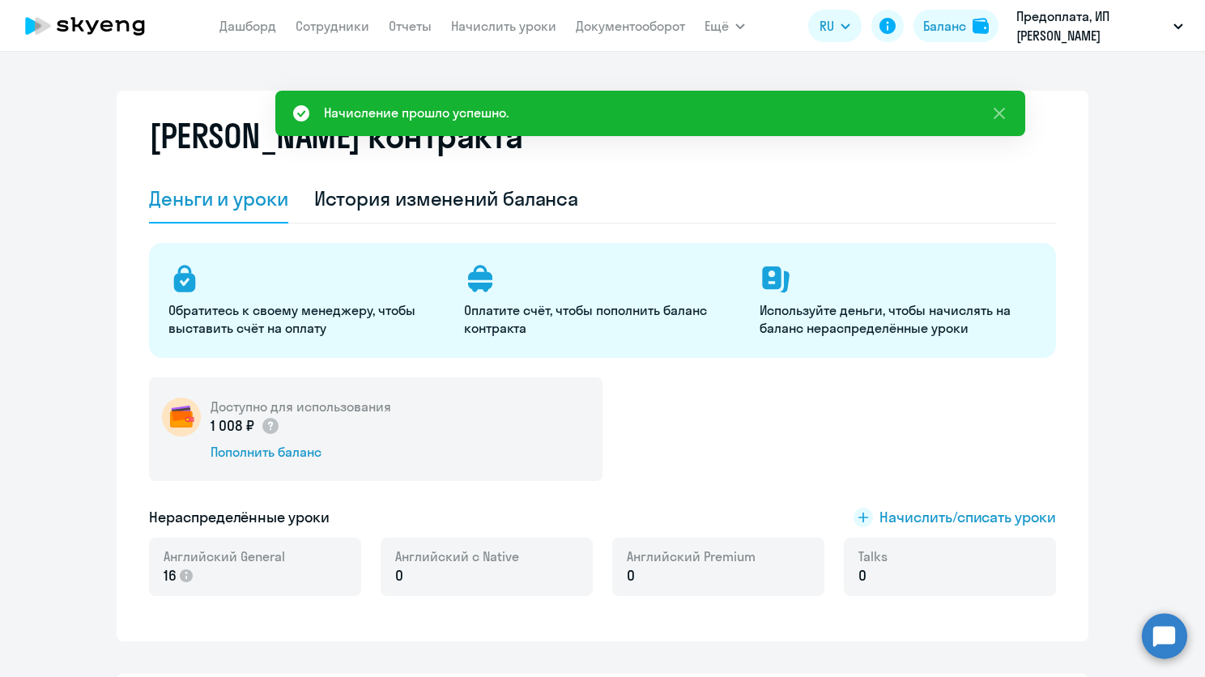
click at [322, 11] on nav "[PERSON_NAME] Отчеты Начислить уроки Документооборот" at bounding box center [452, 26] width 466 height 32
click at [329, 28] on link "Сотрудники" at bounding box center [333, 26] width 74 height 16
select select "30"
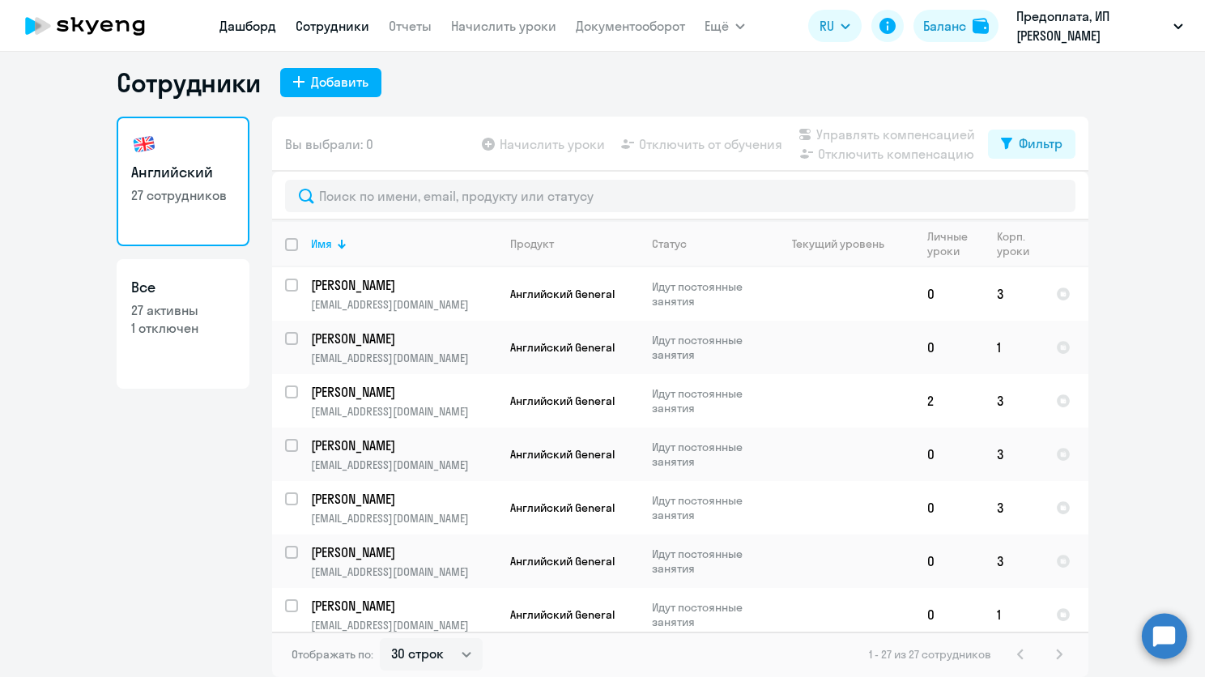
click at [223, 17] on app-menu-item-link "Дашборд" at bounding box center [247, 26] width 57 height 20
click at [246, 24] on link "Дашборд" at bounding box center [247, 26] width 57 height 16
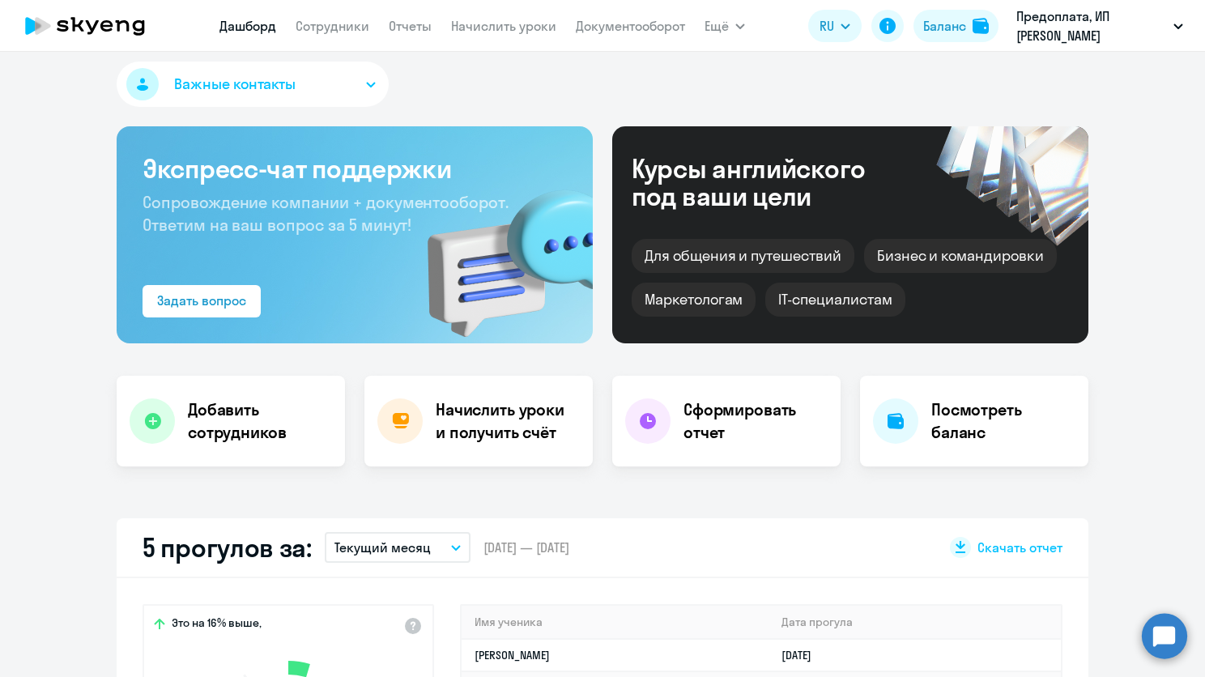
select select "30"
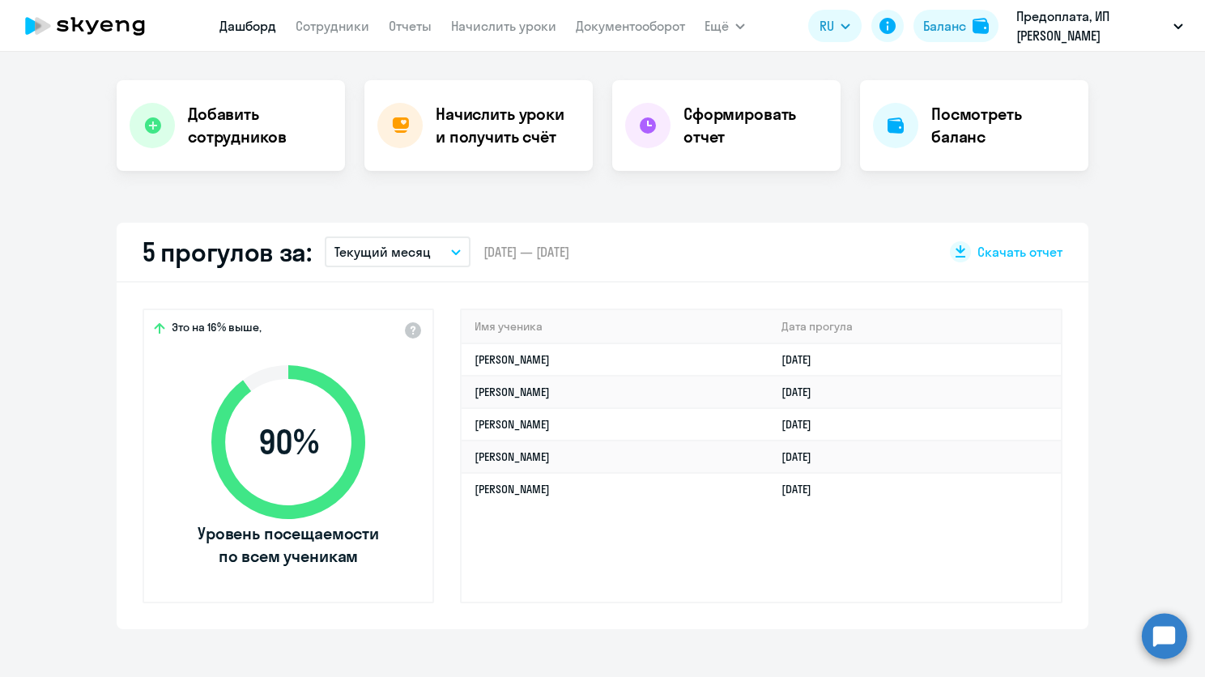
scroll to position [334, 0]
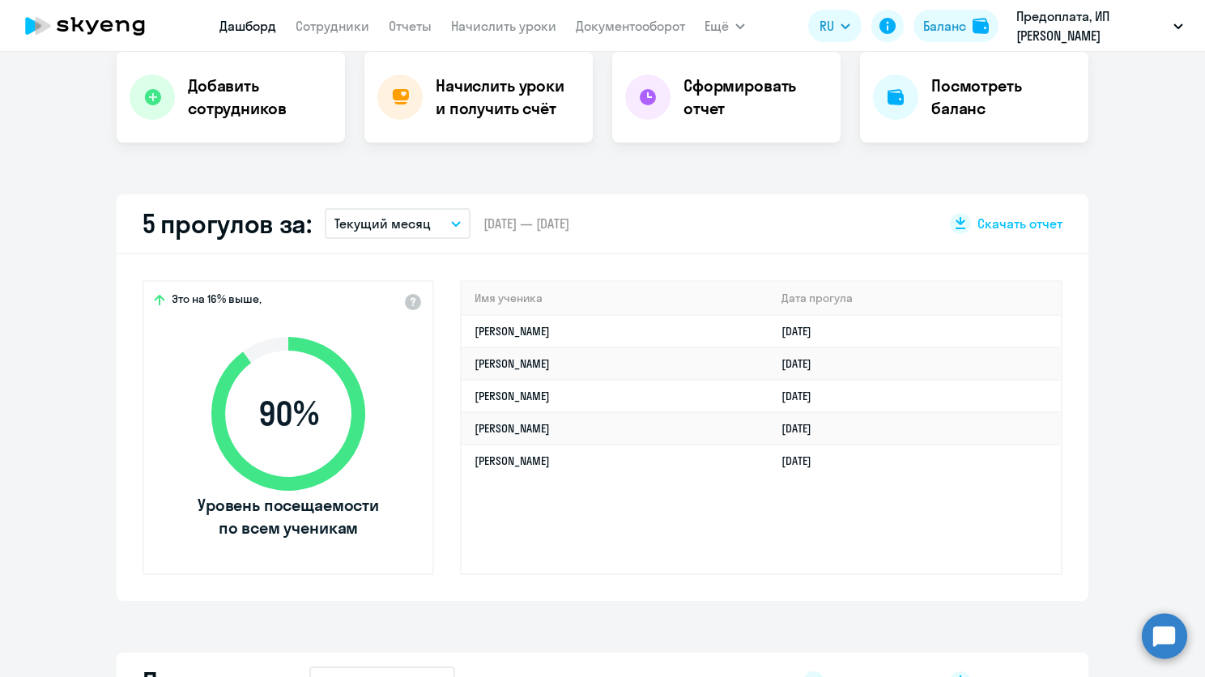
click at [425, 231] on button "Текущий месяц" at bounding box center [398, 223] width 146 height 31
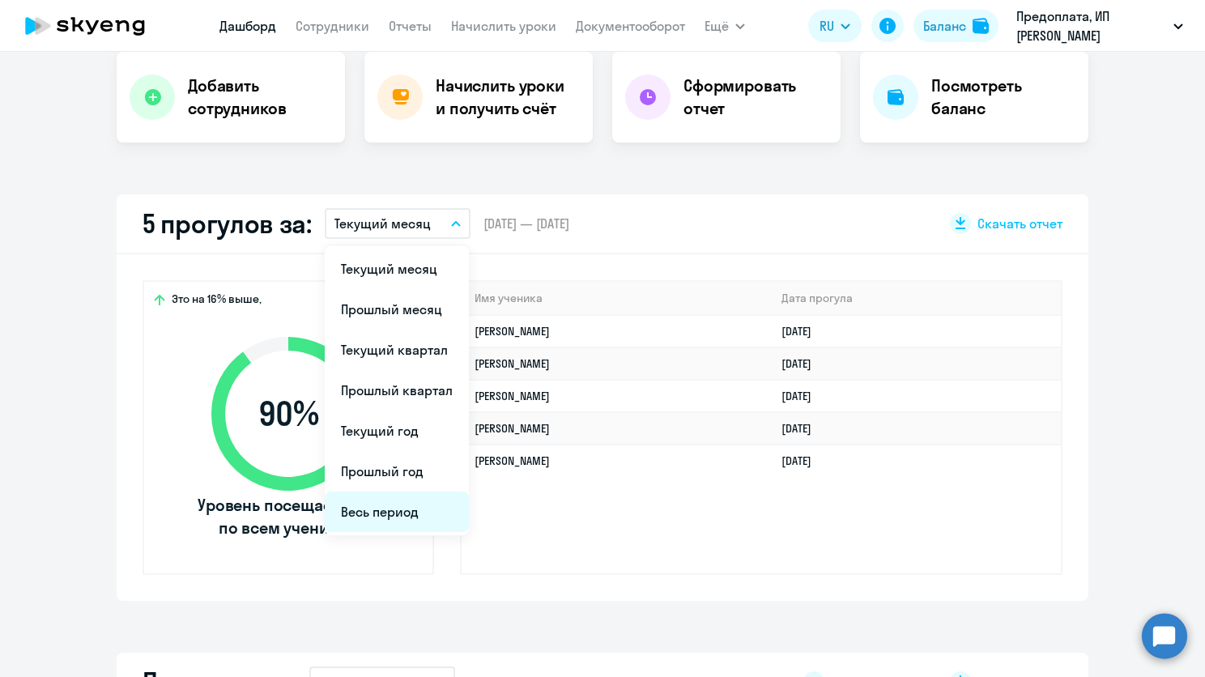
click at [382, 509] on li "Весь период" at bounding box center [397, 511] width 144 height 40
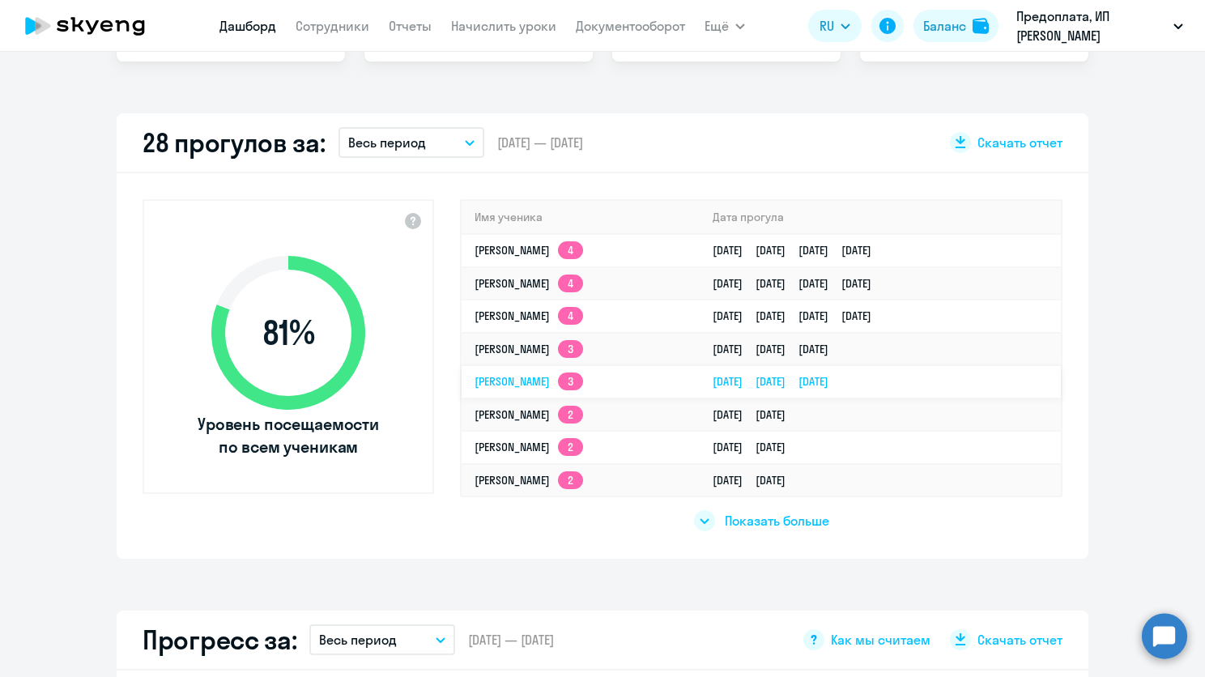
scroll to position [495, 0]
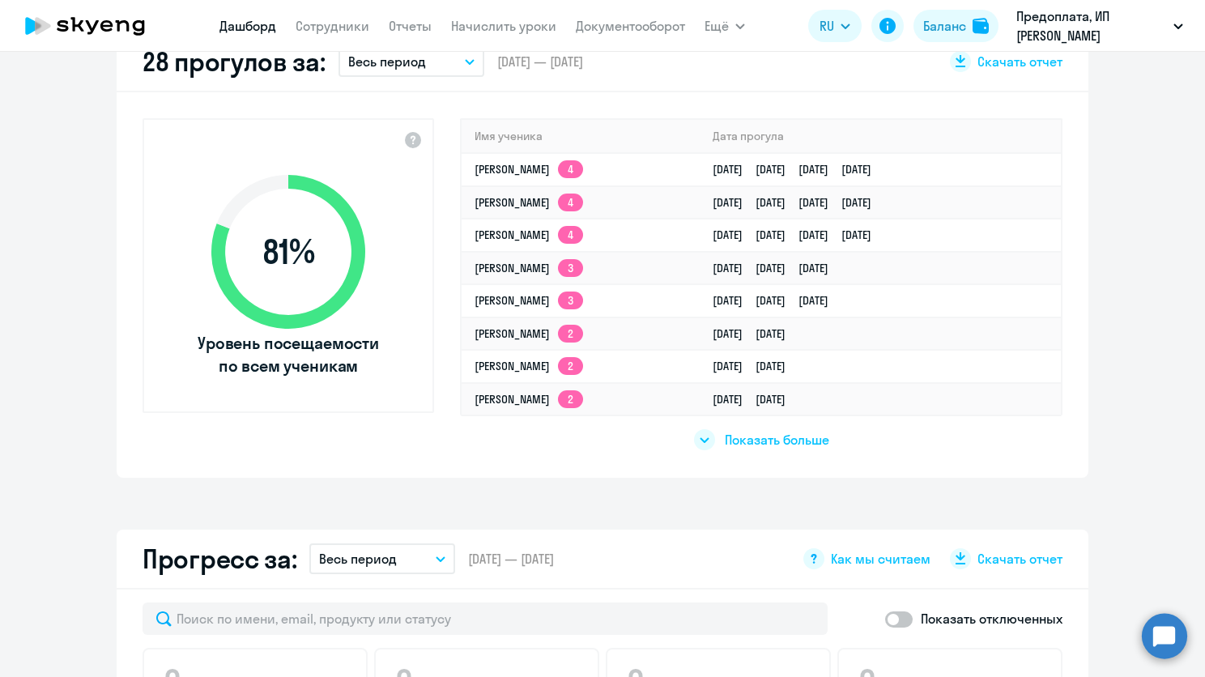
click at [703, 438] on div at bounding box center [704, 439] width 21 height 21
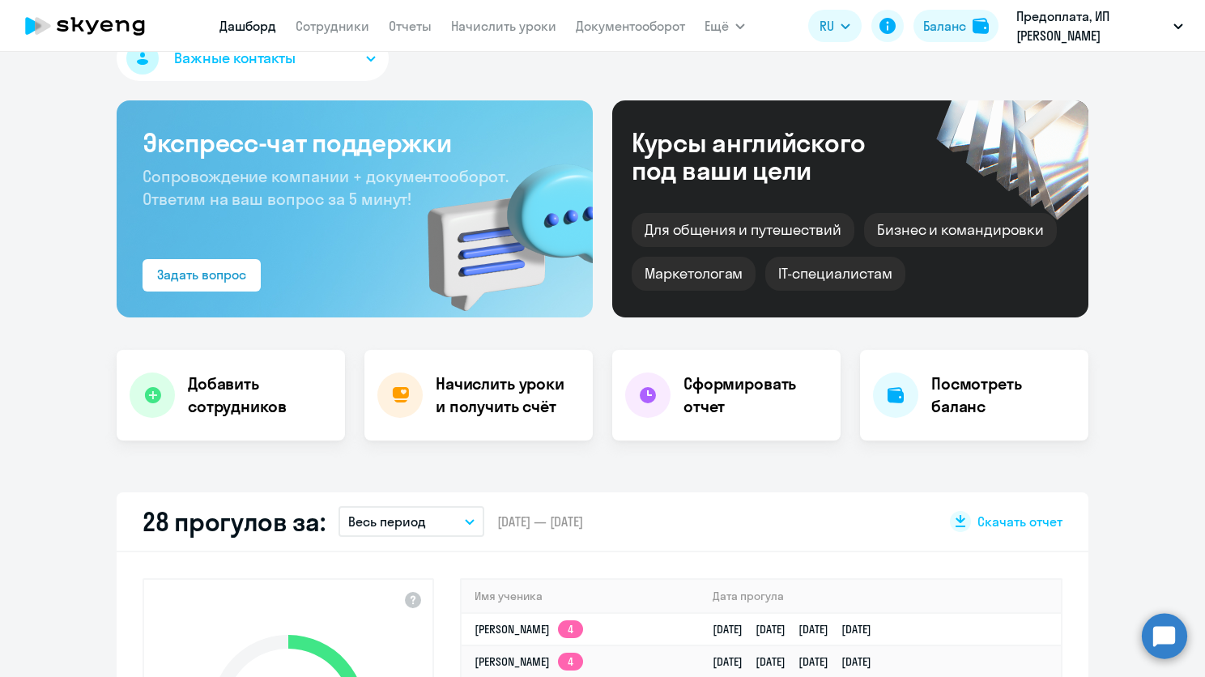
scroll to position [0, 0]
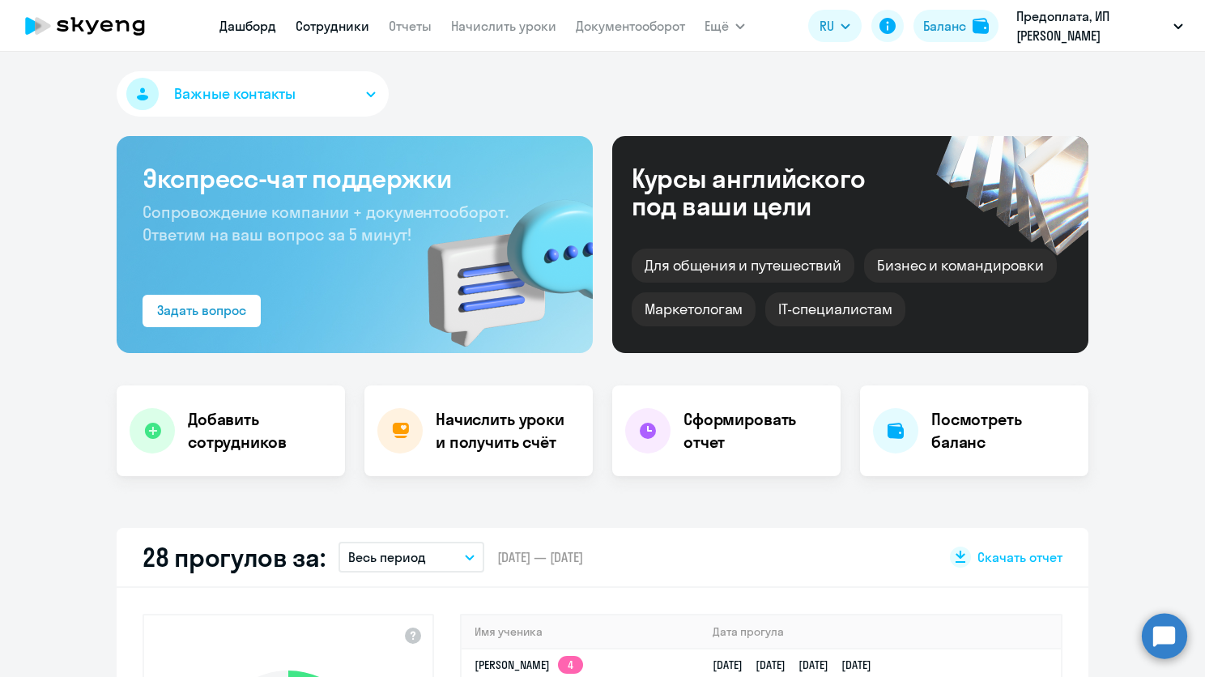
click at [327, 17] on app-menu-item-link "Сотрудники" at bounding box center [333, 26] width 74 height 20
click at [332, 22] on link "Сотрудники" at bounding box center [333, 26] width 74 height 16
select select "30"
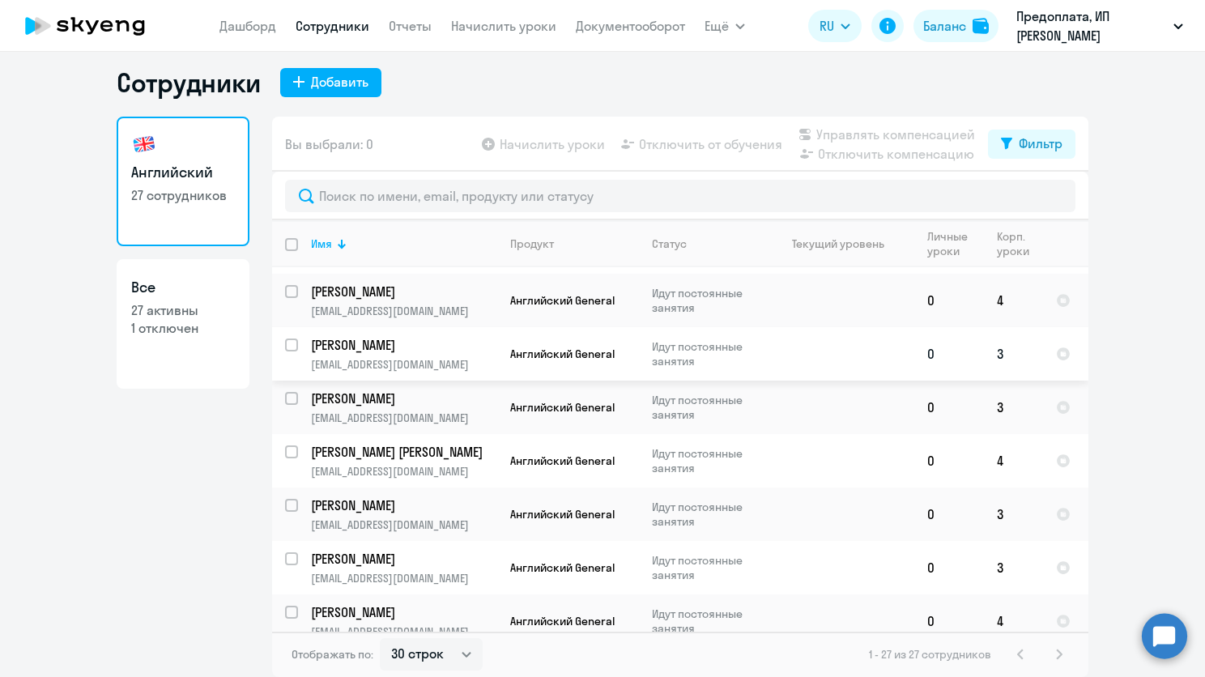
scroll to position [1087, 0]
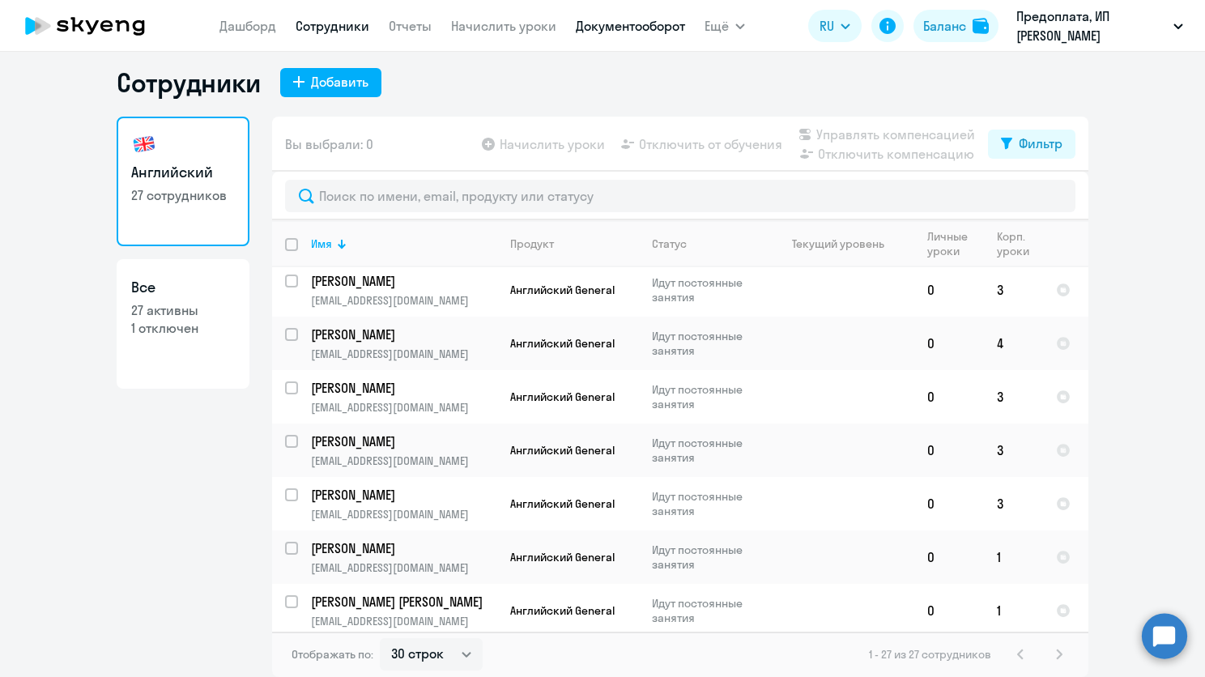
click at [647, 26] on link "Документооборот" at bounding box center [630, 26] width 109 height 16
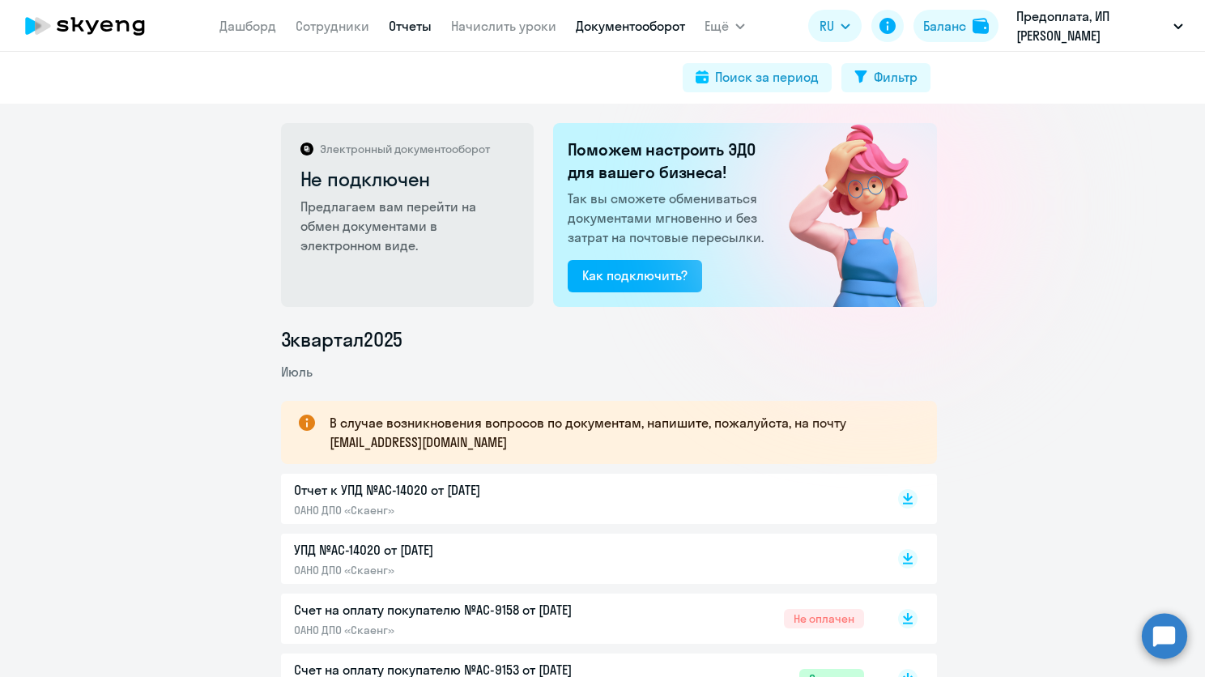
click at [416, 28] on link "Отчеты" at bounding box center [410, 26] width 43 height 16
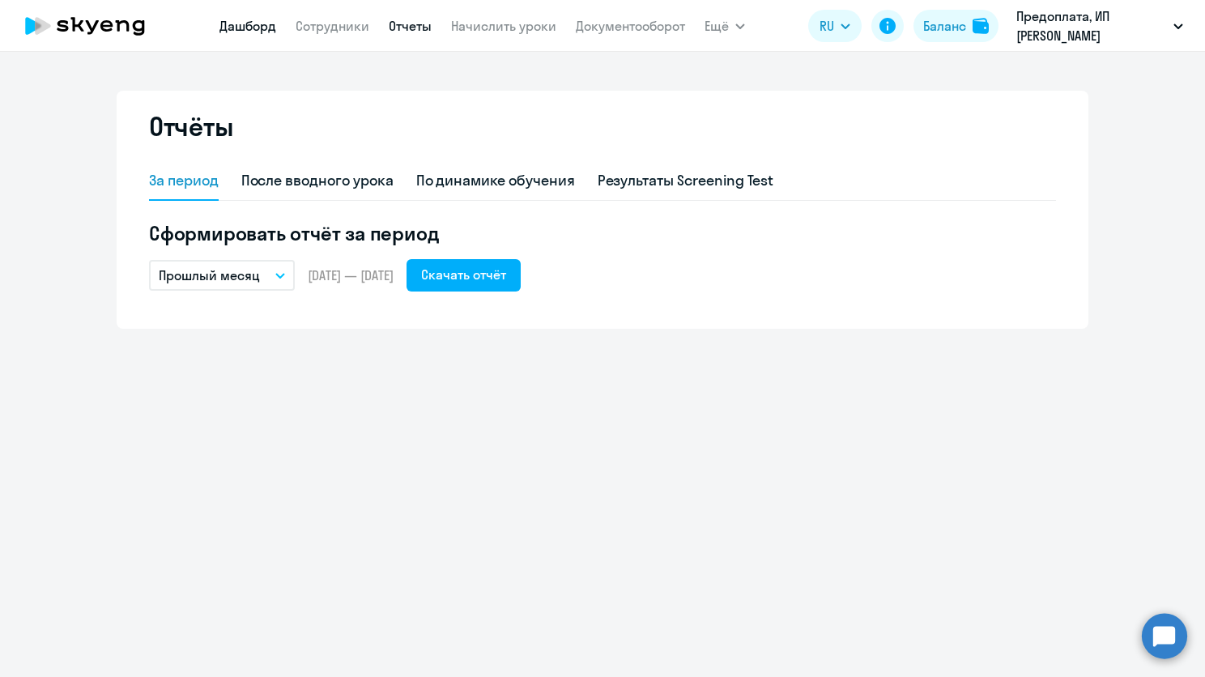
click at [264, 31] on link "Дашборд" at bounding box center [247, 26] width 57 height 16
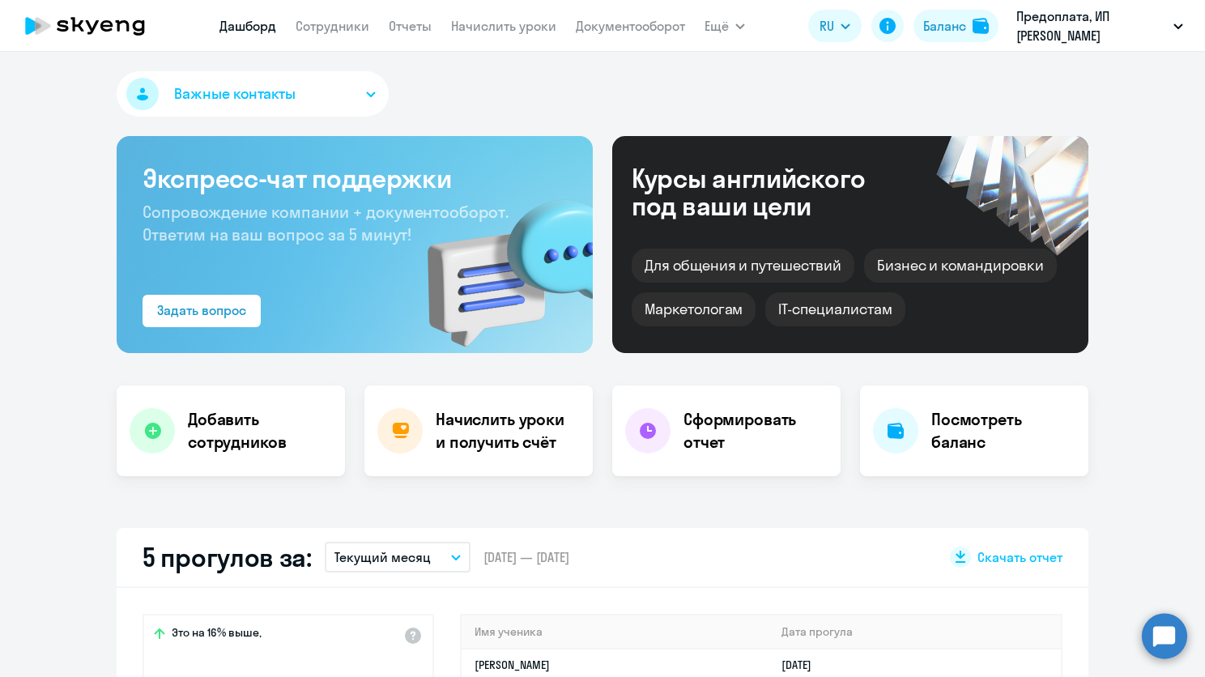
select select "30"
